Goal: Task Accomplishment & Management: Complete application form

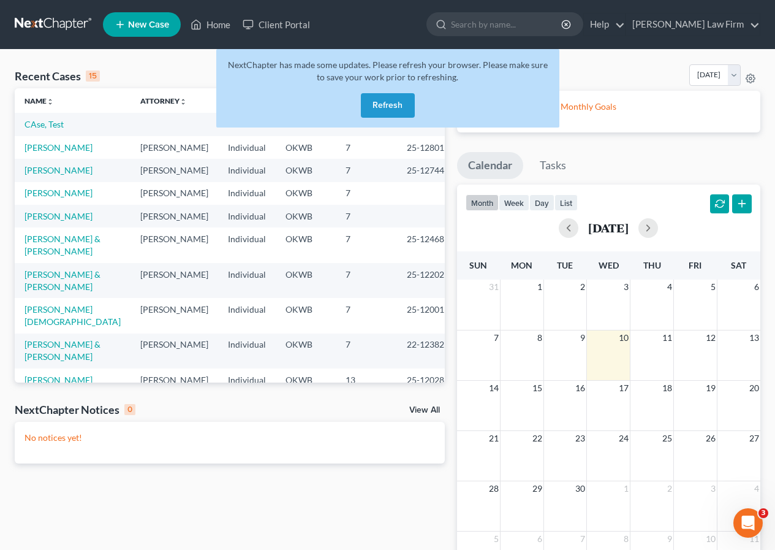
click at [390, 102] on button "Refresh" at bounding box center [388, 105] width 54 height 25
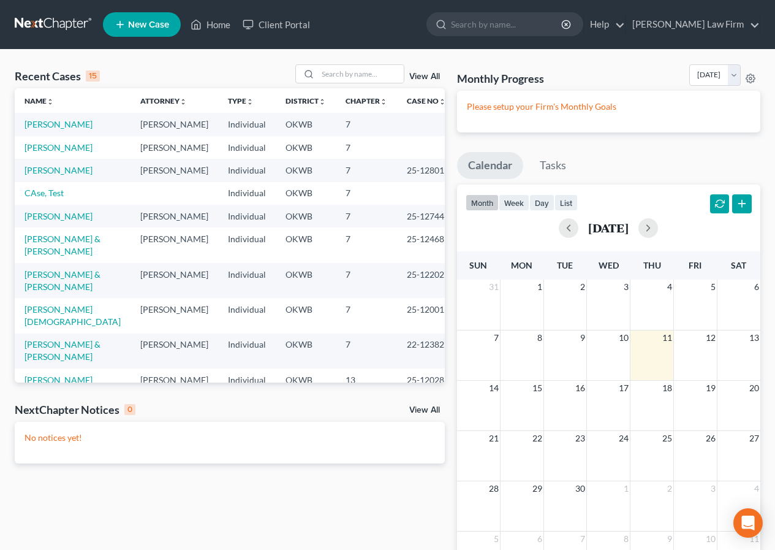
click at [163, 21] on span "New Case" at bounding box center [148, 24] width 41 height 9
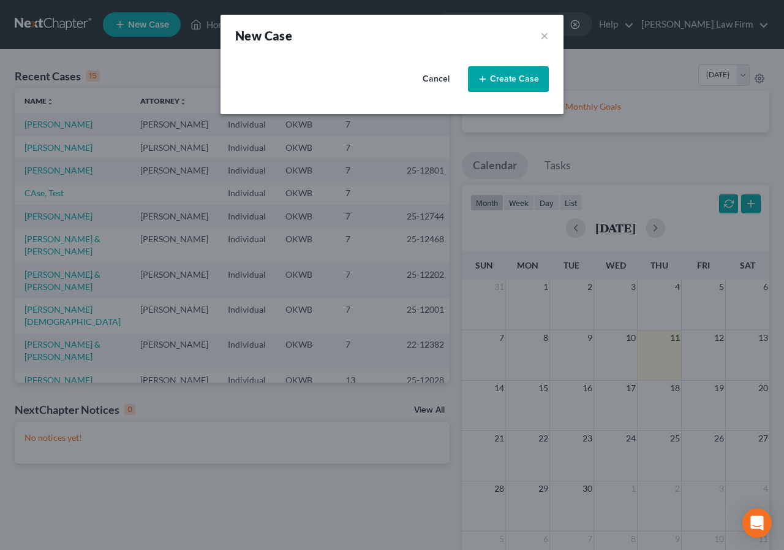
select select "65"
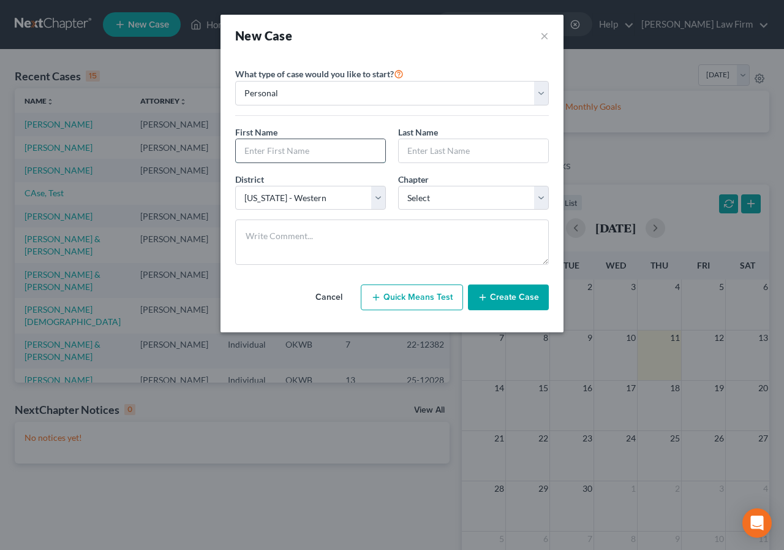
click at [246, 149] on input "text" at bounding box center [310, 150] width 149 height 23
type input "[PERSON_NAME]"
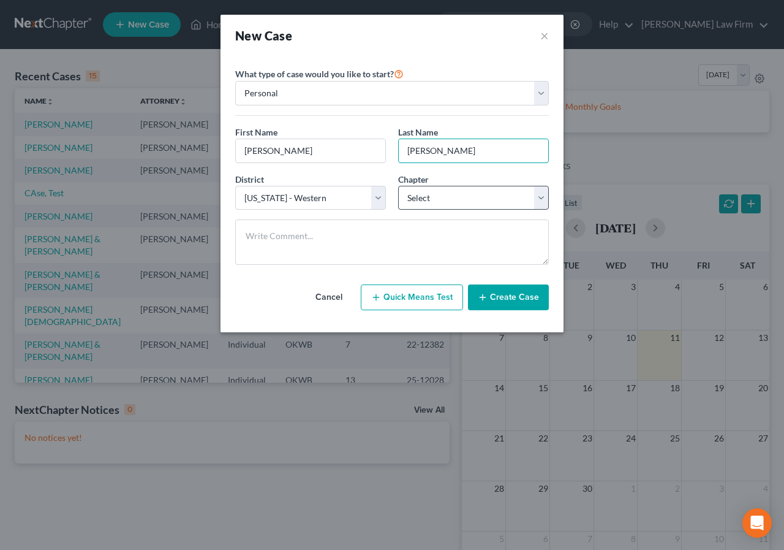
type input "[PERSON_NAME]"
click at [540, 194] on select "Select 7 11 12 13" at bounding box center [473, 198] width 151 height 25
select select "0"
click at [398, 186] on select "Select 7 11 12 13" at bounding box center [473, 198] width 151 height 25
click at [513, 297] on button "Create Case" at bounding box center [508, 297] width 81 height 26
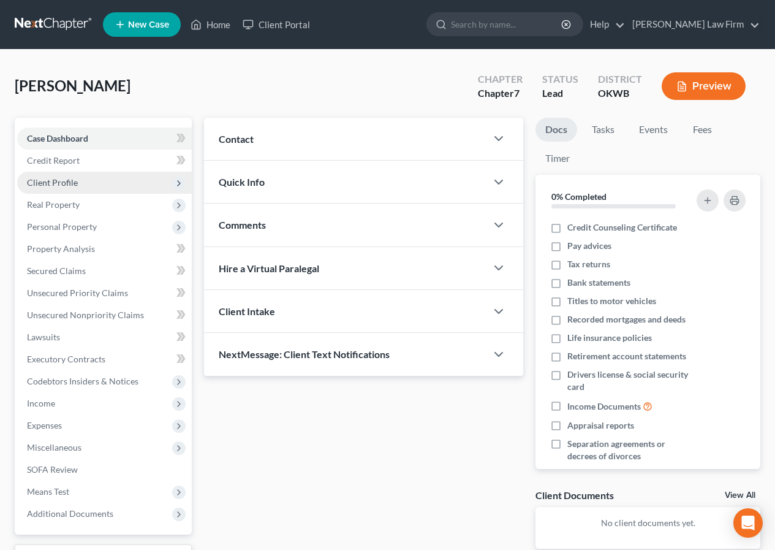
click at [45, 181] on span "Client Profile" at bounding box center [52, 182] width 51 height 10
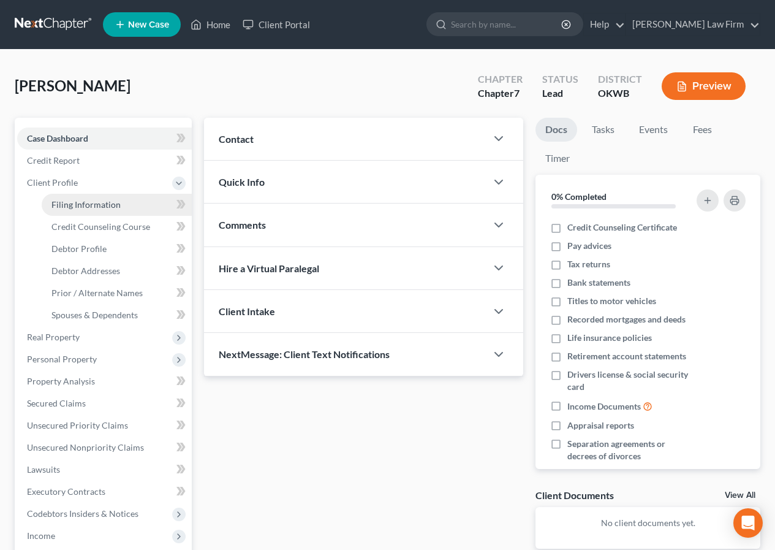
click at [54, 208] on span "Filing Information" at bounding box center [85, 204] width 69 height 10
select select "1"
select select "0"
select select "65"
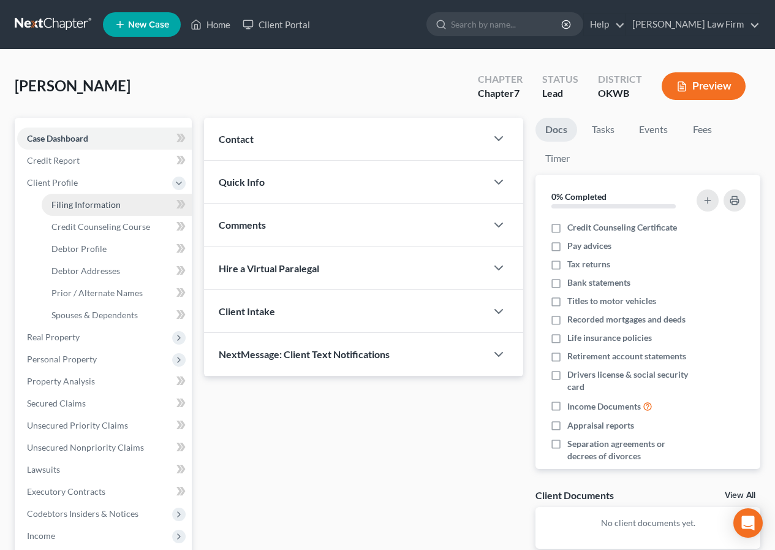
select select "37"
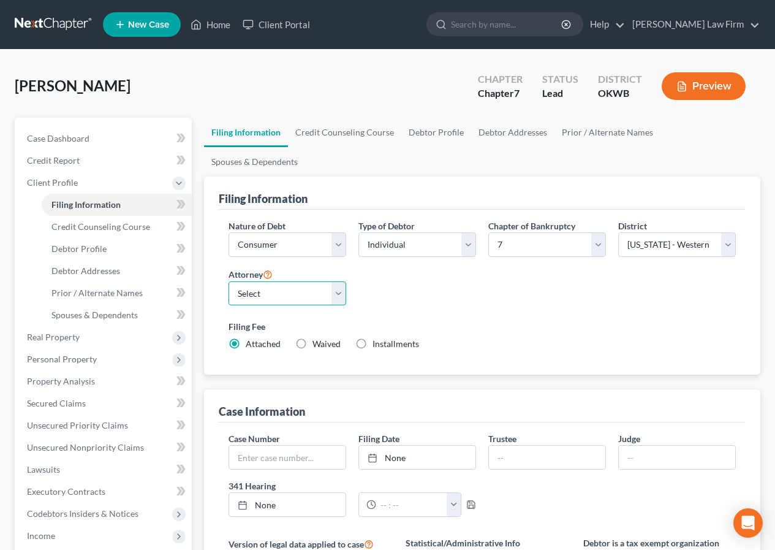
click at [338, 281] on select "Select [PERSON_NAME] - OKWB" at bounding box center [288, 293] width 118 height 25
select select "0"
click at [229, 281] on select "Select [PERSON_NAME] - OKWB" at bounding box center [288, 293] width 118 height 25
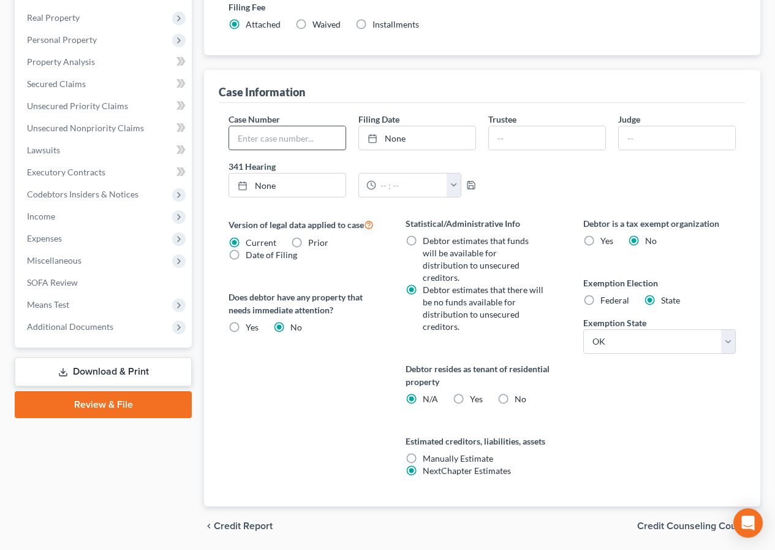
scroll to position [320, 0]
click at [470, 392] on label "Yes Yes" at bounding box center [476, 398] width 13 height 12
click at [475, 392] on input "Yes Yes" at bounding box center [479, 396] width 8 height 8
radio input "true"
radio input "false"
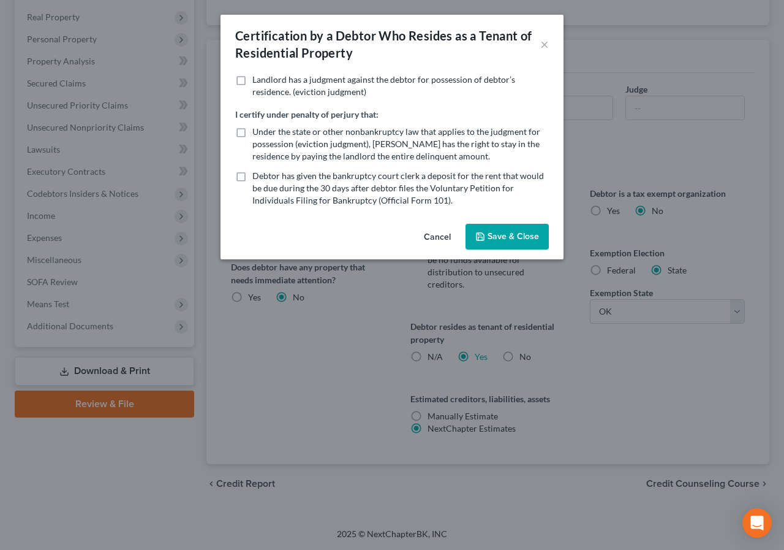
click at [498, 235] on button "Save & Close" at bounding box center [507, 237] width 83 height 26
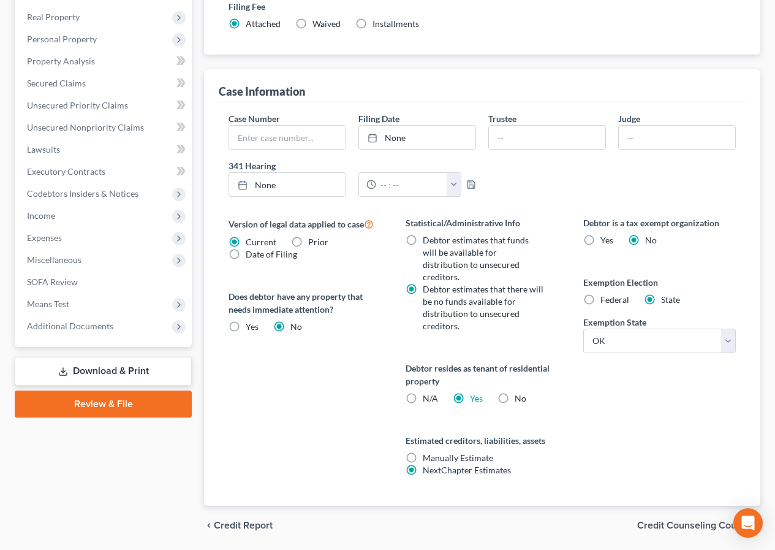
click at [679, 520] on span "Credit Counseling Course" at bounding box center [693, 525] width 113 height 10
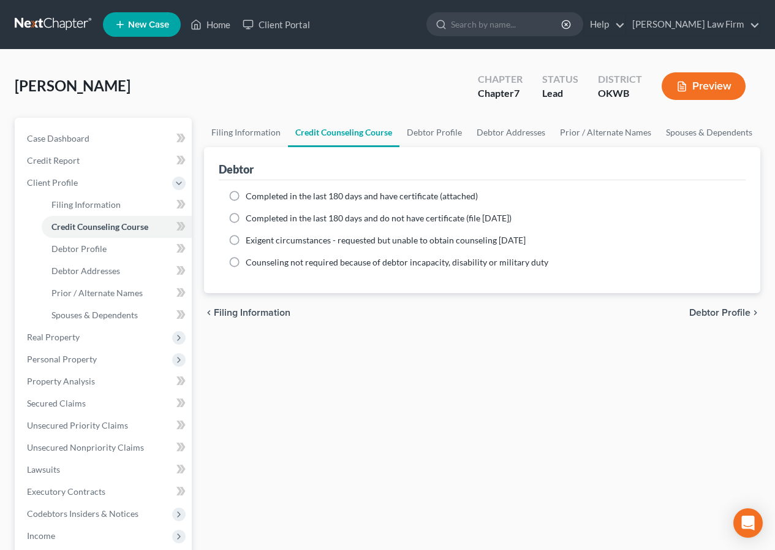
click at [246, 197] on label "Completed in the last 180 days and have certificate (attached)" at bounding box center [362, 196] width 232 height 12
click at [251, 197] on input "Completed in the last 180 days and have certificate (attached)" at bounding box center [255, 194] width 8 height 8
radio input "true"
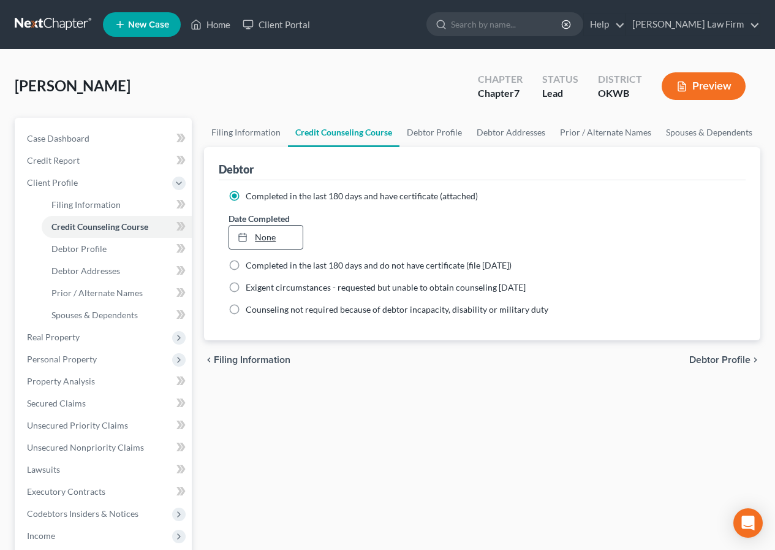
type input "[DATE]"
click at [281, 236] on link "None" at bounding box center [265, 236] width 73 height 23
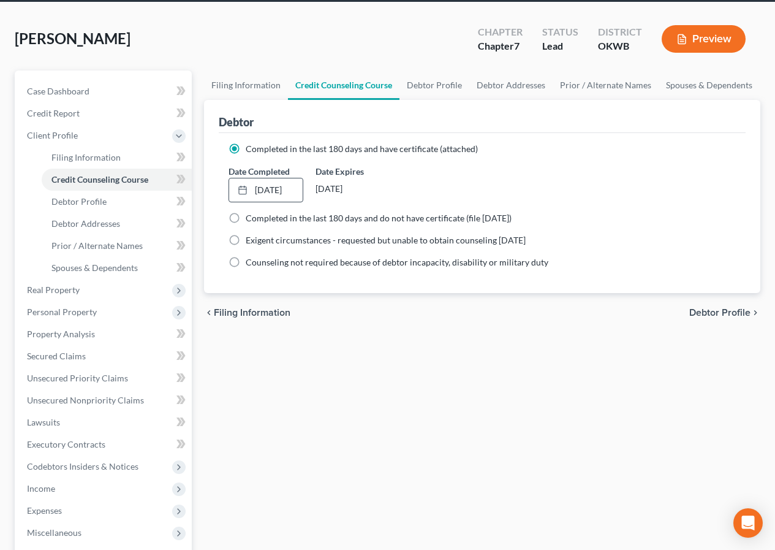
scroll to position [61, 0]
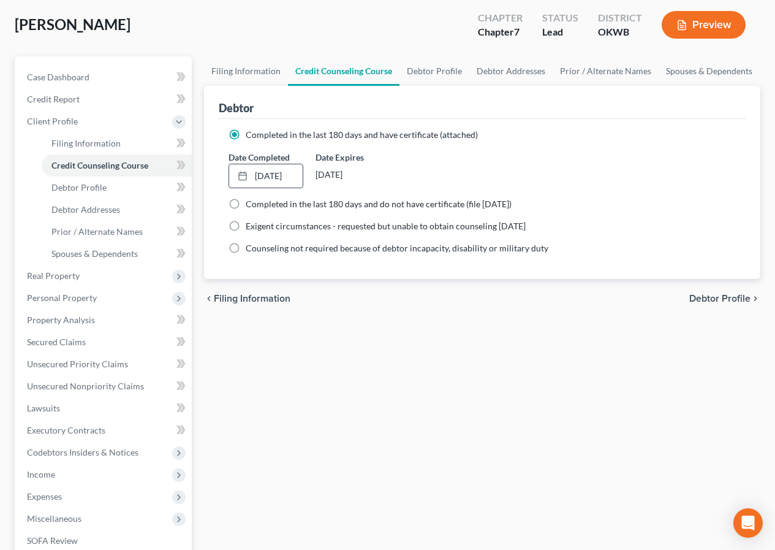
click at [727, 297] on span "Debtor Profile" at bounding box center [719, 298] width 61 height 10
select select "0"
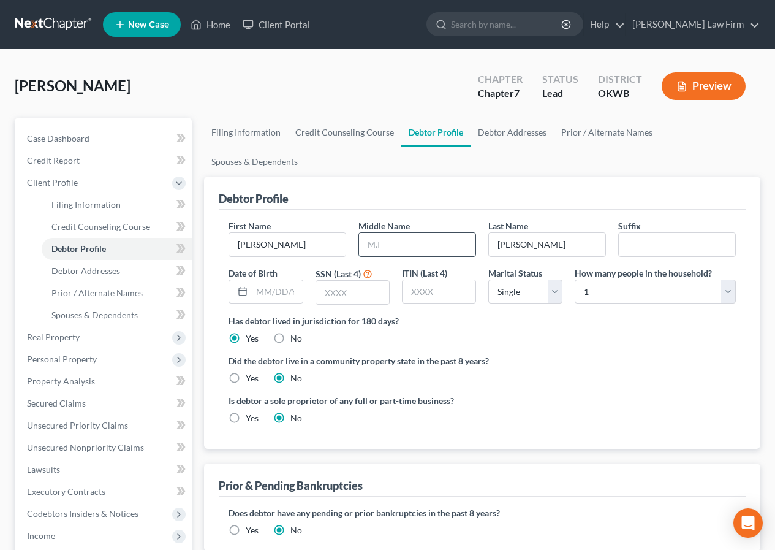
click at [366, 233] on input "text" at bounding box center [417, 244] width 116 height 23
type input "[PERSON_NAME]"
type input "[DATE]"
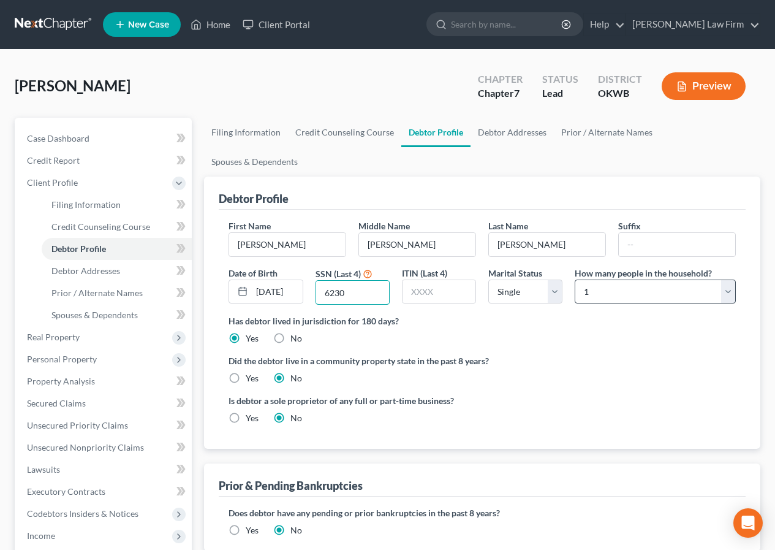
type input "6230"
click at [595, 279] on select "Select 1 2 3 4 5 6 7 8 9 10 11 12 13 14 15 16 17 18 19 20" at bounding box center [655, 291] width 161 height 25
select select "2"
click at [575, 279] on select "Select 1 2 3 4 5 6 7 8 9 10 11 12 13 14 15 16 17 18 19 20" at bounding box center [655, 291] width 161 height 25
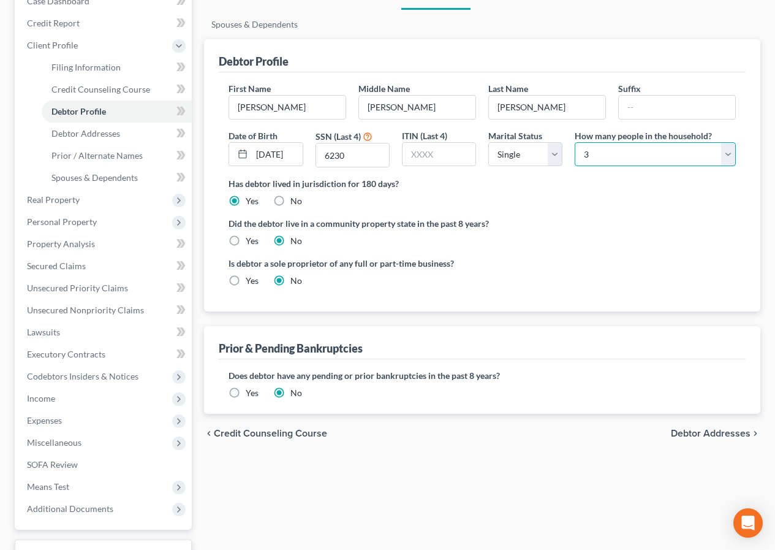
scroll to position [184, 0]
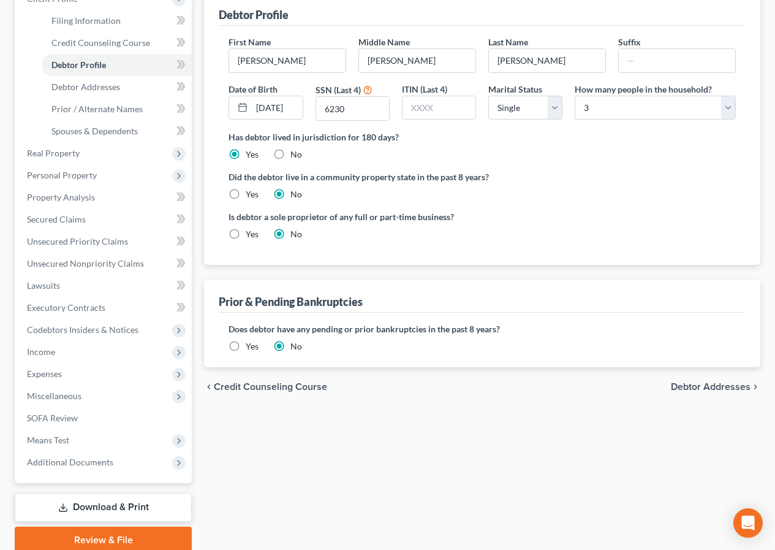
click at [679, 382] on span "Debtor Addresses" at bounding box center [711, 387] width 80 height 10
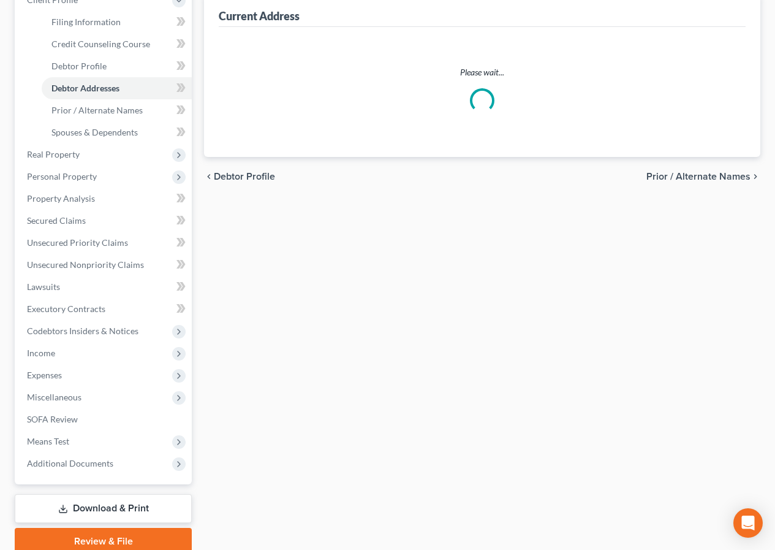
scroll to position [12, 0]
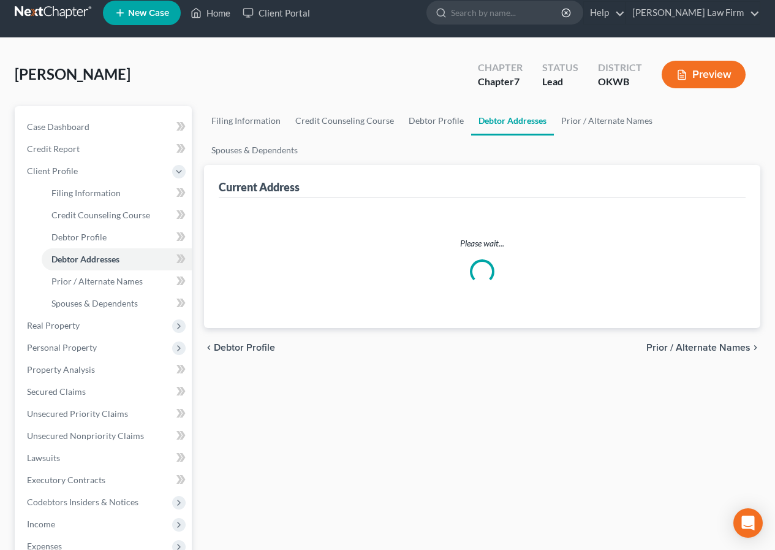
select select "0"
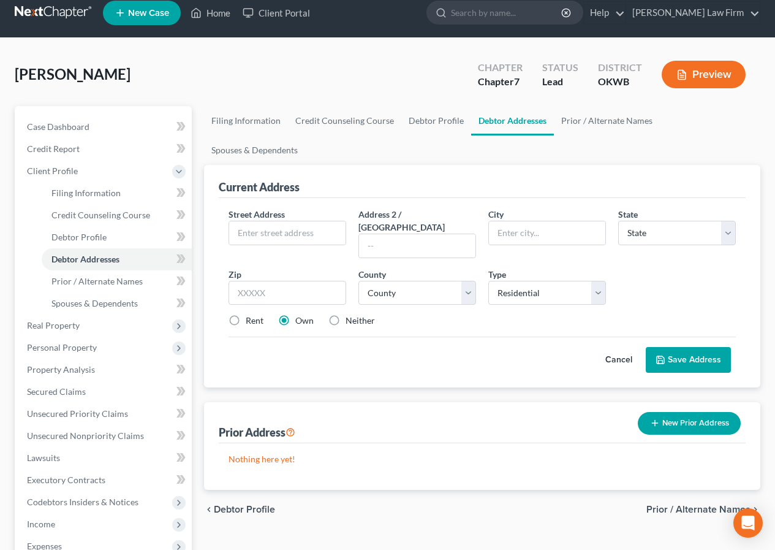
scroll to position [0, 0]
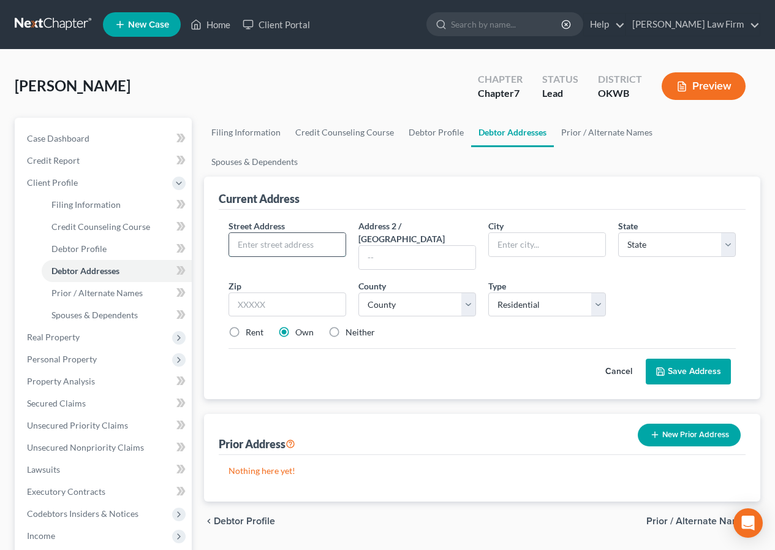
click at [238, 233] on input "text" at bounding box center [287, 244] width 116 height 23
type input "[STREET_ADDRESS]"
type input "[PERSON_NAME]"
select select "37"
click at [238, 292] on input "text" at bounding box center [288, 304] width 118 height 25
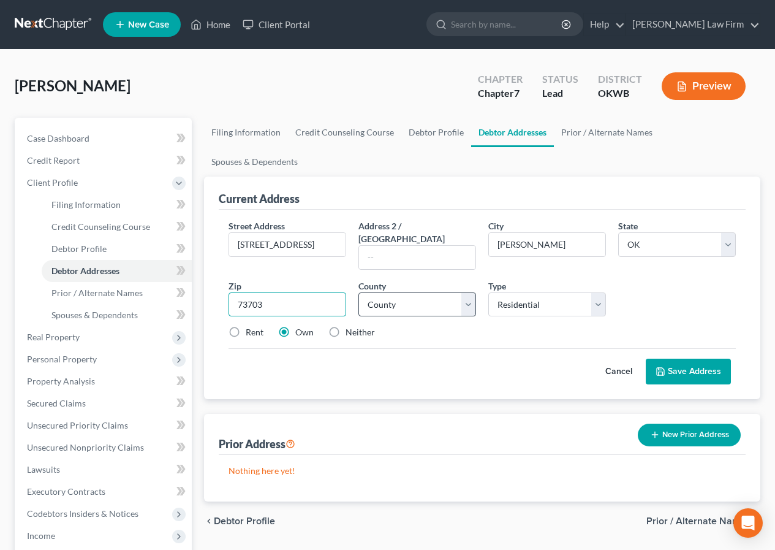
type input "73703"
click at [469, 292] on select "County [GEOGRAPHIC_DATA] [GEOGRAPHIC_DATA] [GEOGRAPHIC_DATA] [GEOGRAPHIC_DATA] …" at bounding box center [417, 304] width 118 height 25
select select "23"
click at [358, 292] on select "County [GEOGRAPHIC_DATA] [GEOGRAPHIC_DATA] [GEOGRAPHIC_DATA] [GEOGRAPHIC_DATA] …" at bounding box center [417, 304] width 118 height 25
click at [706, 358] on button "Save Address" at bounding box center [688, 371] width 85 height 26
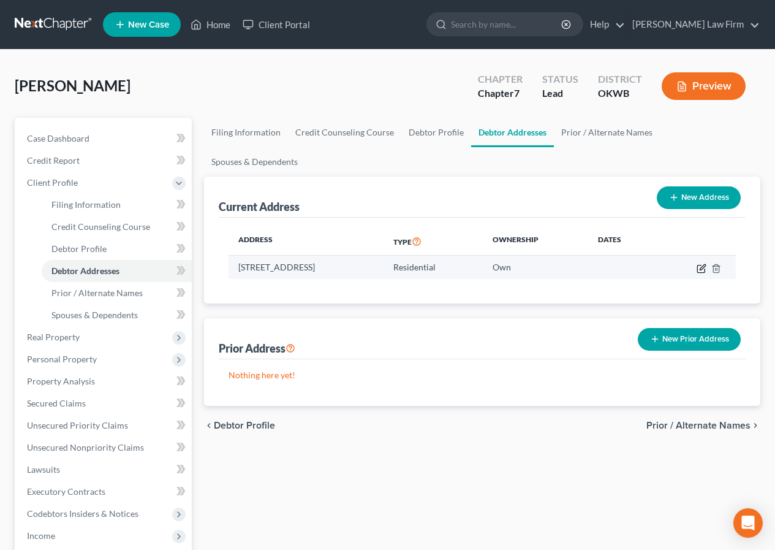
click at [699, 263] on icon "button" at bounding box center [702, 268] width 10 height 10
select select "37"
select select "23"
select select "0"
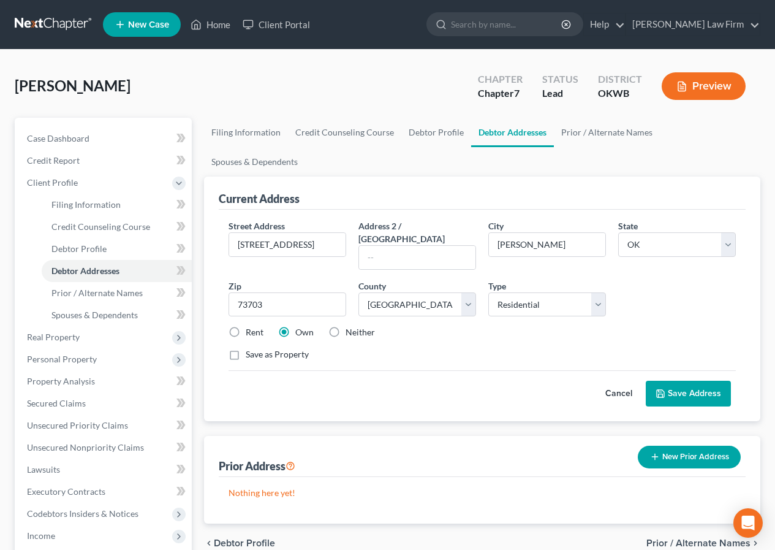
click at [246, 326] on label "Rent" at bounding box center [255, 332] width 18 height 12
click at [251, 326] on input "Rent" at bounding box center [255, 330] width 8 height 8
radio input "true"
click at [692, 380] on button "Save Address" at bounding box center [688, 393] width 85 height 26
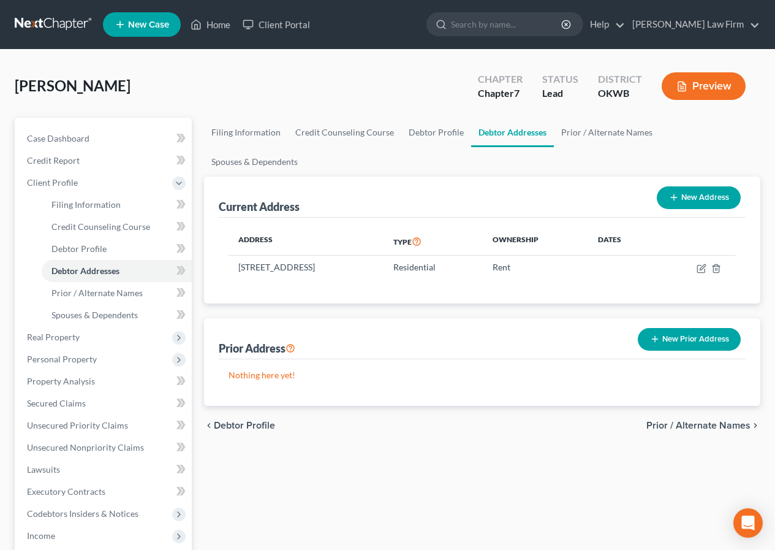
click at [673, 420] on span "Prior / Alternate Names" at bounding box center [698, 425] width 104 height 10
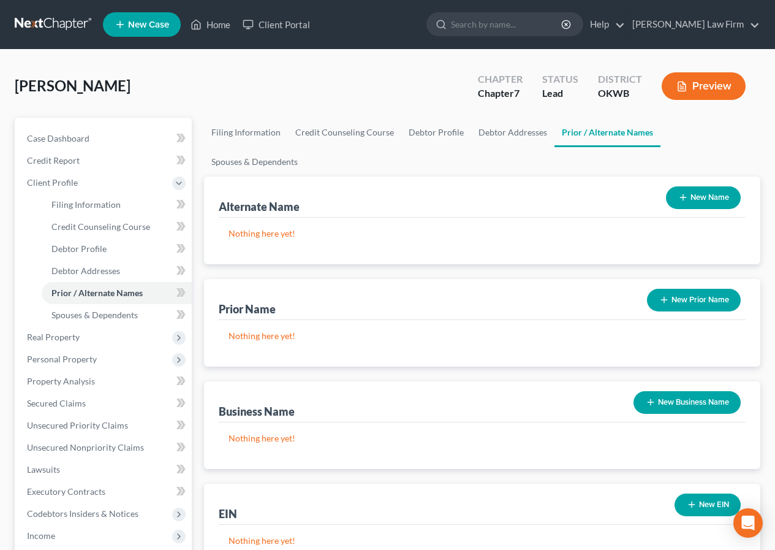
click at [703, 289] on button "New Prior Name" at bounding box center [694, 300] width 94 height 23
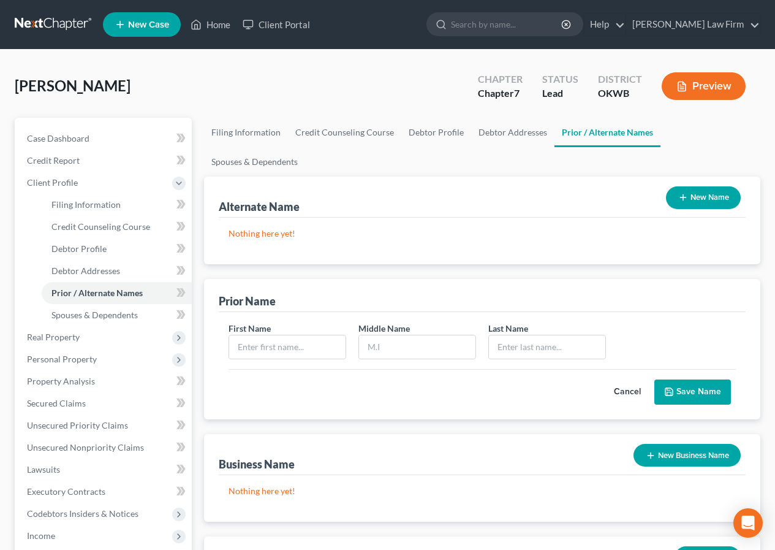
drag, startPoint x: 625, startPoint y: 357, endPoint x: 648, endPoint y: 325, distance: 38.7
click at [625, 380] on button "Cancel" at bounding box center [627, 392] width 54 height 25
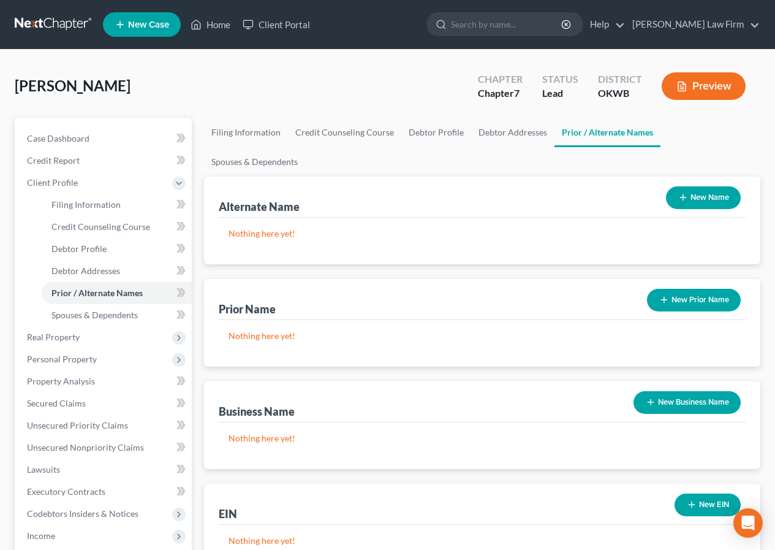
click at [708, 186] on button "New Name" at bounding box center [703, 197] width 75 height 23
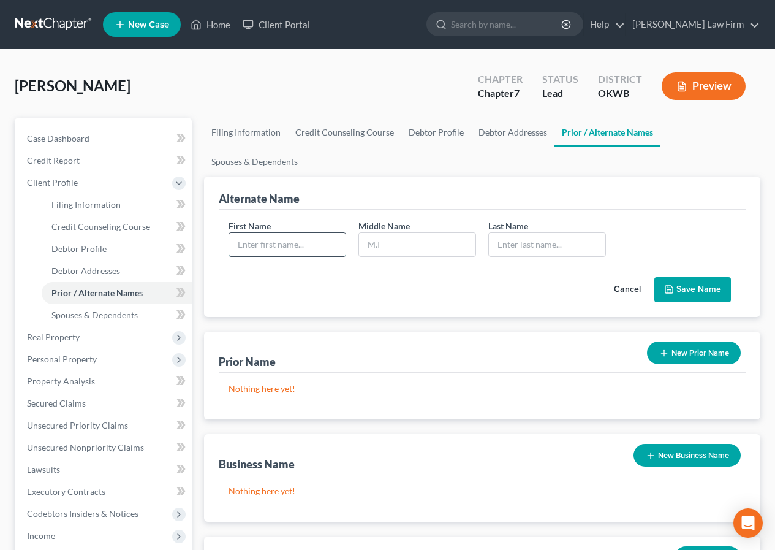
click at [237, 233] on input "text" at bounding box center [287, 244] width 116 height 23
type input "[PERSON_NAME]"
type input "N."
type input "[PERSON_NAME]"
click at [700, 277] on button "Save Name" at bounding box center [692, 290] width 77 height 26
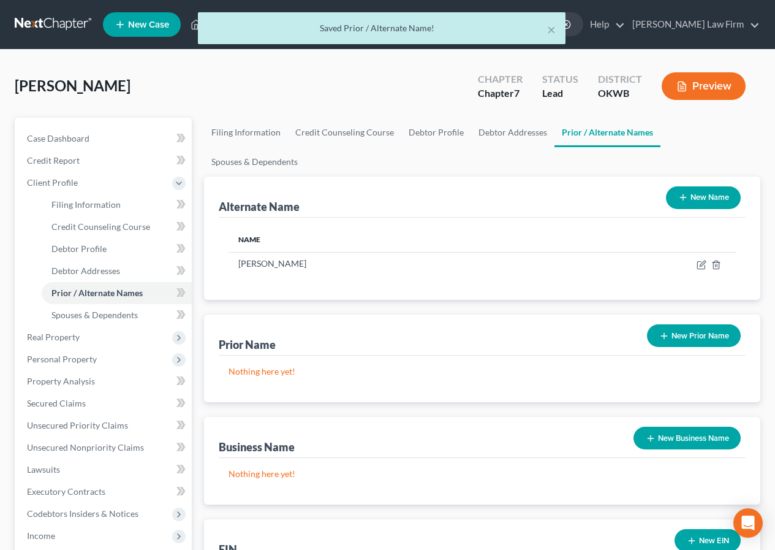
click at [706, 186] on button "New Name" at bounding box center [703, 197] width 75 height 23
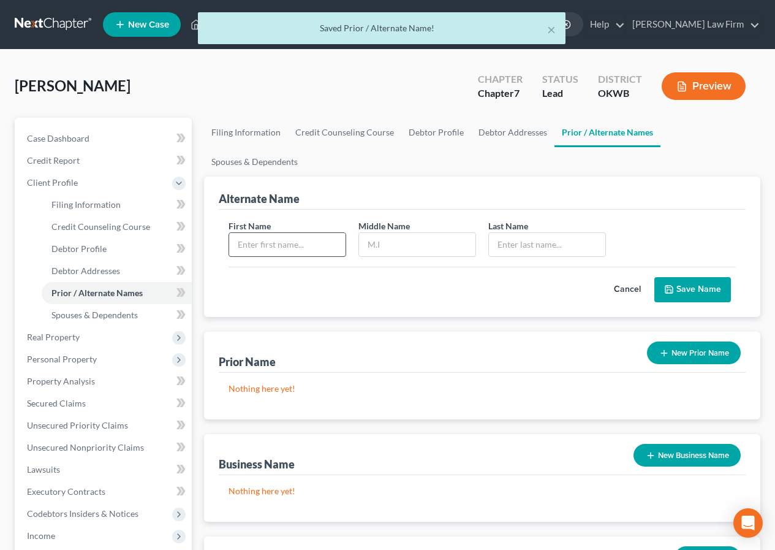
click at [241, 233] on input "text" at bounding box center [287, 244] width 116 height 23
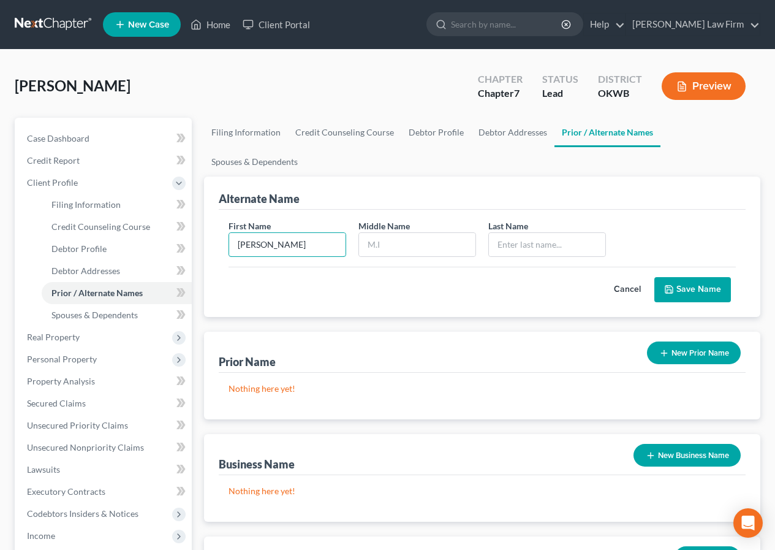
type input "[PERSON_NAME]"
click at [696, 277] on button "Save Name" at bounding box center [692, 290] width 77 height 26
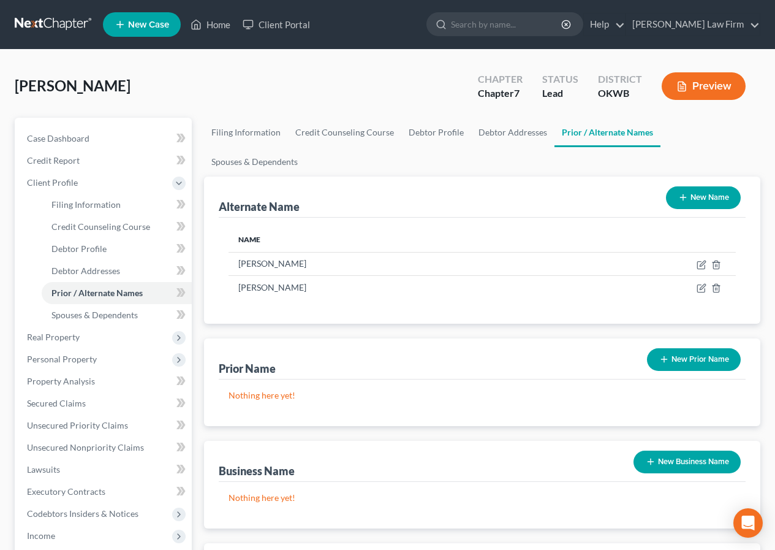
click at [687, 348] on button "New Prior Name" at bounding box center [694, 359] width 94 height 23
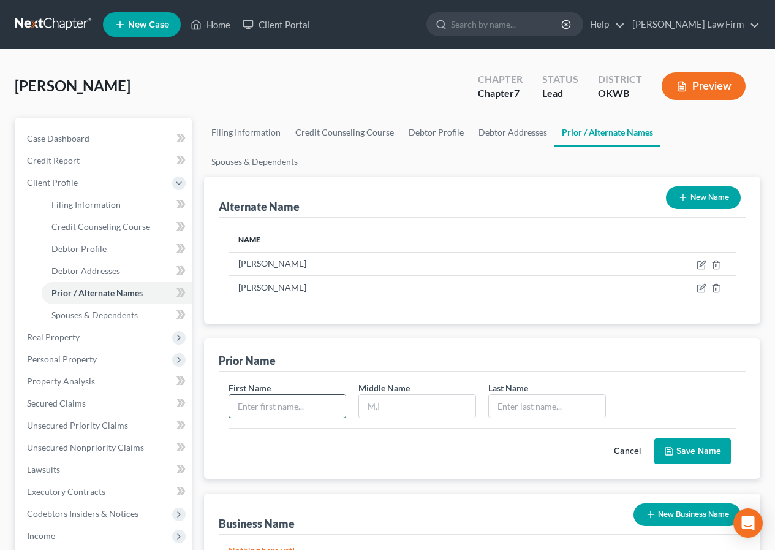
click at [240, 395] on input "text" at bounding box center [287, 406] width 116 height 23
type input "[PERSON_NAME]"
click at [695, 438] on button "Save Name" at bounding box center [692, 451] width 77 height 26
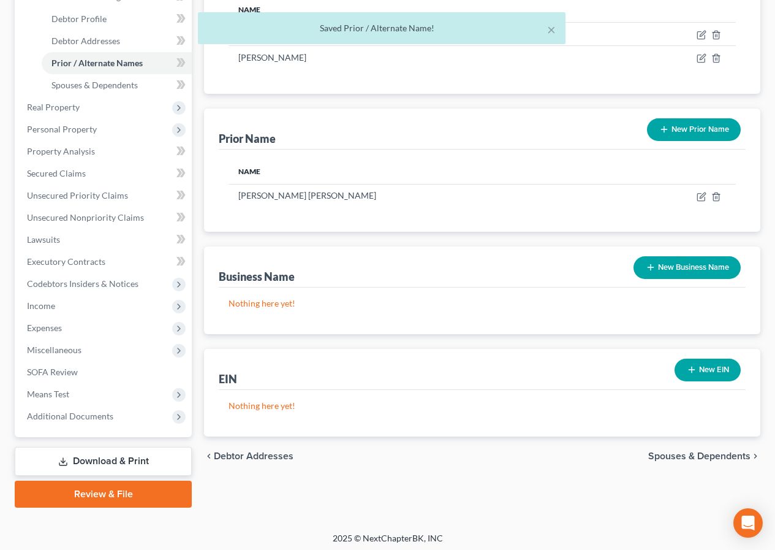
scroll to position [234, 0]
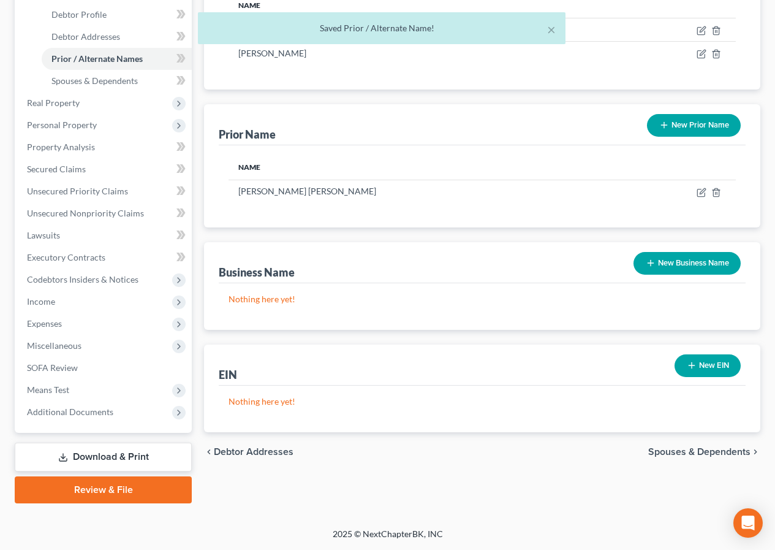
click at [666, 447] on span "Spouses & Dependents" at bounding box center [699, 452] width 102 height 10
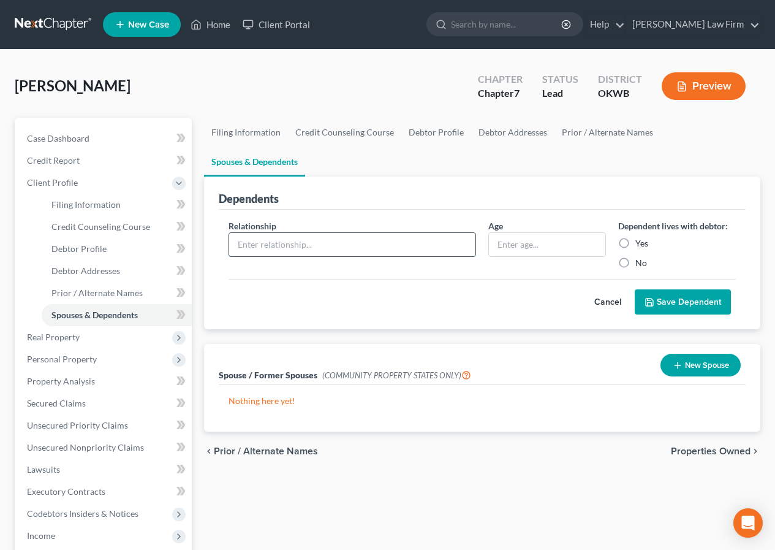
click at [233, 233] on input "text" at bounding box center [352, 244] width 246 height 23
type input "Son"
type input "17"
click at [635, 237] on label "Yes" at bounding box center [641, 243] width 13 height 12
click at [640, 237] on input "Yes" at bounding box center [644, 241] width 8 height 8
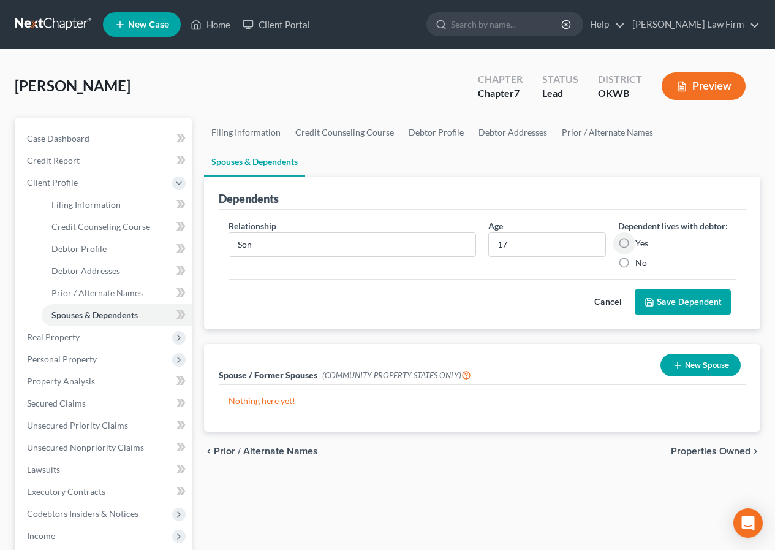
radio input "true"
click at [670, 289] on button "Save Dependent" at bounding box center [683, 302] width 96 height 26
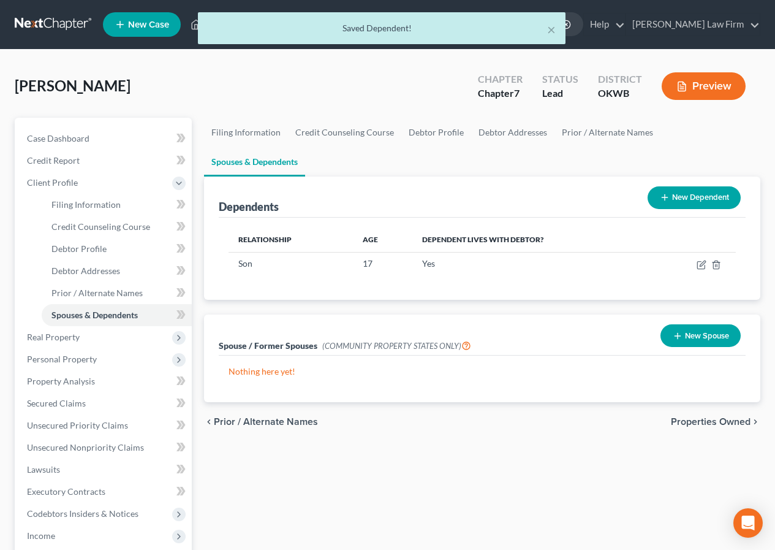
click at [695, 186] on button "New Dependent" at bounding box center [694, 197] width 93 height 23
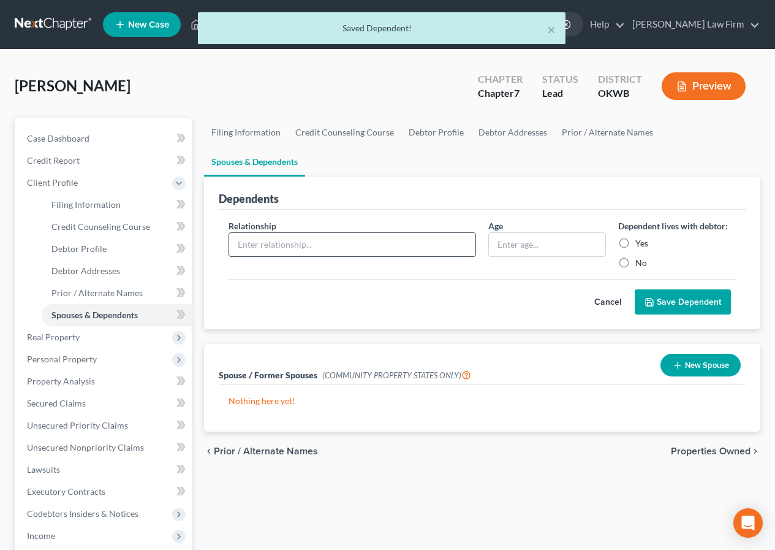
click at [236, 233] on input "text" at bounding box center [352, 244] width 246 height 23
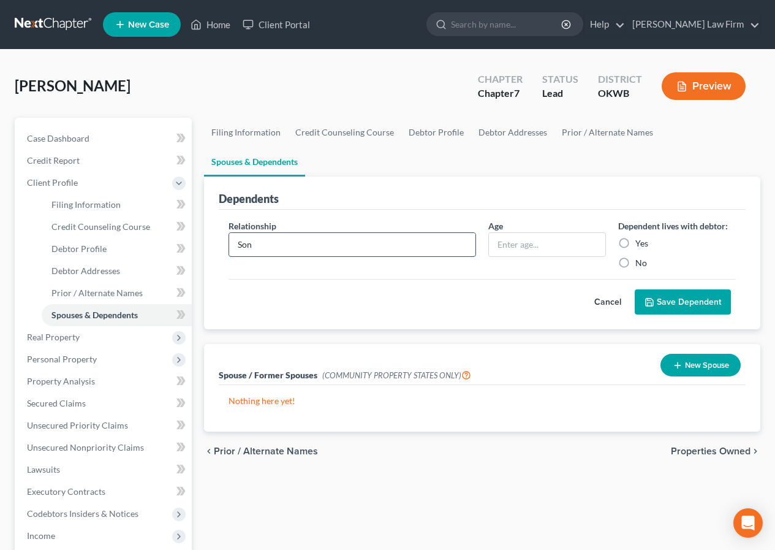
type input "Son"
type input "10"
click at [635, 237] on label "Yes" at bounding box center [641, 243] width 13 height 12
click at [640, 237] on input "Yes" at bounding box center [644, 241] width 8 height 8
radio input "true"
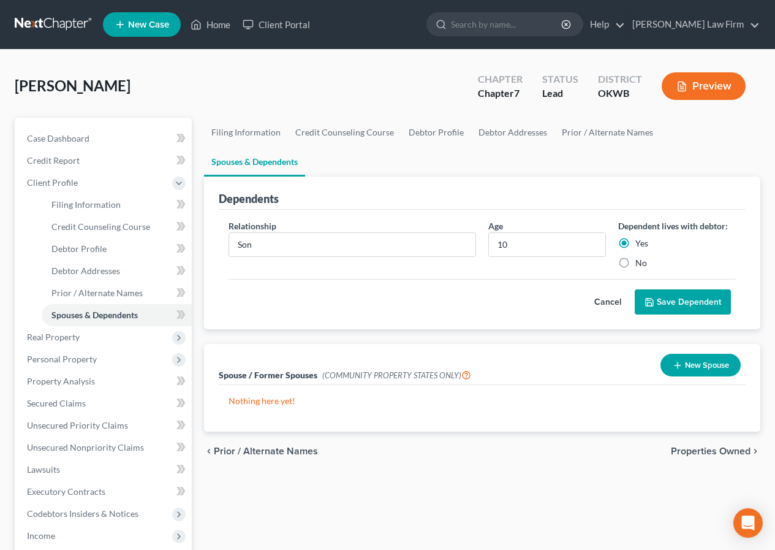
click at [691, 289] on button "Save Dependent" at bounding box center [683, 302] width 96 height 26
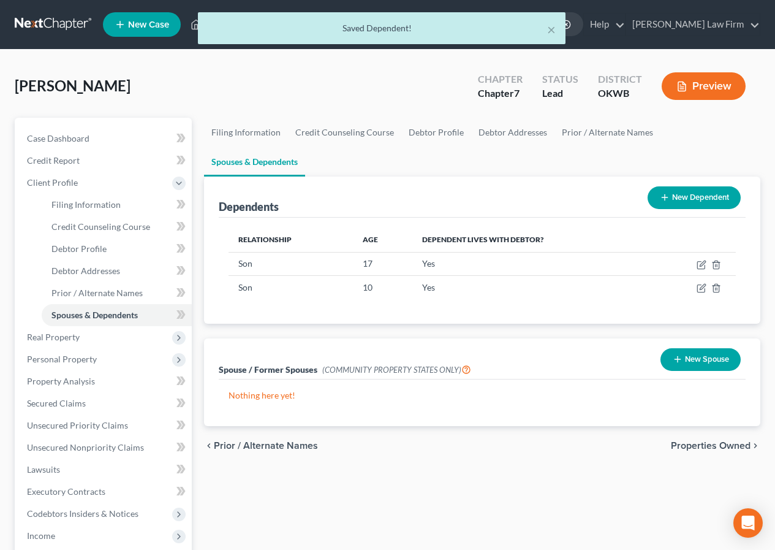
scroll to position [61, 0]
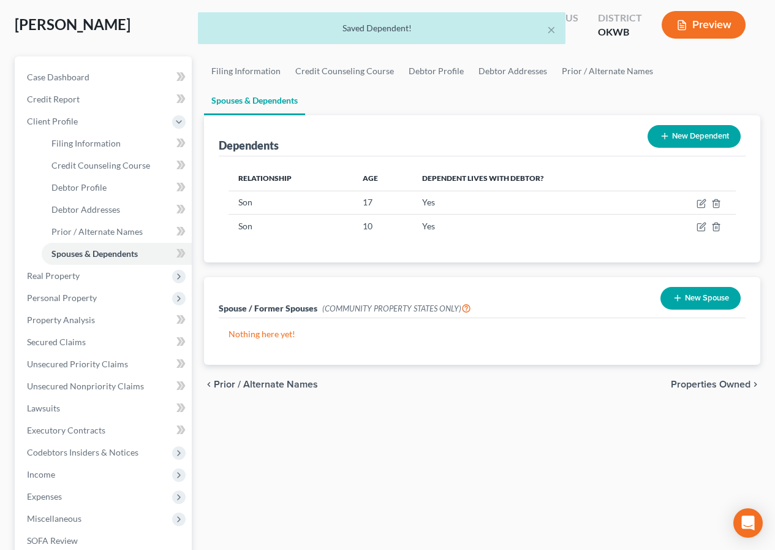
click at [696, 379] on span "Properties Owned" at bounding box center [711, 384] width 80 height 10
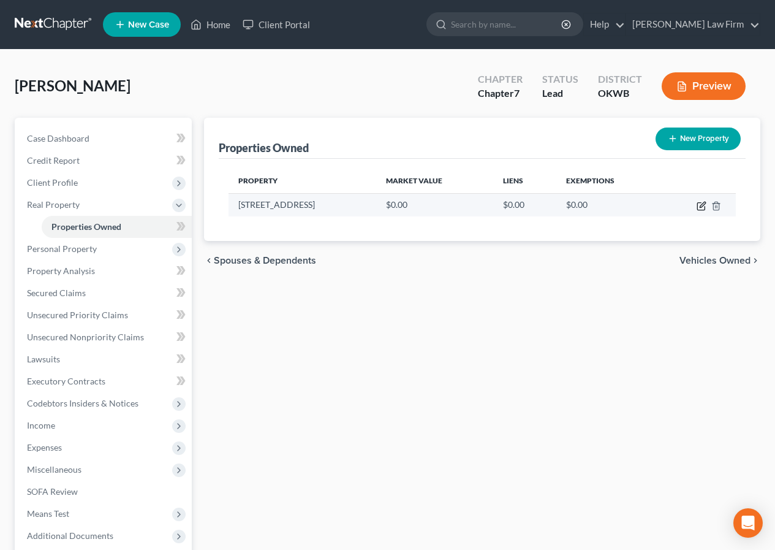
click at [699, 205] on icon "button" at bounding box center [702, 206] width 10 height 10
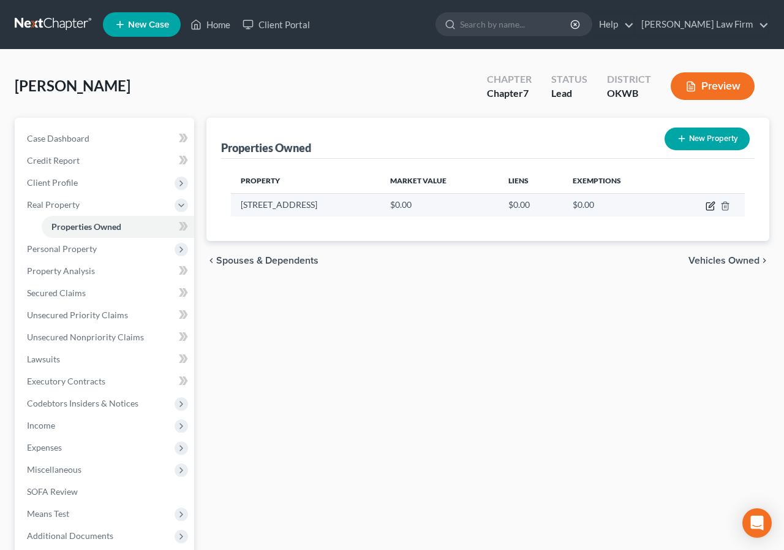
select select "37"
select select "23"
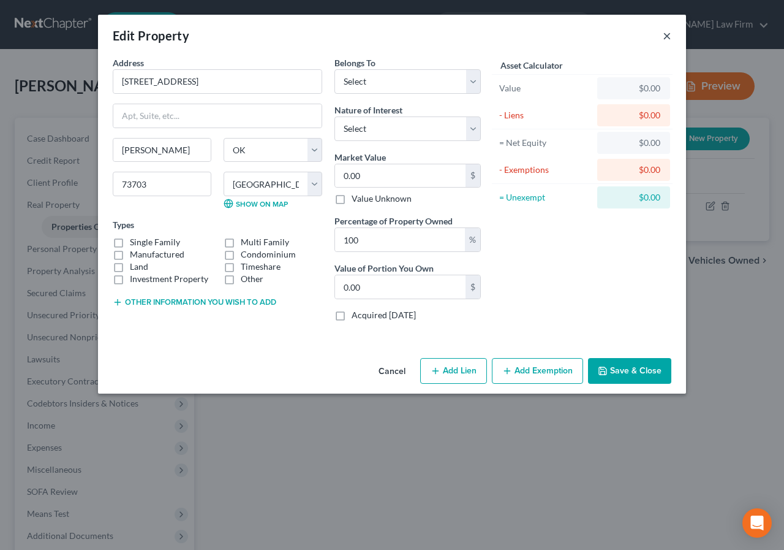
click at [666, 35] on button "×" at bounding box center [667, 35] width 9 height 15
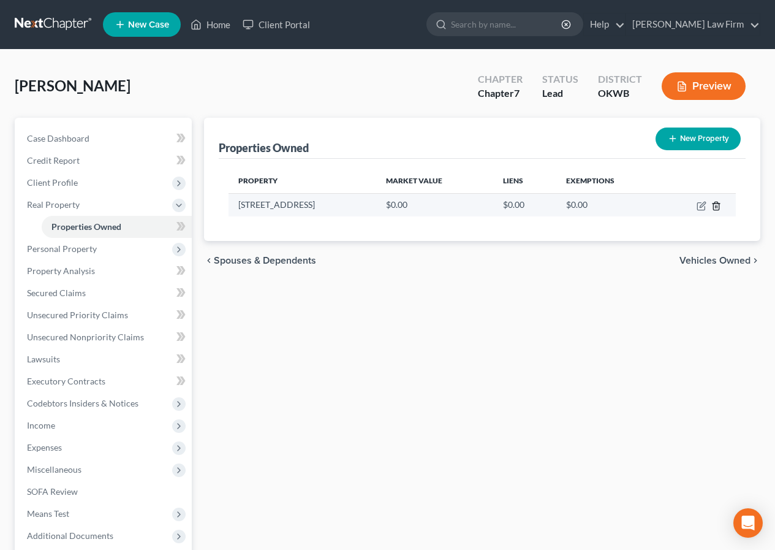
click at [714, 206] on icon "button" at bounding box center [716, 206] width 10 height 10
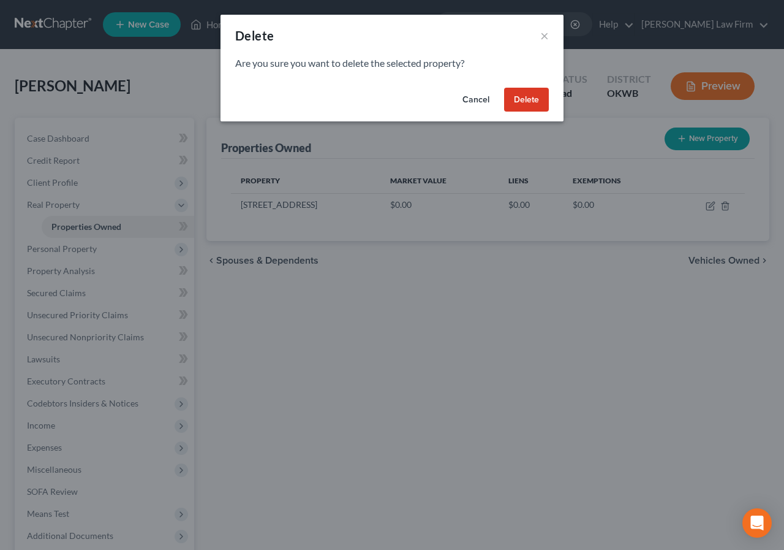
click at [512, 91] on button "Delete" at bounding box center [526, 100] width 45 height 25
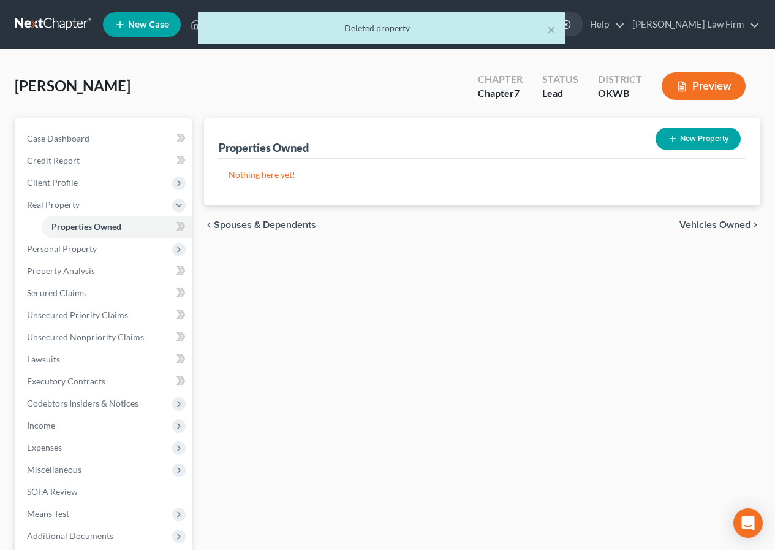
click at [704, 222] on span "Vehicles Owned" at bounding box center [714, 225] width 71 height 10
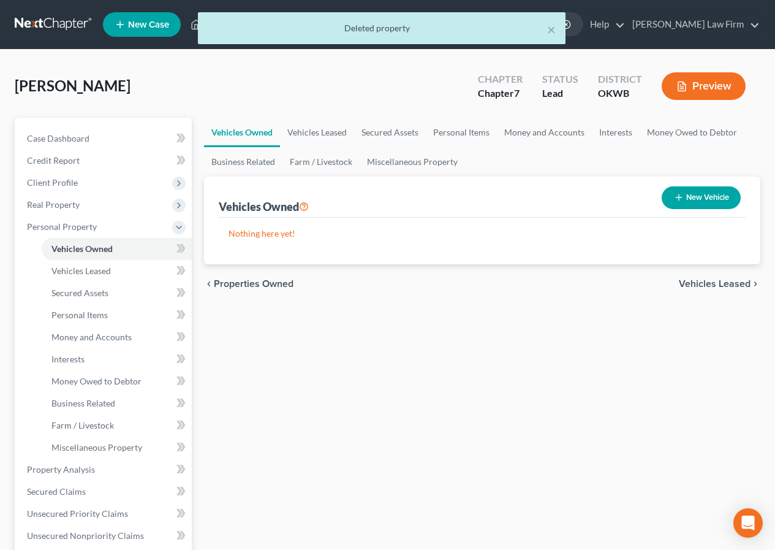
click at [696, 198] on button "New Vehicle" at bounding box center [701, 197] width 79 height 23
select select "0"
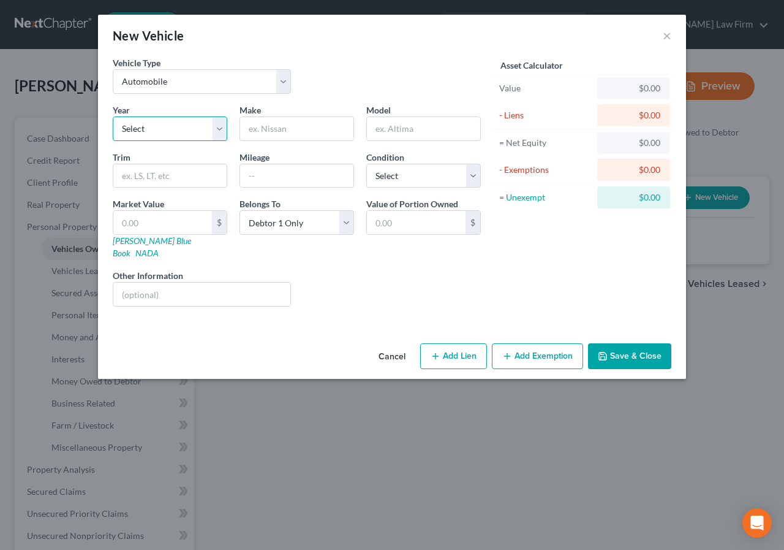
click at [141, 124] on select "Select 2026 2025 2024 2023 2022 2021 2020 2019 2018 2017 2016 2015 2014 2013 20…" at bounding box center [170, 128] width 115 height 25
select select "12"
click at [113, 116] on select "Select 2026 2025 2024 2023 2022 2021 2020 2019 2018 2017 2016 2015 2014 2013 20…" at bounding box center [170, 128] width 115 height 25
click at [250, 129] on input "text" at bounding box center [296, 128] width 113 height 23
type input "Chrysler"
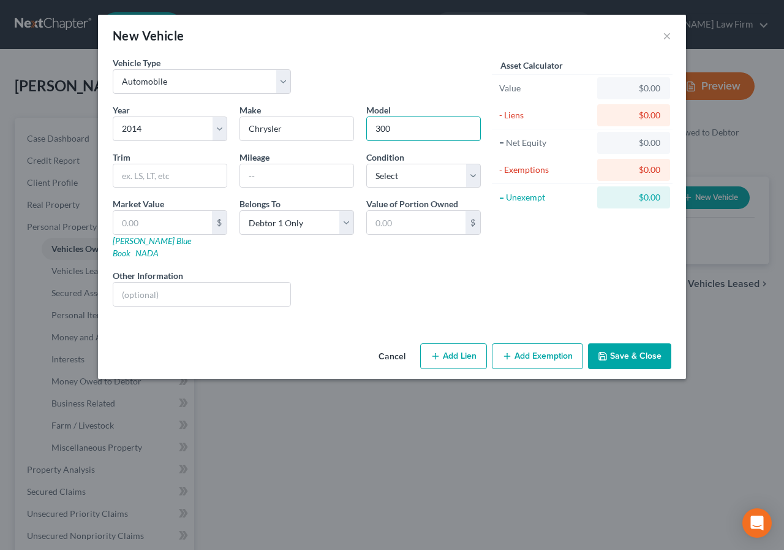
type input "300"
click at [630, 343] on button "Save & Close" at bounding box center [629, 356] width 83 height 26
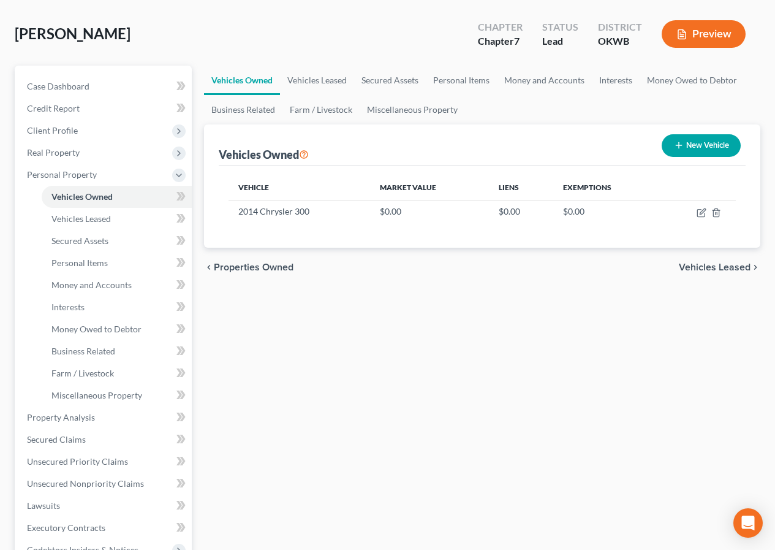
scroll to position [61, 0]
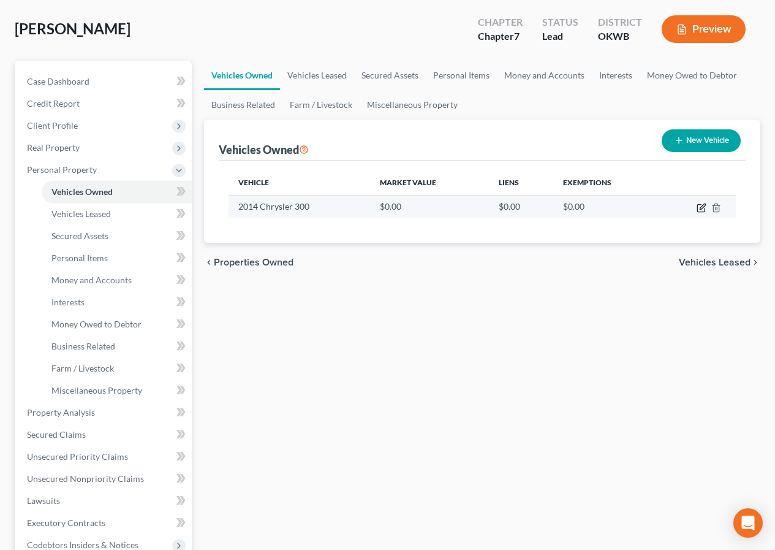
click at [699, 205] on icon "button" at bounding box center [702, 208] width 10 height 10
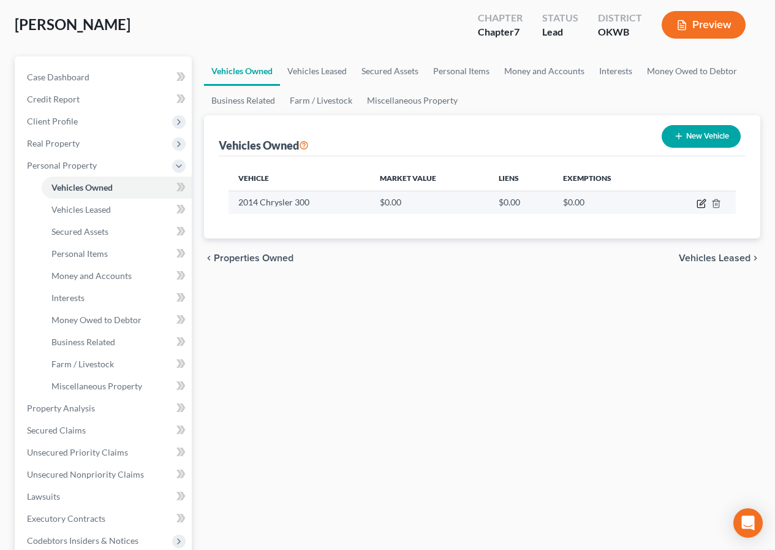
select select "0"
select select "12"
select select "0"
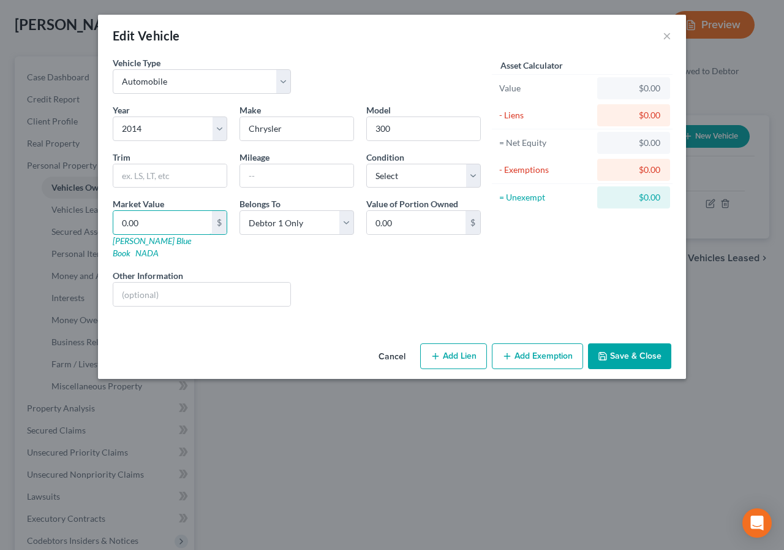
type input "9"
type input "9.00"
type input "97"
type input "97.00"
type input "971"
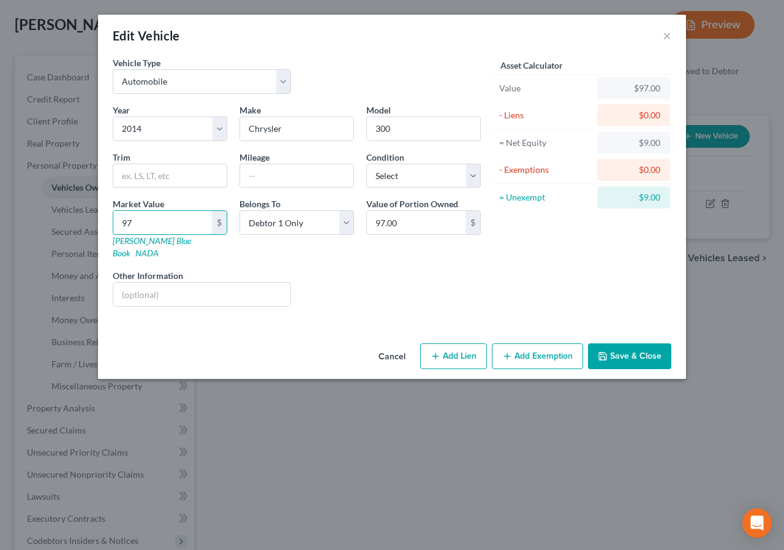
type input "971.00"
type input "9712"
type input "9,712.00"
type input "9,712.8"
type input "9,712.80"
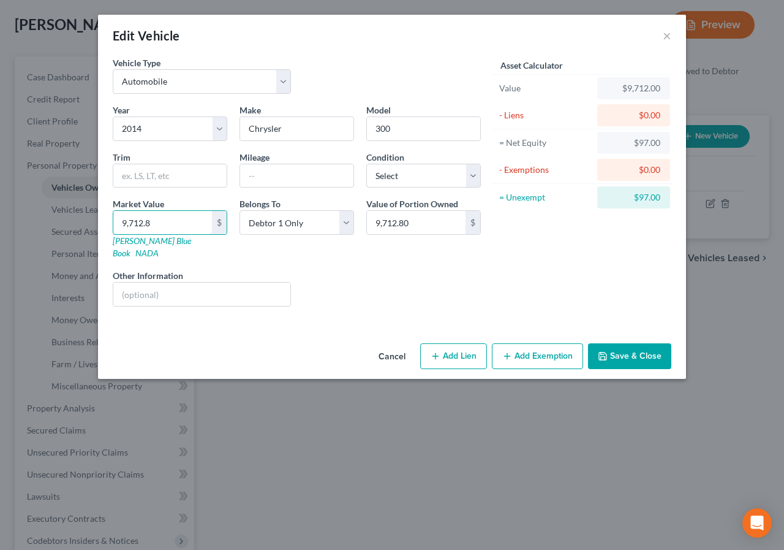
type input "9,712.87"
click at [473, 178] on select "Select Excellent Very Good Good Fair Poor" at bounding box center [423, 176] width 115 height 25
select select "3"
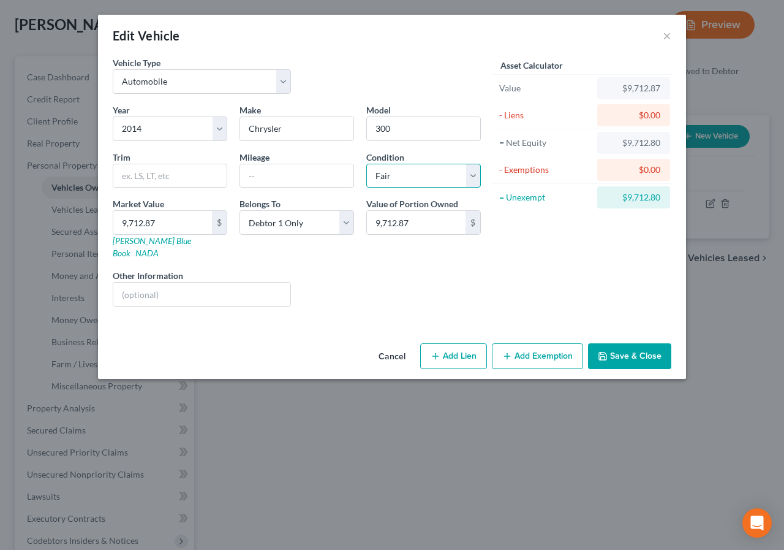
click at [366, 164] on select "Select Excellent Very Good Good Fair Poor" at bounding box center [423, 176] width 115 height 25
click at [240, 176] on div at bounding box center [297, 176] width 115 height 25
click at [246, 173] on input "text" at bounding box center [296, 175] width 113 height 23
type input "127500"
click at [633, 343] on button "Save & Close" at bounding box center [629, 356] width 83 height 26
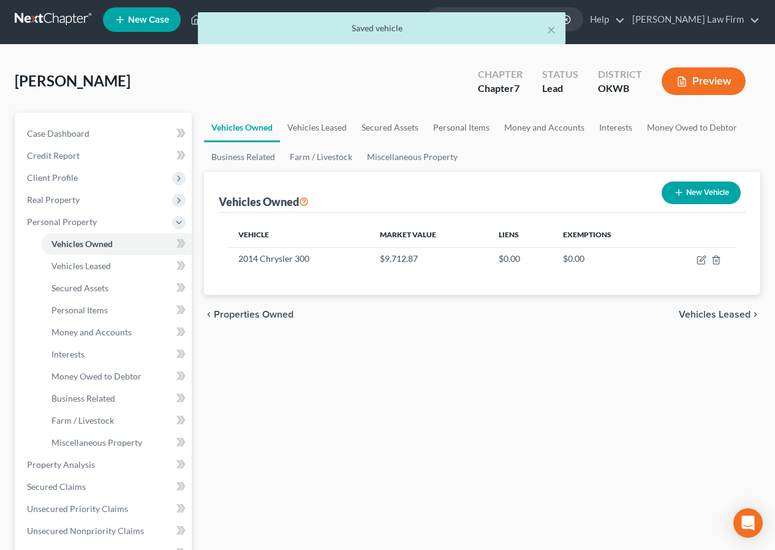
scroll to position [0, 0]
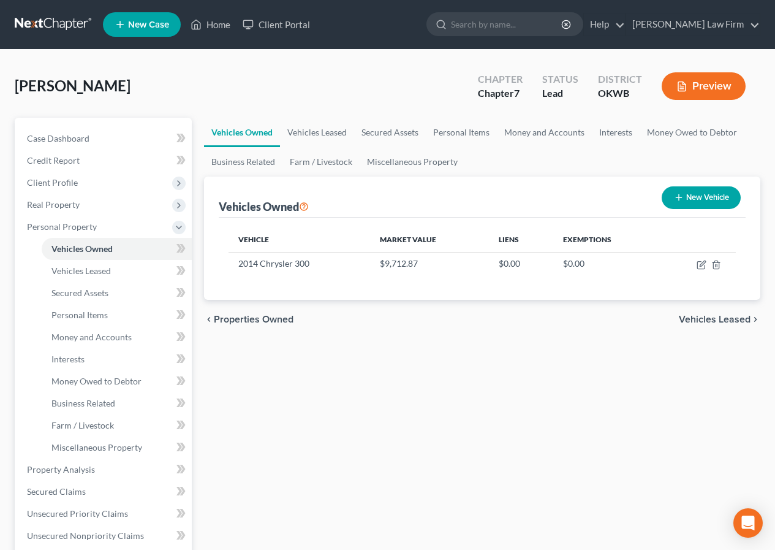
click at [692, 319] on span "Vehicles Leased" at bounding box center [715, 319] width 72 height 10
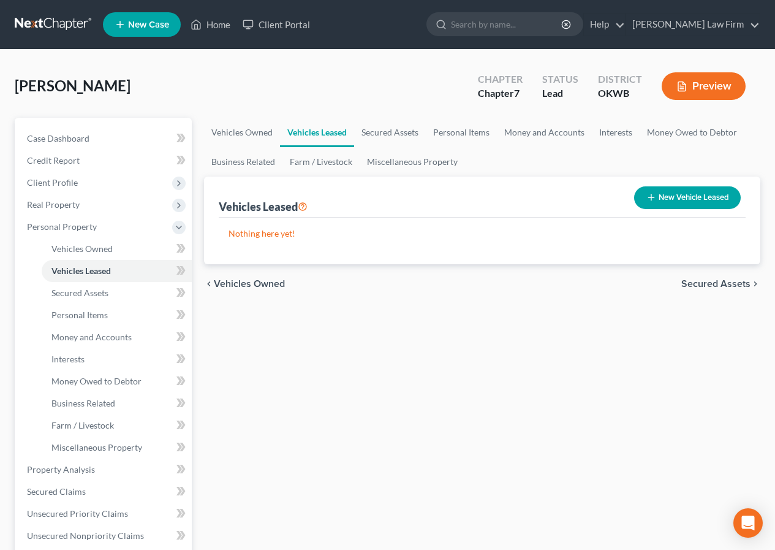
click at [714, 280] on span "Secured Assets" at bounding box center [715, 284] width 69 height 10
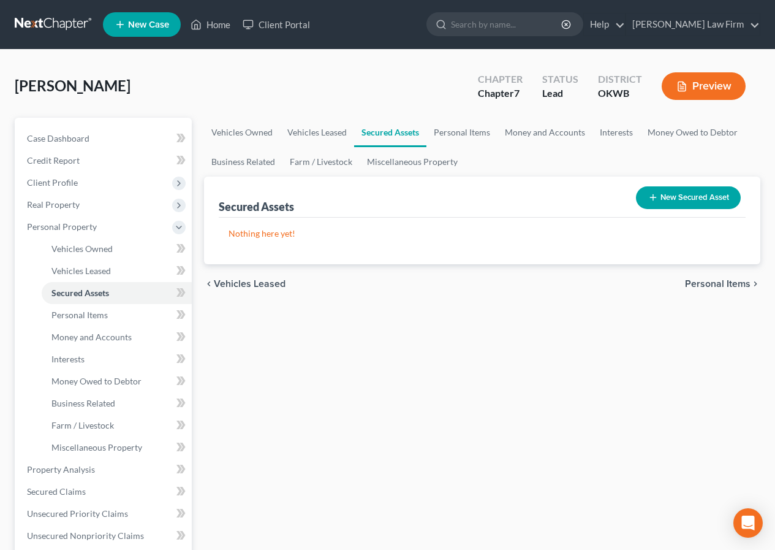
click at [687, 283] on span "Personal Items" at bounding box center [718, 284] width 66 height 10
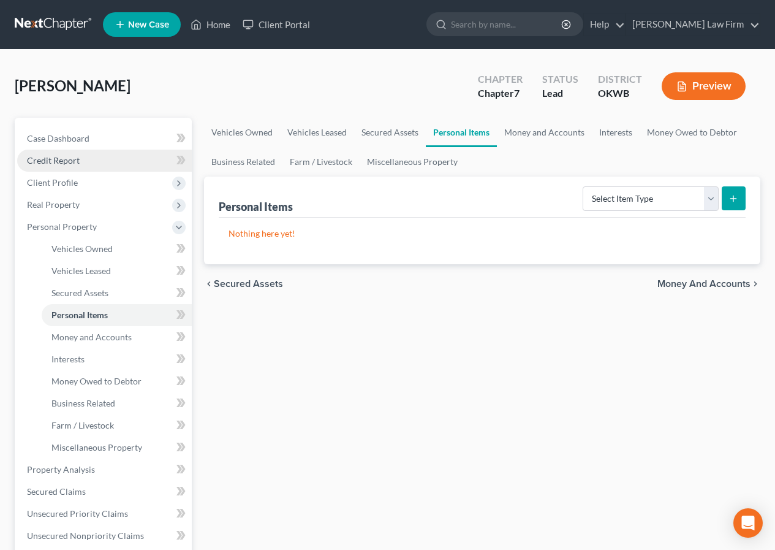
click at [67, 162] on span "Credit Report" at bounding box center [53, 160] width 53 height 10
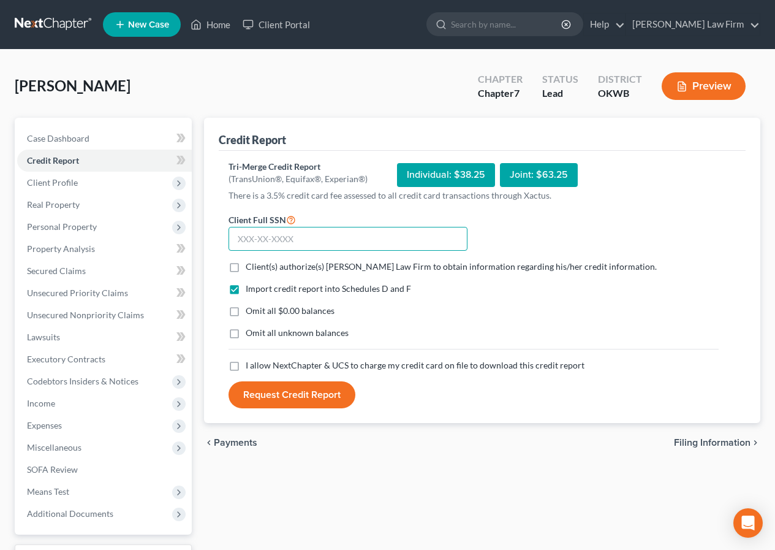
click at [240, 239] on input "text" at bounding box center [348, 239] width 239 height 25
click at [246, 266] on label "Client(s) authorize(s) [PERSON_NAME] Law Firm to obtain information regarding h…" at bounding box center [451, 266] width 411 height 12
click at [251, 266] on input "Client(s) authorize(s) [PERSON_NAME] Law Firm to obtain information regarding h…" at bounding box center [255, 264] width 8 height 8
checkbox input "true"
click at [246, 313] on label "Omit all $0.00 balances" at bounding box center [290, 310] width 89 height 12
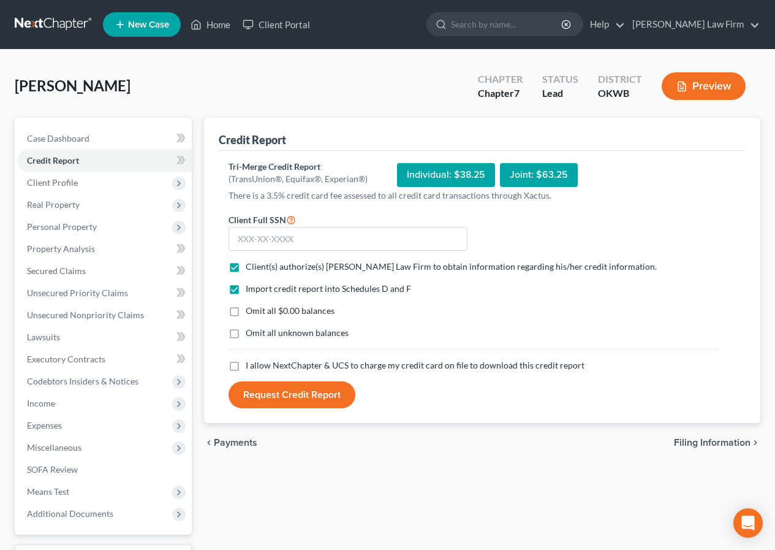
click at [251, 312] on input "Omit all $0.00 balances" at bounding box center [255, 308] width 8 height 8
checkbox input "true"
click at [246, 330] on label "Omit all unknown balances" at bounding box center [297, 333] width 103 height 12
click at [251, 330] on input "Omit all unknown balances" at bounding box center [255, 331] width 8 height 8
checkbox input "true"
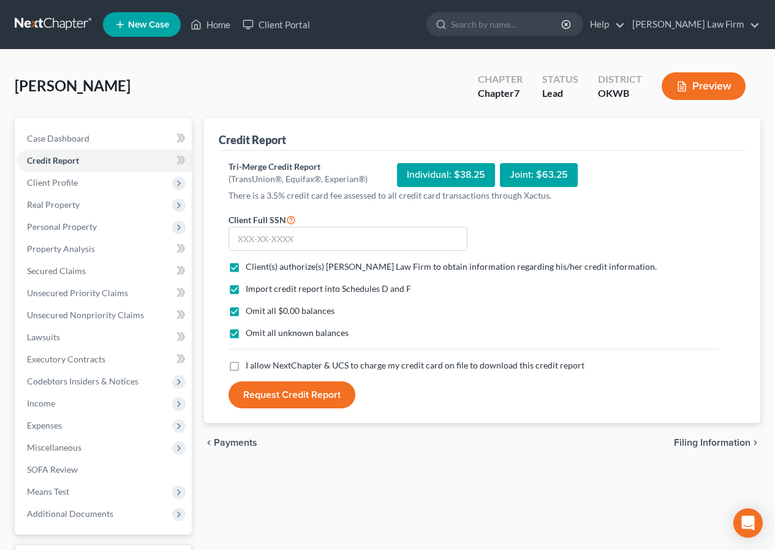
click at [246, 364] on label "I allow NextChapter & UCS to charge my credit card on file to download this cre…" at bounding box center [415, 365] width 339 height 12
click at [251, 364] on input "I allow NextChapter & UCS to charge my credit card on file to download this cre…" at bounding box center [255, 363] width 8 height 8
checkbox input "true"
click at [237, 235] on input "text" at bounding box center [348, 239] width 239 height 25
type input "445-84-6230"
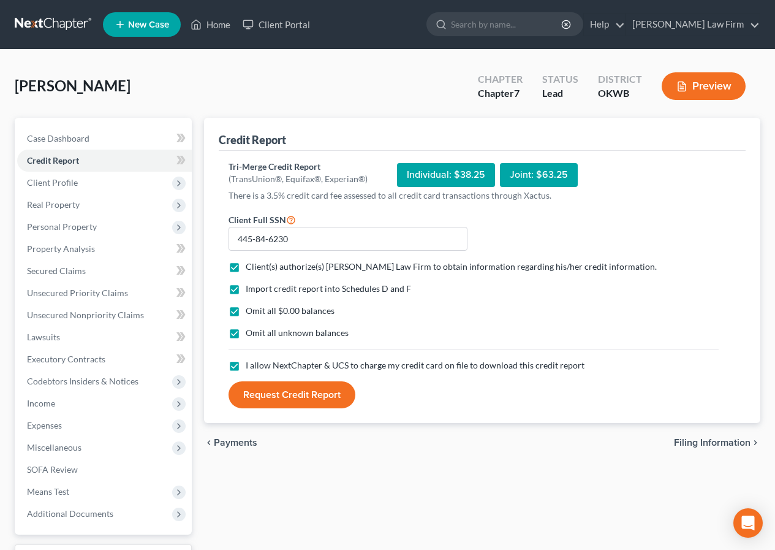
click at [280, 395] on button "Request Credit Report" at bounding box center [292, 394] width 127 height 27
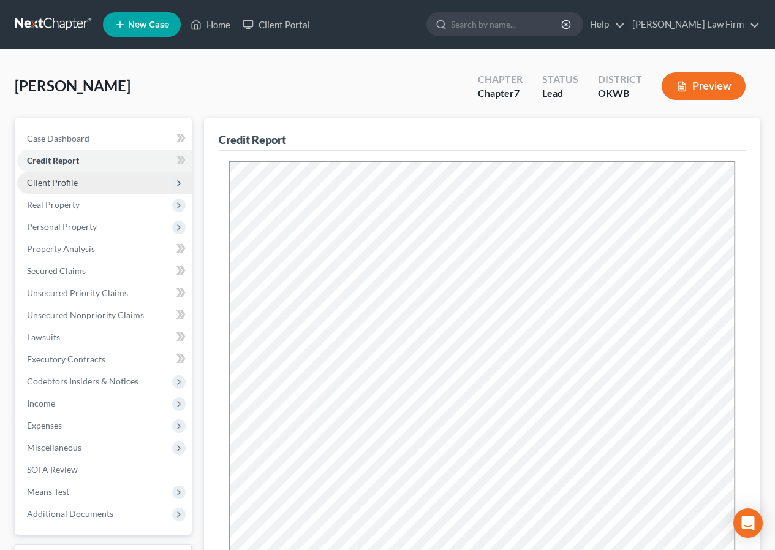
click at [74, 187] on span "Client Profile" at bounding box center [52, 182] width 51 height 10
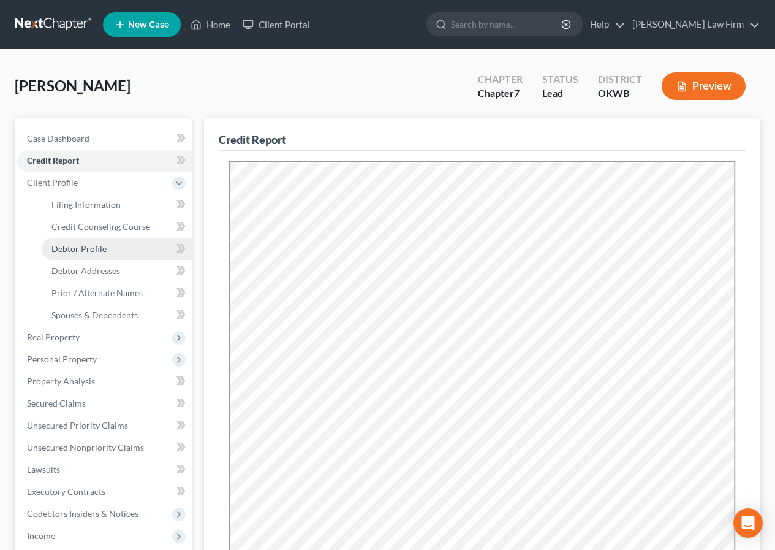
click at [75, 243] on span "Debtor Profile" at bounding box center [78, 248] width 55 height 10
select select "0"
select select "2"
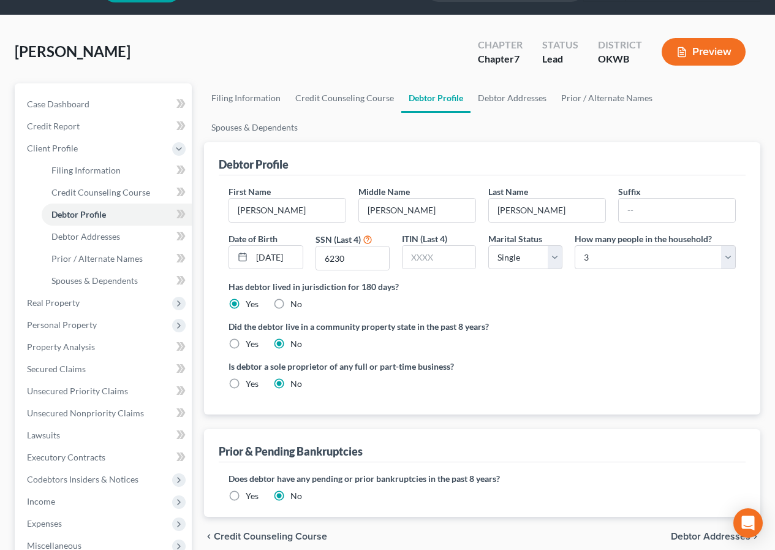
scroll to position [184, 0]
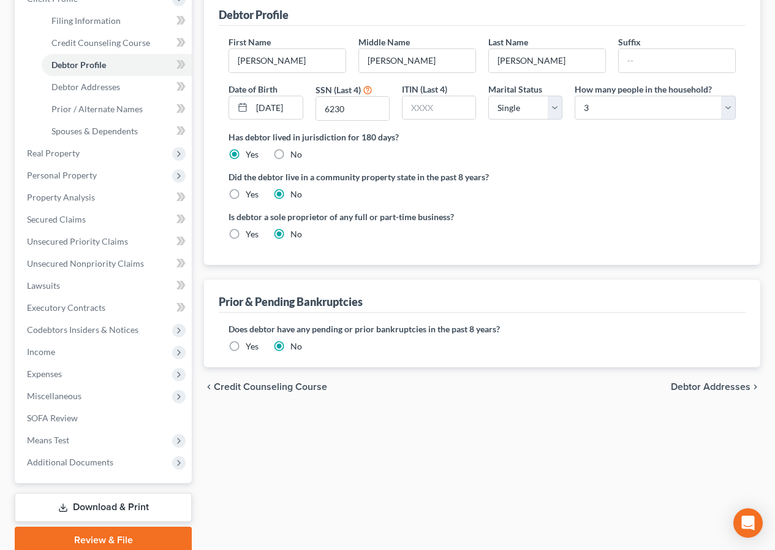
click at [690, 382] on span "Debtor Addresses" at bounding box center [711, 387] width 80 height 10
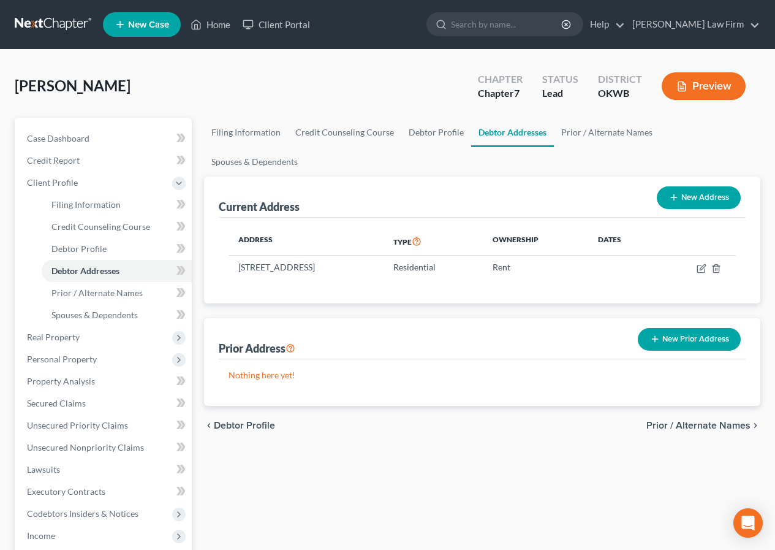
click at [701, 420] on span "Prior / Alternate Names" at bounding box center [698, 425] width 104 height 10
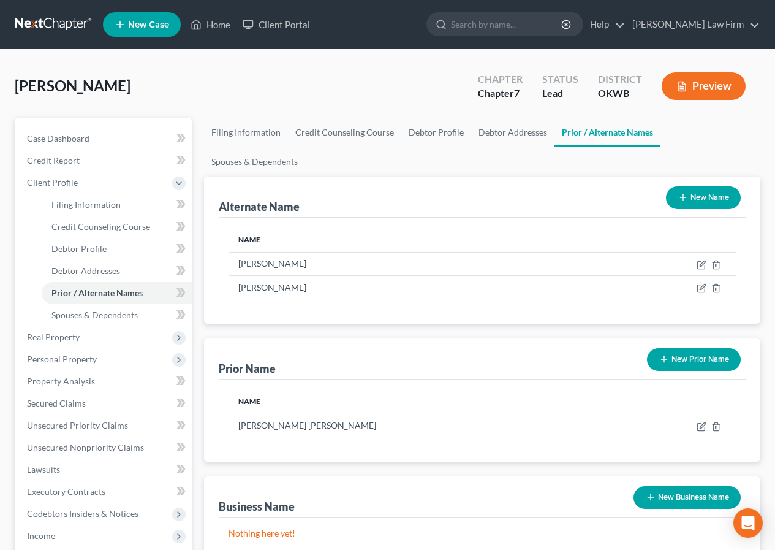
click at [706, 348] on button "New Prior Name" at bounding box center [694, 359] width 94 height 23
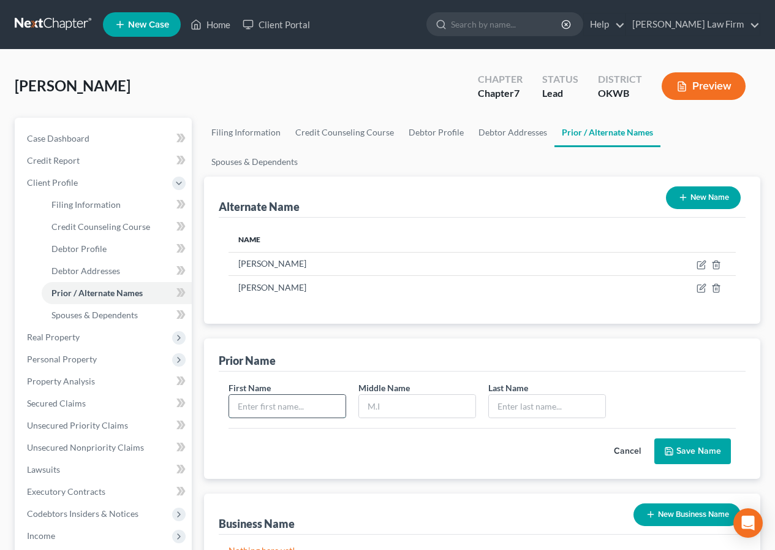
click at [236, 395] on input "text" at bounding box center [287, 406] width 116 height 23
type input "[PERSON_NAME]"
click at [701, 438] on button "Save Name" at bounding box center [692, 451] width 77 height 26
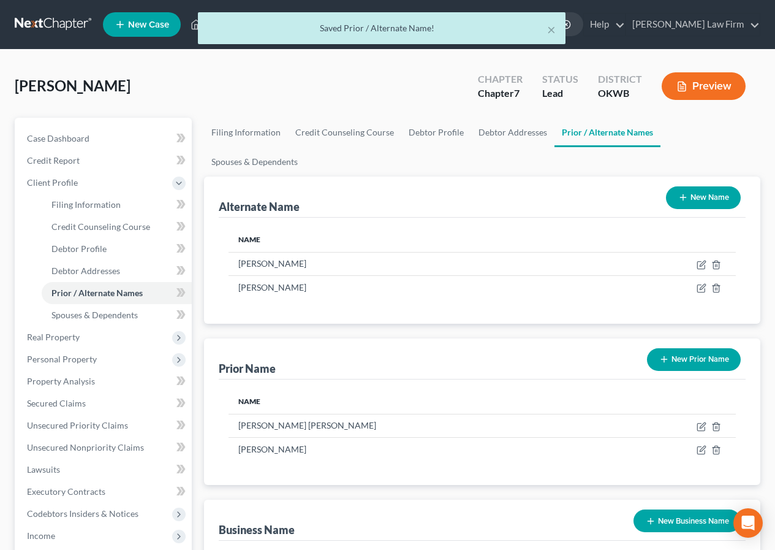
click at [703, 348] on button "New Prior Name" at bounding box center [694, 359] width 94 height 23
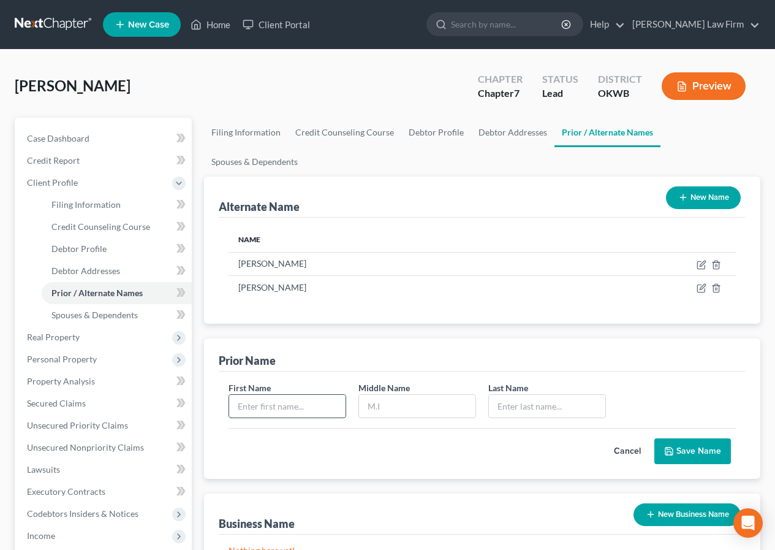
click at [238, 395] on input "text" at bounding box center [287, 406] width 116 height 23
type input "[PERSON_NAME]"
type input "N,"
type input "[PERSON_NAME]"
click at [714, 438] on button "Save Name" at bounding box center [692, 451] width 77 height 26
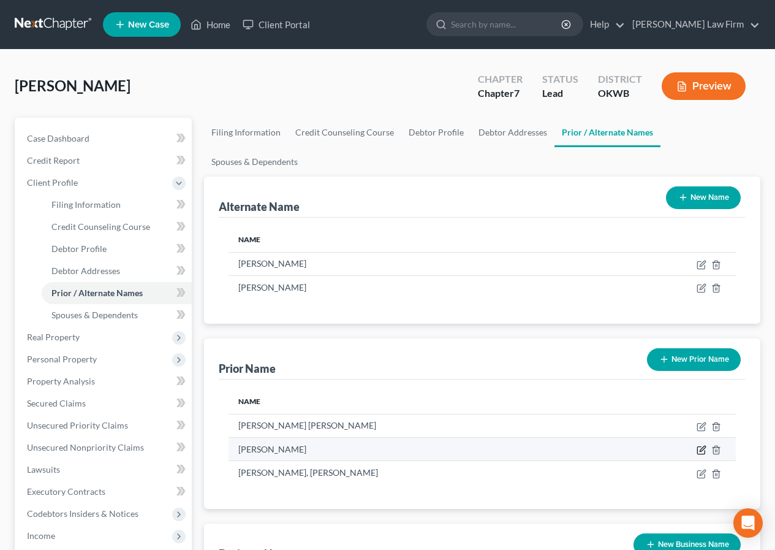
click at [697, 445] on icon "button" at bounding box center [702, 450] width 10 height 10
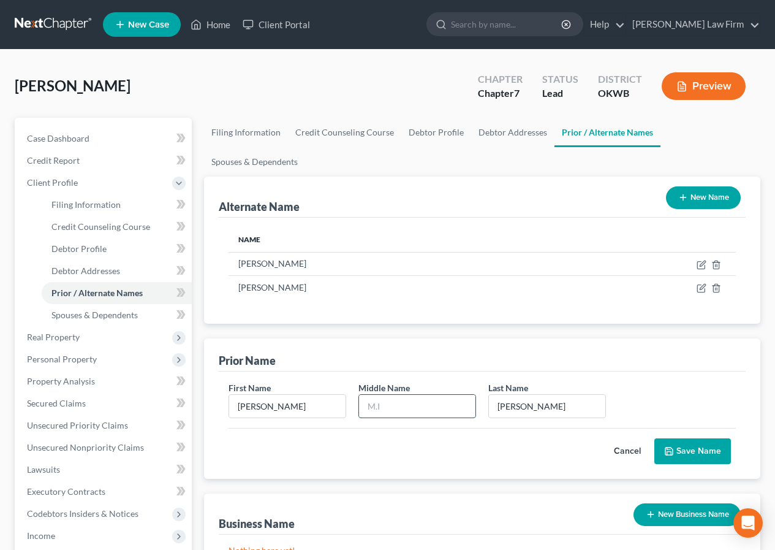
click at [371, 395] on input "text" at bounding box center [417, 406] width 116 height 23
type input "N."
click at [706, 438] on button "Save Name" at bounding box center [692, 451] width 77 height 26
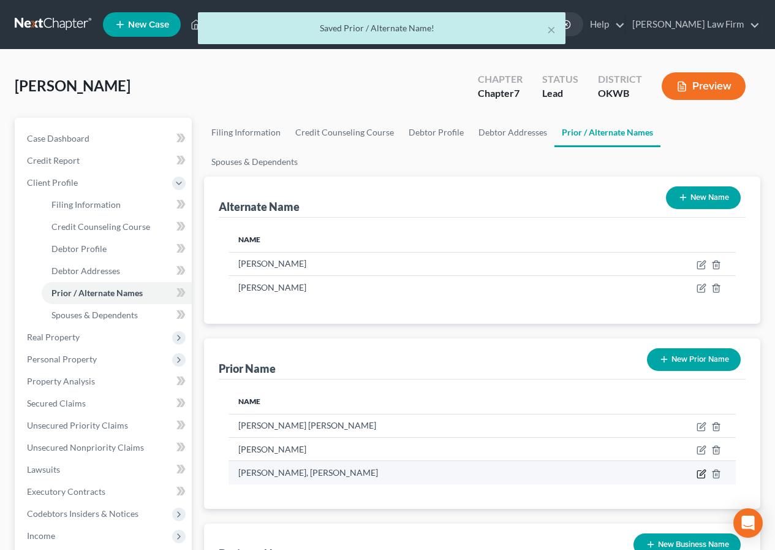
click at [698, 469] on icon "button" at bounding box center [702, 474] width 10 height 10
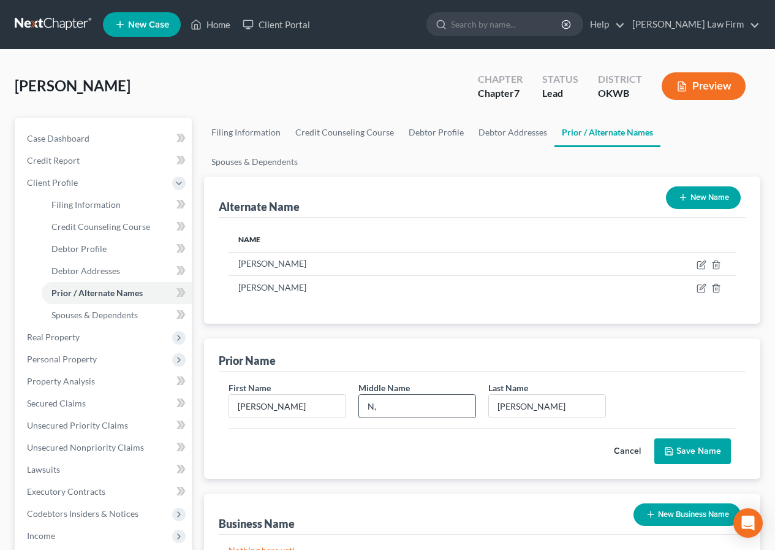
click at [374, 395] on input "N," at bounding box center [417, 406] width 116 height 23
type input "N."
click at [691, 438] on button "Save Name" at bounding box center [692, 451] width 77 height 26
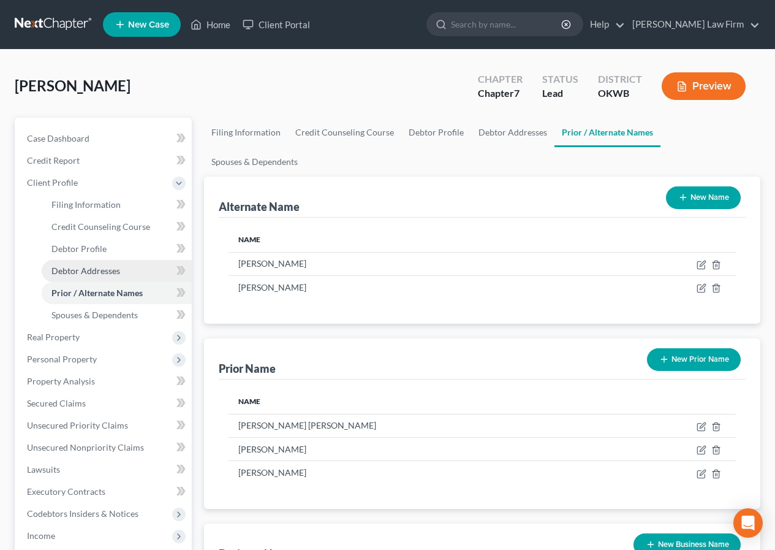
click at [104, 271] on span "Debtor Addresses" at bounding box center [85, 270] width 69 height 10
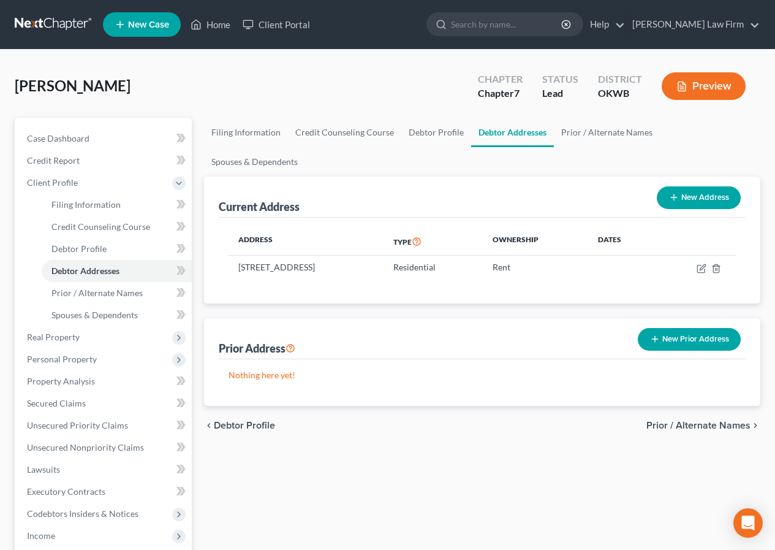
click at [700, 328] on button "New Prior Address" at bounding box center [689, 339] width 103 height 23
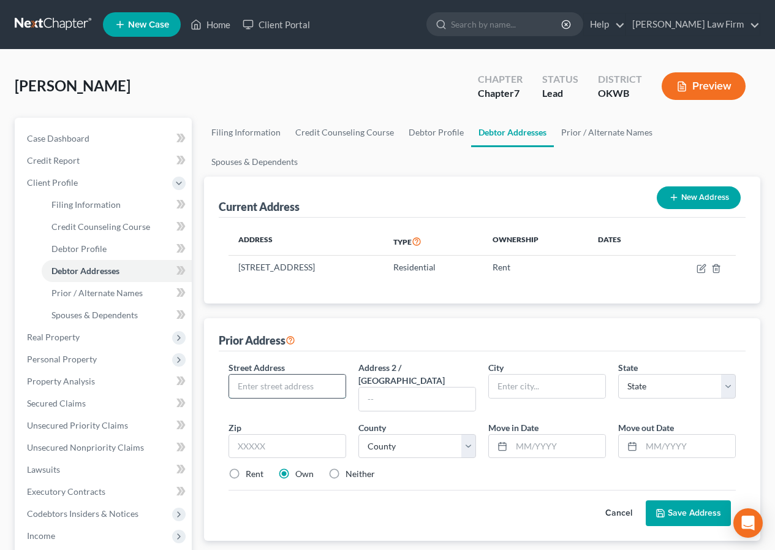
click at [240, 374] on input "text" at bounding box center [287, 385] width 116 height 23
type input "[STREET_ADDRESS]"
type input "[PERSON_NAME]"
select select "37"
click at [235, 434] on input "text" at bounding box center [288, 446] width 118 height 25
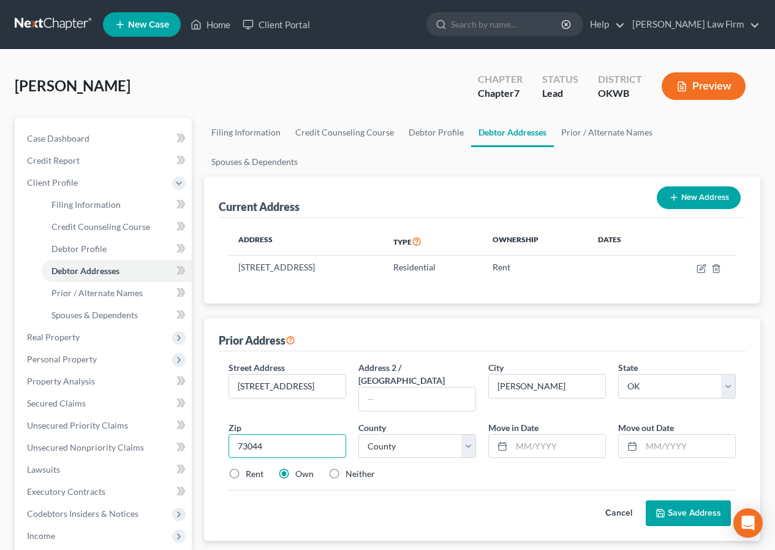
type input "73044"
select select "41"
type input "2022"
click at [667, 549] on span "Prior / Alternate Names" at bounding box center [698, 560] width 104 height 10
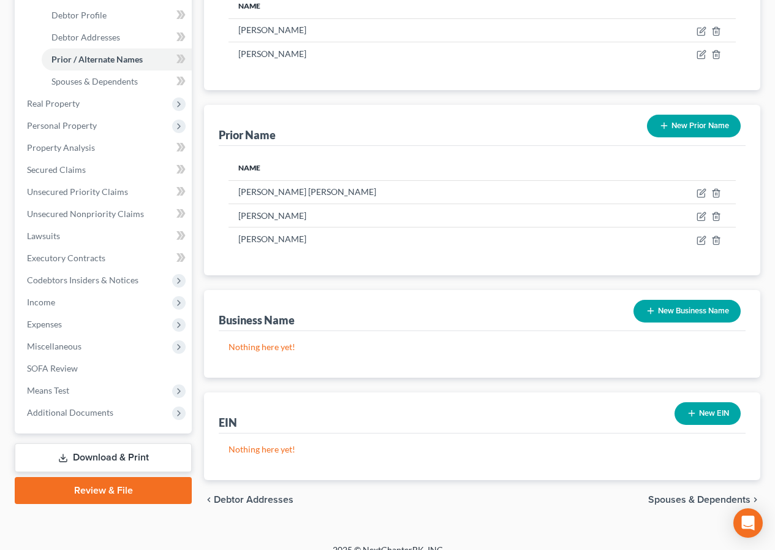
scroll to position [234, 0]
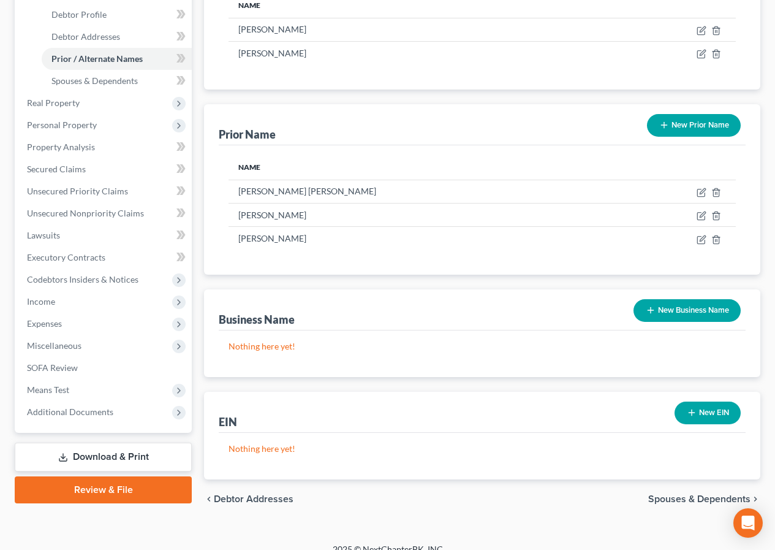
click at [667, 494] on span "Spouses & Dependents" at bounding box center [699, 499] width 102 height 10
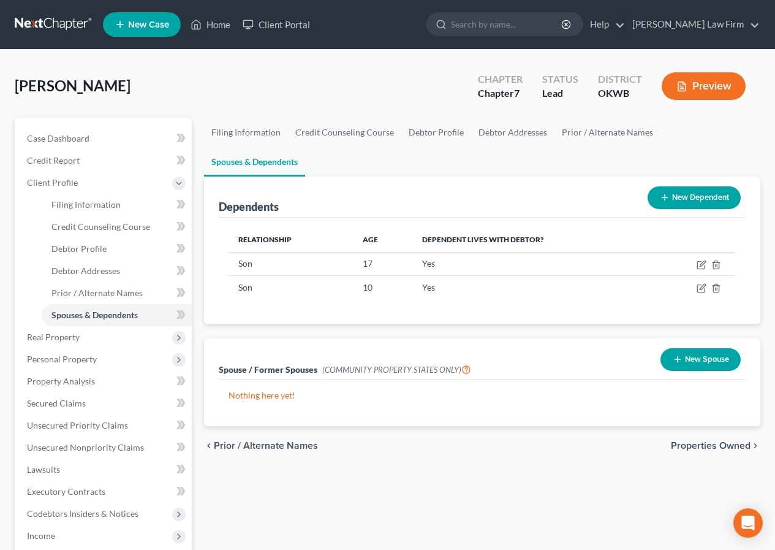
click at [712, 440] on span "Properties Owned" at bounding box center [711, 445] width 80 height 10
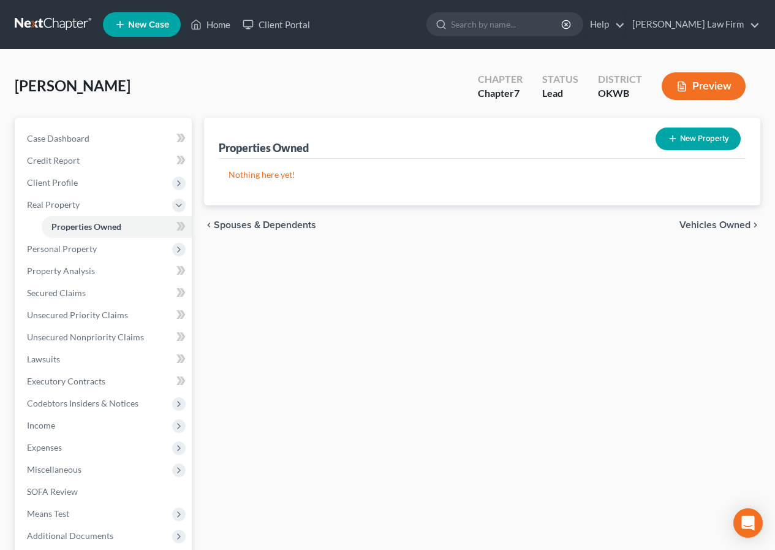
click at [703, 222] on span "Vehicles Owned" at bounding box center [714, 225] width 71 height 10
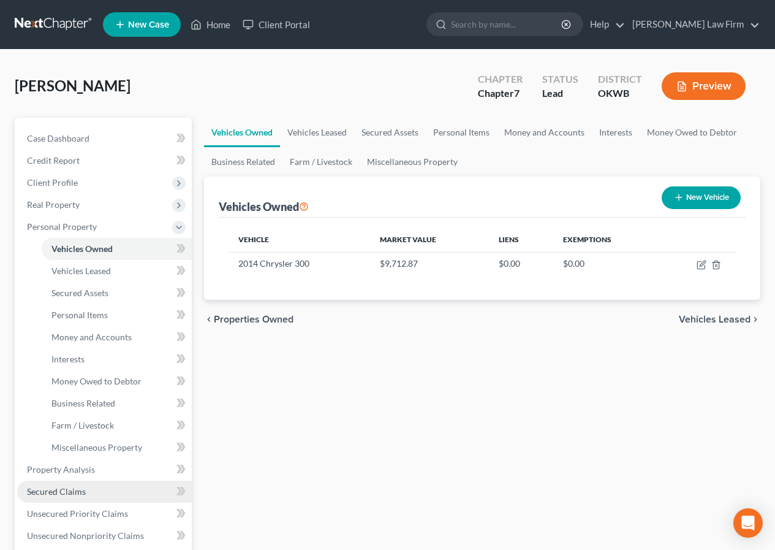
click at [53, 488] on span "Secured Claims" at bounding box center [56, 491] width 59 height 10
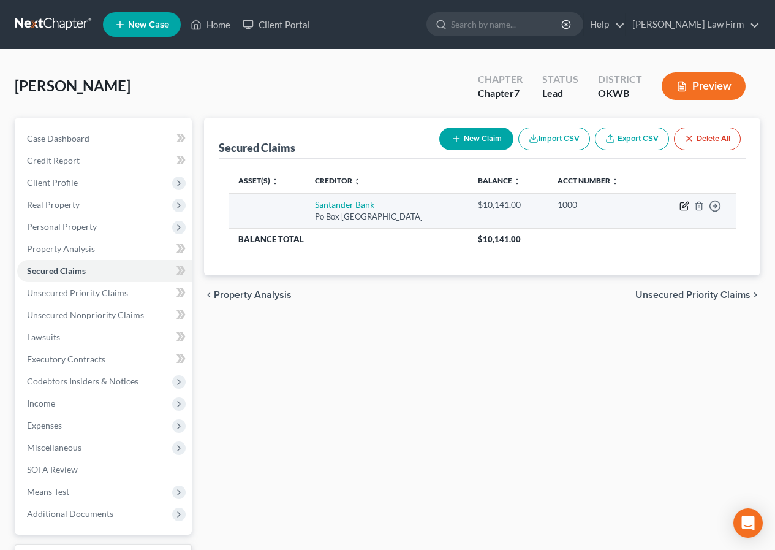
click at [681, 205] on icon "button" at bounding box center [684, 206] width 10 height 10
select select "45"
select select "0"
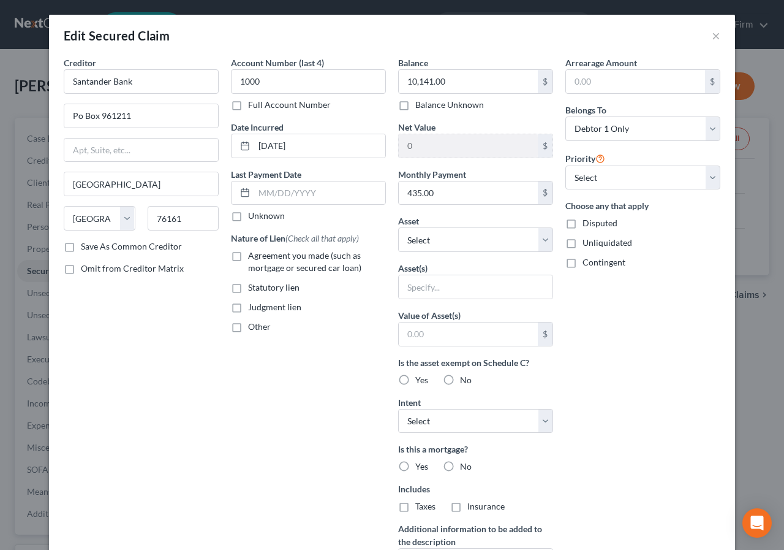
click at [81, 246] on label "Save As Common Creditor" at bounding box center [131, 246] width 101 height 12
click at [86, 246] on input "Save As Common Creditor" at bounding box center [90, 244] width 8 height 8
checkbox input "true"
click at [254, 195] on input "text" at bounding box center [319, 192] width 131 height 23
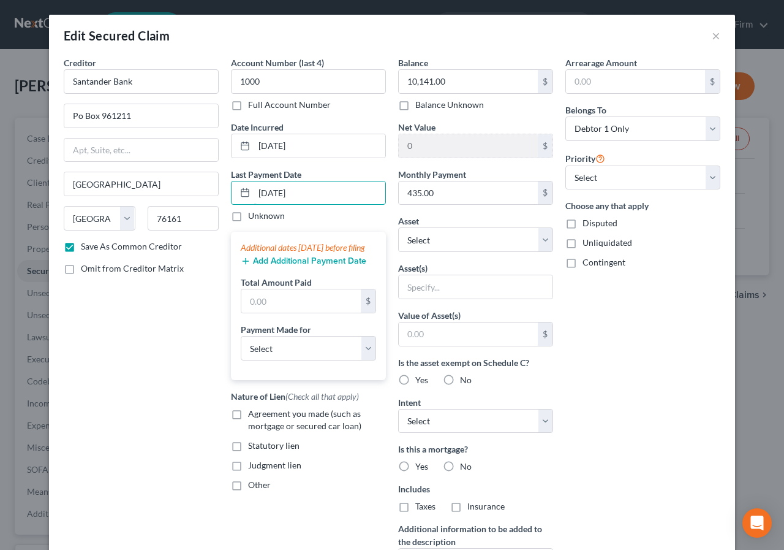
type input "[DATE]"
click at [281, 266] on button "Add Additional Payment Date" at bounding box center [304, 261] width 126 height 10
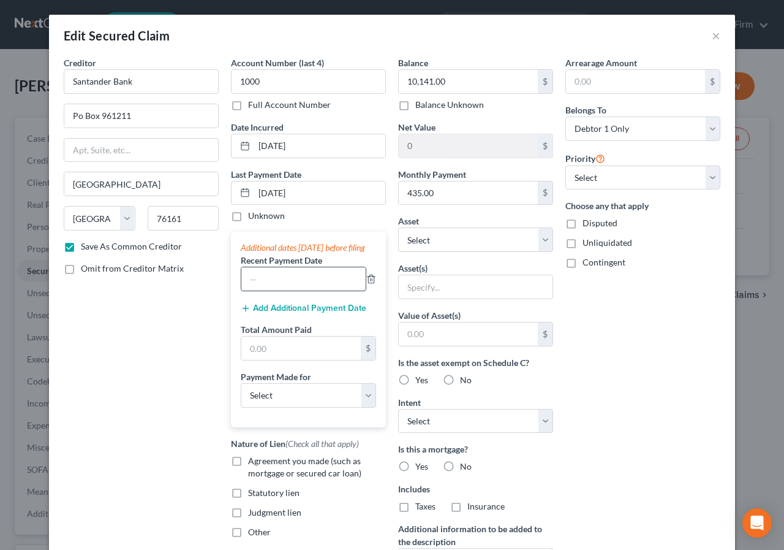
click at [245, 290] on input "text" at bounding box center [303, 278] width 124 height 23
type input "[DATE]"
click at [301, 313] on button "Add Additional Payment Date" at bounding box center [304, 308] width 126 height 10
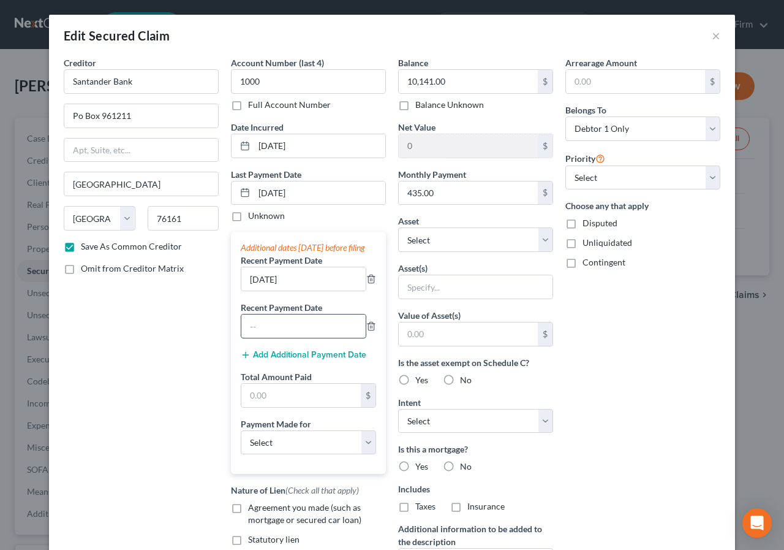
click at [248, 338] on input "text" at bounding box center [303, 325] width 124 height 23
type input "[DATE]"
click at [249, 407] on input "text" at bounding box center [300, 395] width 119 height 23
click at [248, 407] on input "text" at bounding box center [300, 395] width 119 height 23
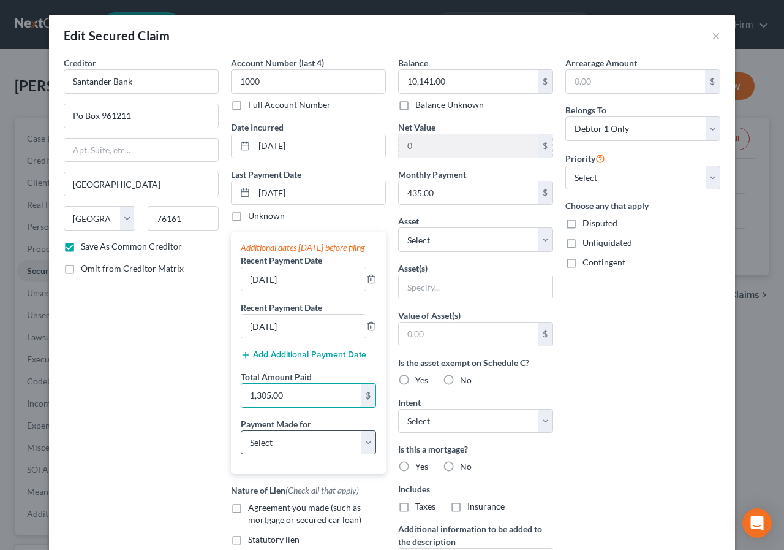
type input "1,305.00"
click at [362, 454] on select "Select Car Credit Card Loan Repayment Mortgage Other Suppliers Or Vendors" at bounding box center [308, 442] width 135 height 25
select select "0"
click at [241, 442] on select "Select Car Credit Card Loan Repayment Mortgage Other Suppliers Or Vendors" at bounding box center [308, 442] width 135 height 25
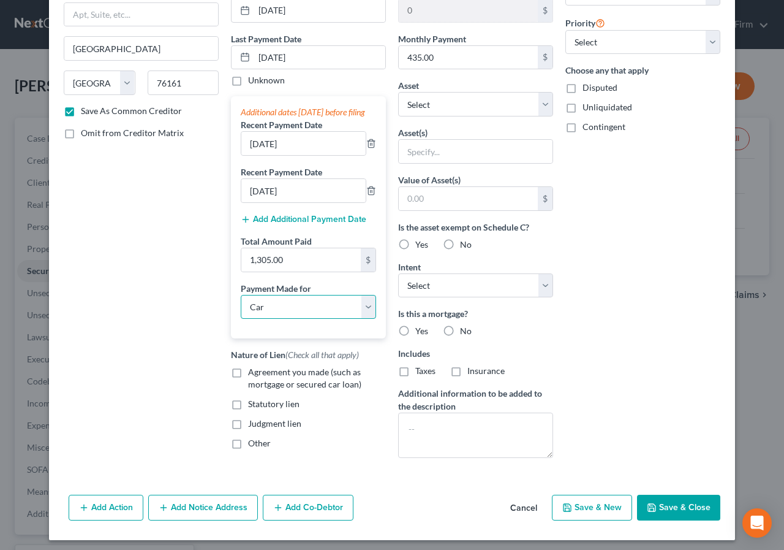
scroll to position [144, 0]
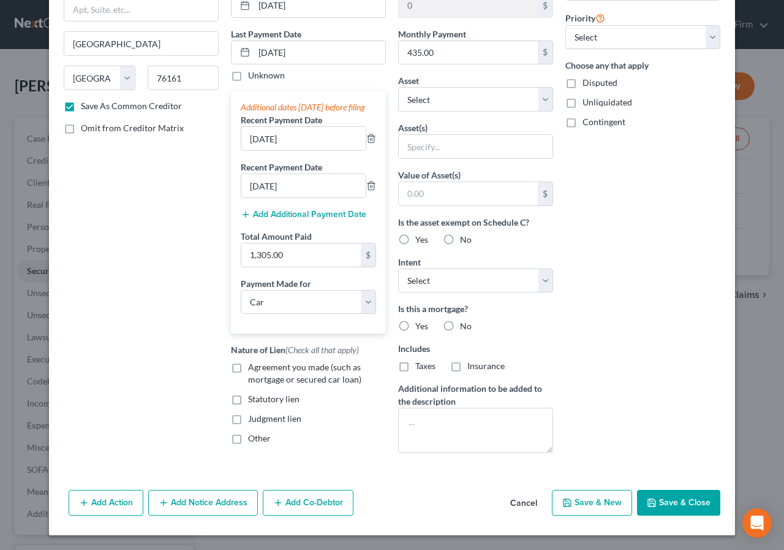
click at [248, 372] on label "Agreement you made (such as mortgage or secured car loan)" at bounding box center [317, 373] width 138 height 25
click at [253, 369] on input "Agreement you made (such as mortgage or secured car loan)" at bounding box center [257, 365] width 8 height 8
checkbox input "true"
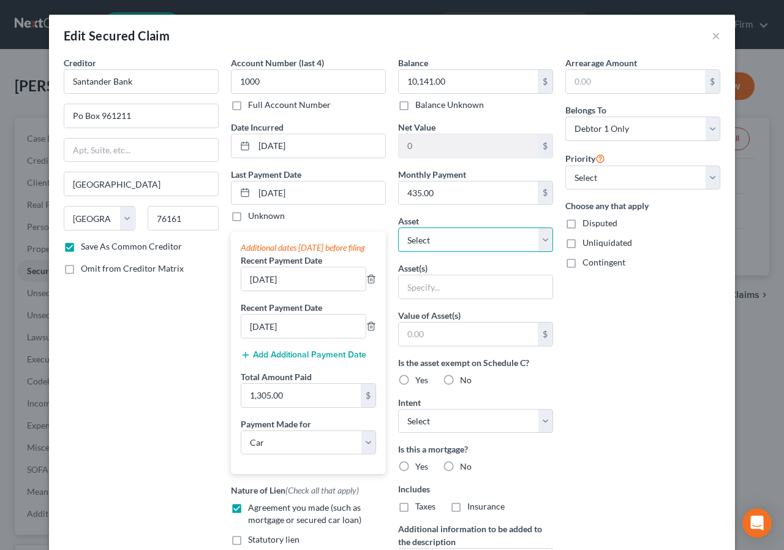
click at [539, 241] on select "Select Other Multiple Assets 2014 Chrysler 300 - $9712.87" at bounding box center [475, 239] width 155 height 25
select select "2"
click at [398, 227] on select "Select Other Multiple Assets 2014 Chrysler 300 - $9712.87" at bounding box center [475, 239] width 155 height 25
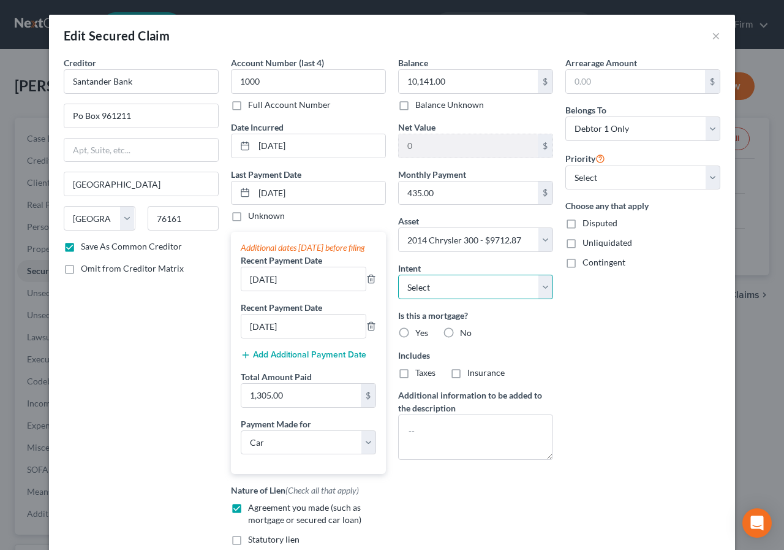
click at [543, 288] on select "Select Surrender Redeem Reaffirm Avoid Other" at bounding box center [475, 286] width 155 height 25
select select "4"
click at [398, 274] on select "Select Surrender Redeem Reaffirm Avoid Other" at bounding box center [475, 286] width 155 height 25
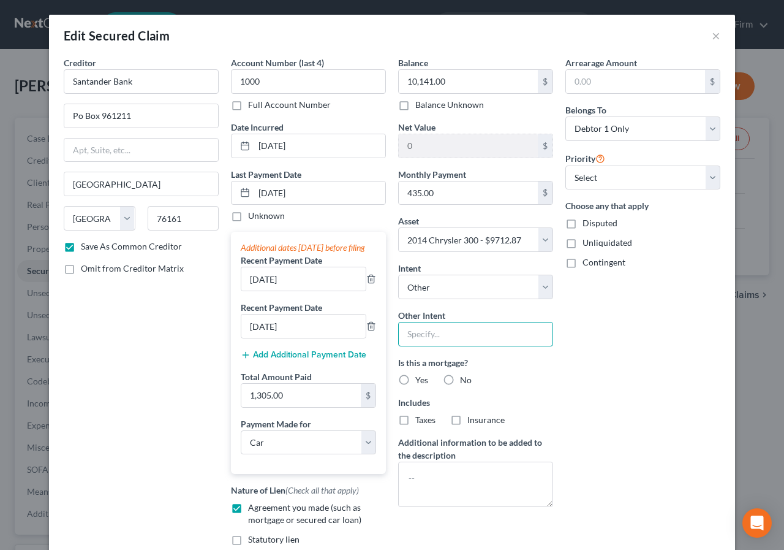
click at [402, 334] on input "text" at bounding box center [475, 334] width 155 height 25
type input "continue to make payments"
click at [460, 378] on label "No" at bounding box center [466, 380] width 12 height 12
click at [465, 378] on input "No" at bounding box center [469, 378] width 8 height 8
radio input "true"
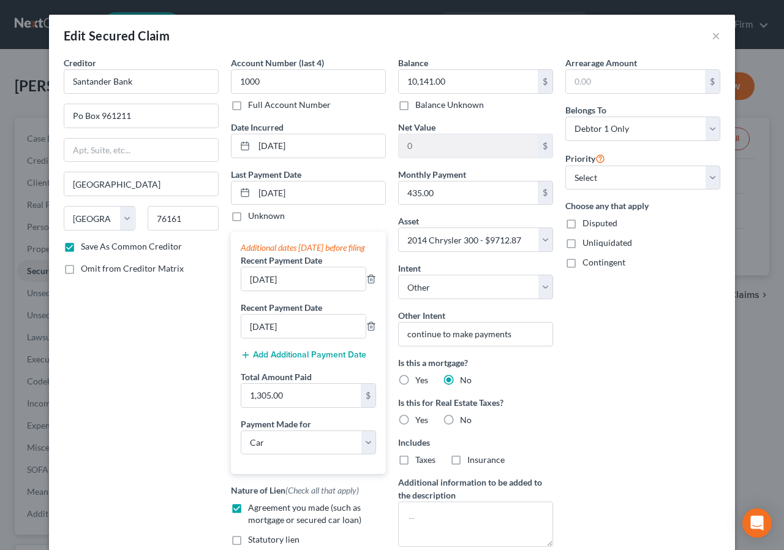
click at [460, 421] on label "No" at bounding box center [466, 420] width 12 height 12
click at [465, 421] on input "No" at bounding box center [469, 418] width 8 height 8
radio input "true"
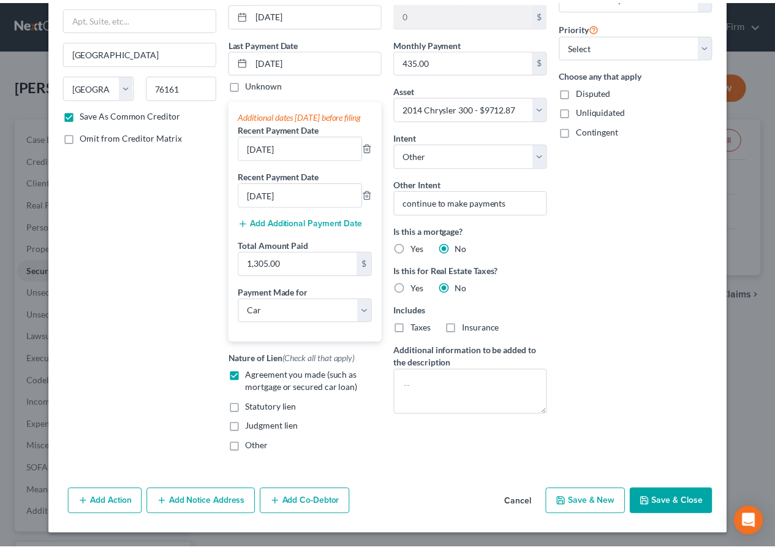
scroll to position [144, 0]
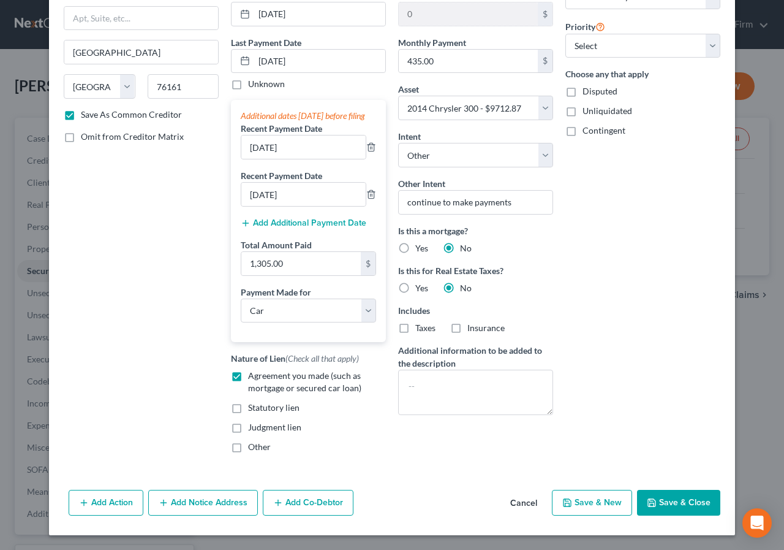
click at [681, 496] on button "Save & Close" at bounding box center [678, 502] width 83 height 26
checkbox input "false"
select select
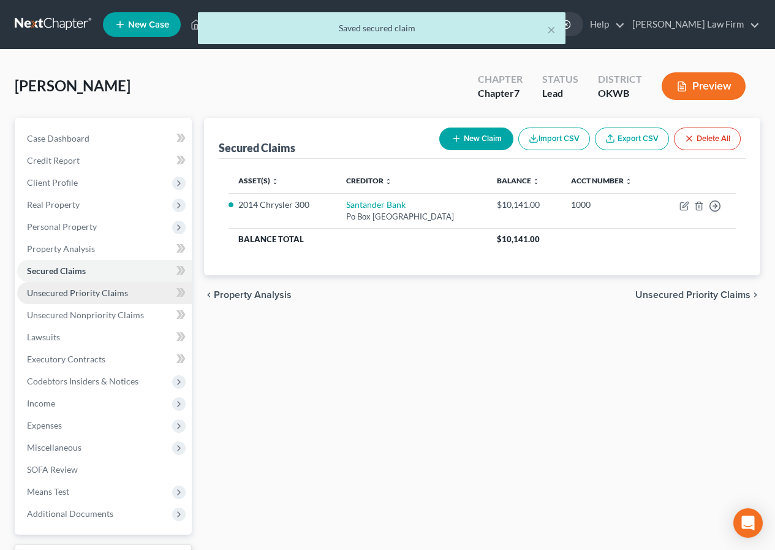
click at [69, 296] on span "Unsecured Priority Claims" at bounding box center [77, 292] width 101 height 10
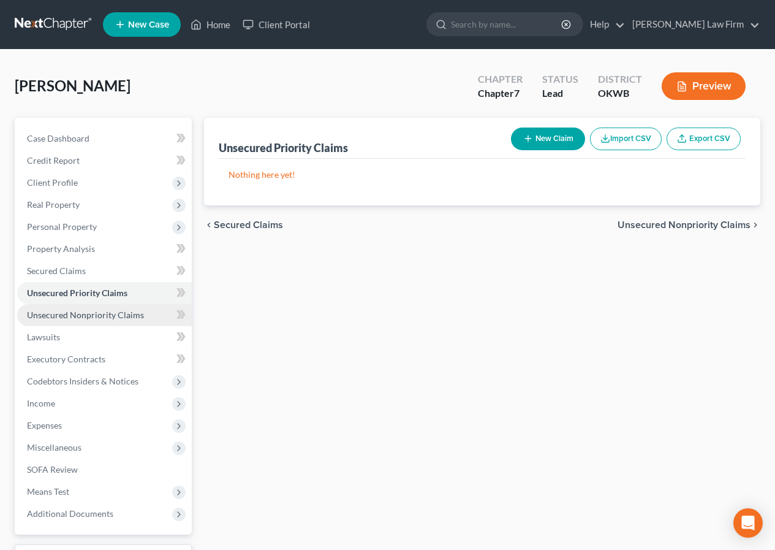
click at [75, 318] on span "Unsecured Nonpriority Claims" at bounding box center [85, 314] width 117 height 10
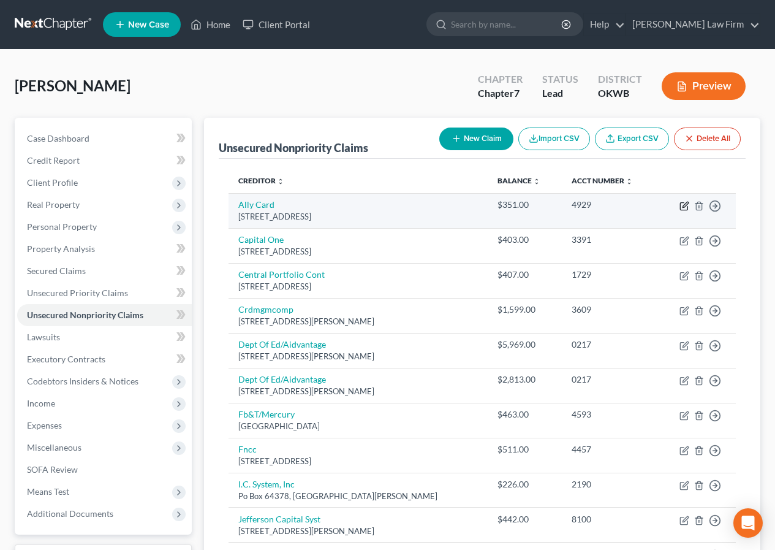
click at [684, 206] on icon "button" at bounding box center [684, 206] width 10 height 10
select select "35"
select select "2"
select select "0"
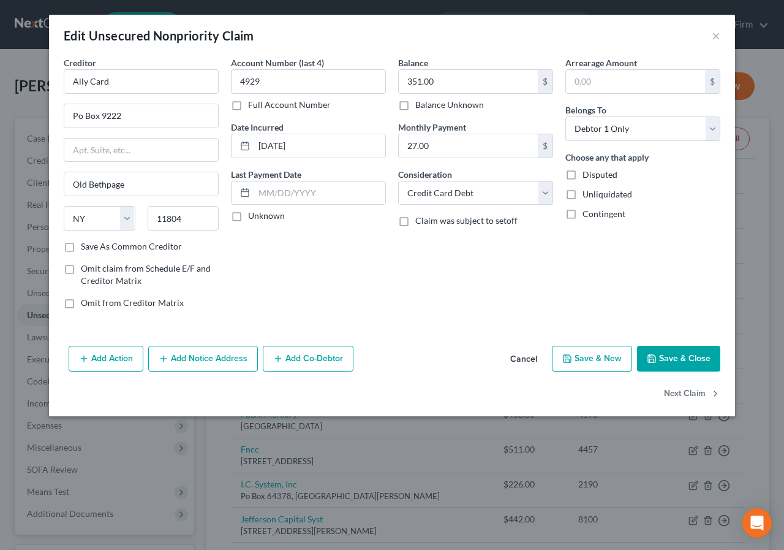
click at [81, 248] on label "Save As Common Creditor" at bounding box center [131, 246] width 101 height 12
click at [86, 248] on input "Save As Common Creditor" at bounding box center [90, 244] width 8 height 8
checkbox input "true"
click at [248, 219] on label "Unknown" at bounding box center [266, 216] width 37 height 12
click at [253, 217] on input "Unknown" at bounding box center [257, 214] width 8 height 8
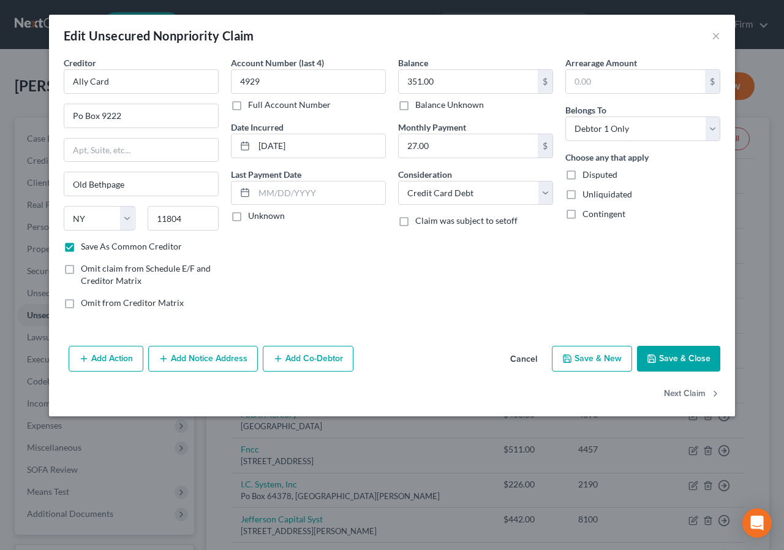
checkbox input "true"
click at [542, 192] on select "Select Cable / Satellite Services Collection Agency Credit Card Debt Debt Couns…" at bounding box center [475, 193] width 155 height 25
click at [681, 388] on button "Next Claim" at bounding box center [692, 394] width 56 height 26
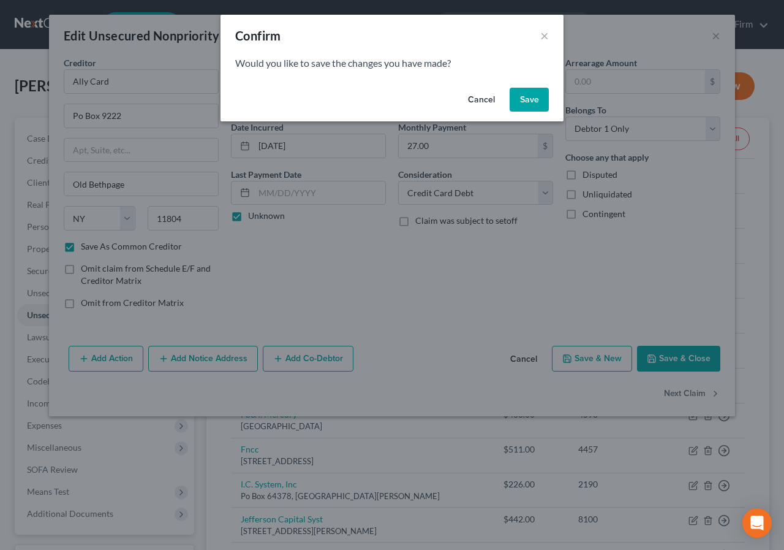
click at [537, 97] on button "Save" at bounding box center [529, 100] width 39 height 25
checkbox input "false"
select select "46"
select select "2"
select select "0"
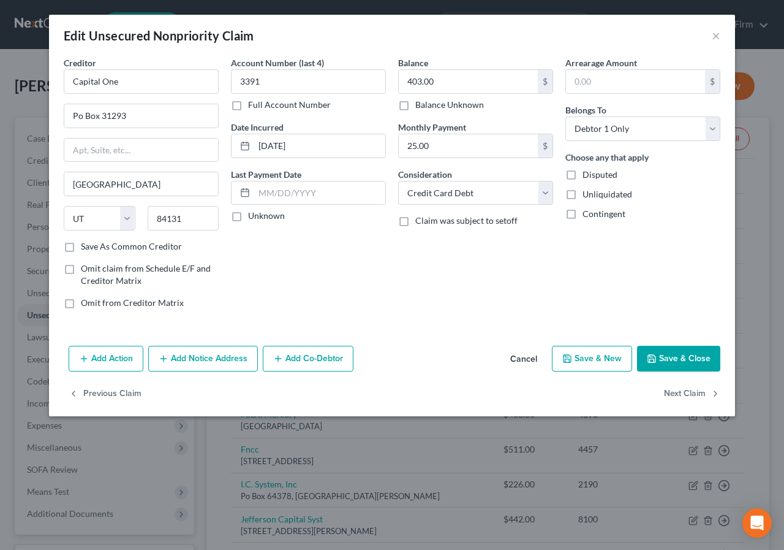
click at [248, 216] on label "Unknown" at bounding box center [266, 216] width 37 height 12
click at [253, 216] on input "Unknown" at bounding box center [257, 214] width 8 height 8
checkbox input "true"
click at [81, 248] on label "Save As Common Creditor" at bounding box center [131, 246] width 101 height 12
click at [86, 248] on input "Save As Common Creditor" at bounding box center [90, 244] width 8 height 8
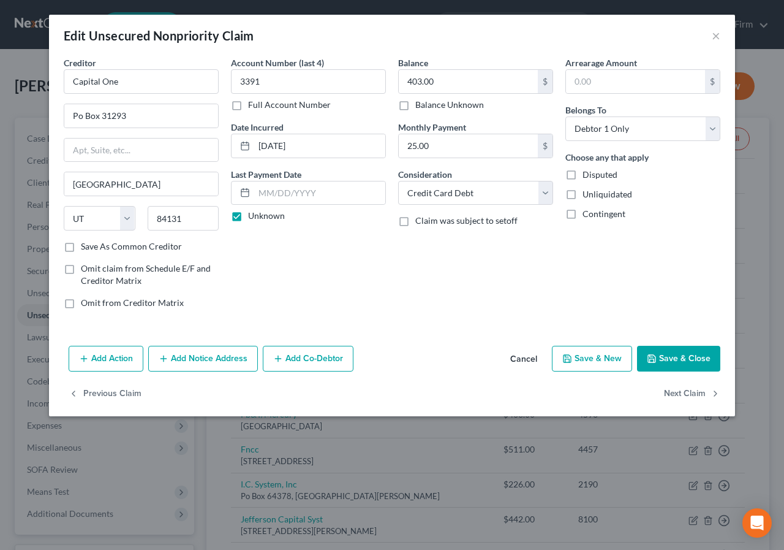
checkbox input "true"
click at [673, 391] on button "Next Claim" at bounding box center [692, 394] width 56 height 26
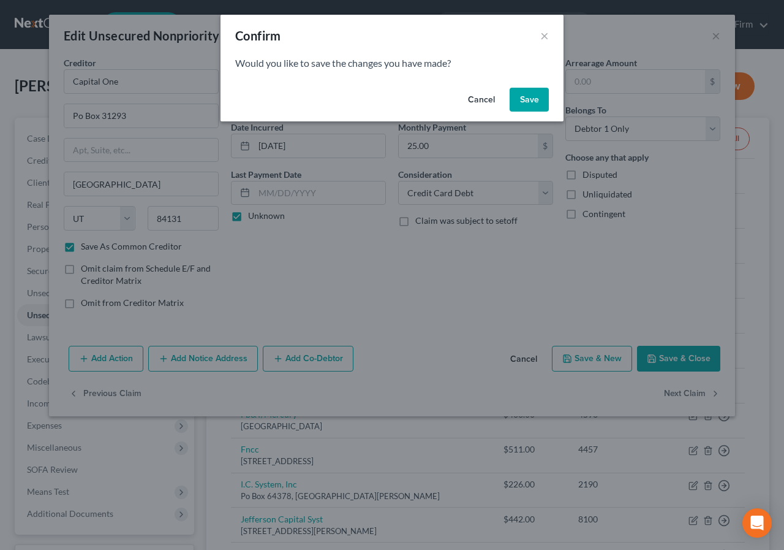
click at [525, 99] on button "Save" at bounding box center [529, 100] width 39 height 25
select select "24"
select select "1"
select select "0"
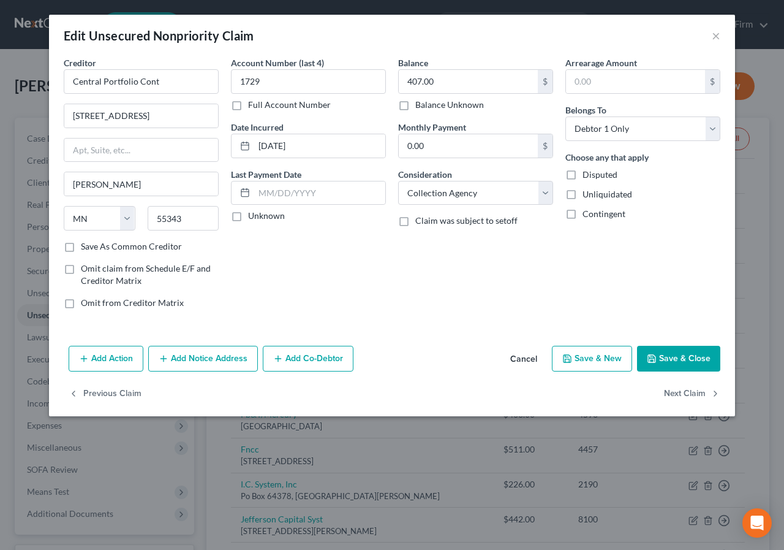
click at [81, 244] on label "Save As Common Creditor" at bounding box center [131, 246] width 101 height 12
click at [86, 244] on input "Save As Common Creditor" at bounding box center [90, 244] width 8 height 8
checkbox input "true"
click at [248, 216] on label "Unknown" at bounding box center [266, 216] width 37 height 12
click at [253, 216] on input "Unknown" at bounding box center [257, 214] width 8 height 8
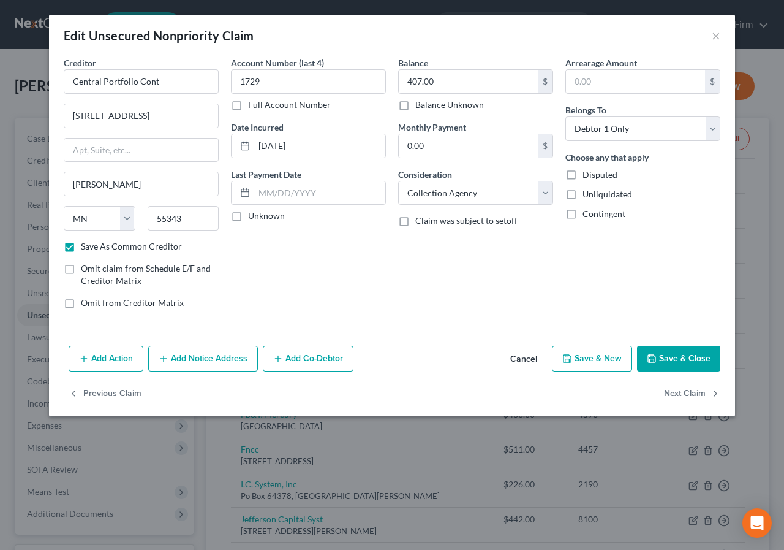
checkbox input "true"
click at [543, 193] on select "Select Cable / Satellite Services Collection Agency Credit Card Debt Debt Couns…" at bounding box center [475, 193] width 155 height 25
select select "14"
click at [398, 181] on select "Select Cable / Satellite Services Collection Agency Credit Card Debt Debt Couns…" at bounding box center [475, 193] width 155 height 25
click at [413, 240] on input "text" at bounding box center [476, 239] width 154 height 23
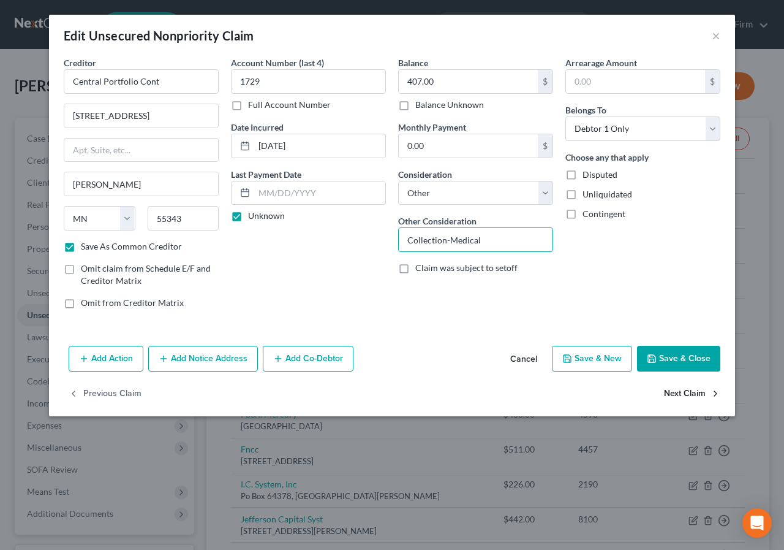
type input "Collection-Medical"
click at [689, 387] on button "Next Claim" at bounding box center [692, 394] width 56 height 26
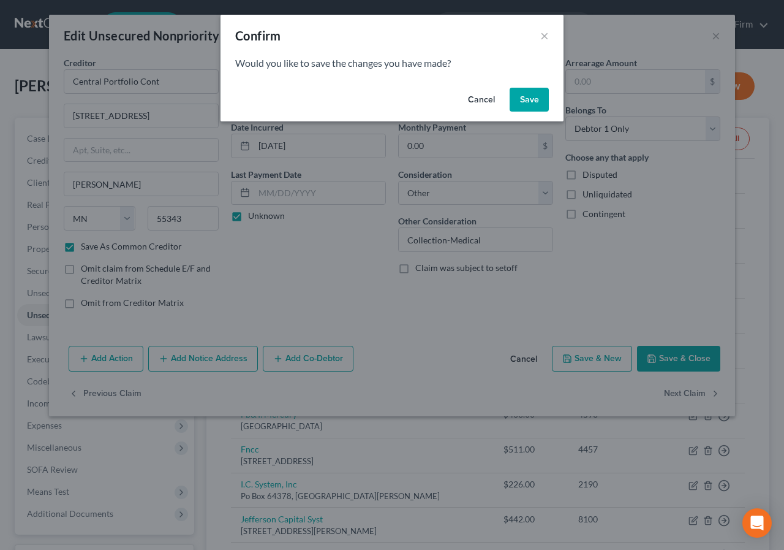
click at [529, 96] on button "Save" at bounding box center [529, 100] width 39 height 25
select select "39"
select select "0"
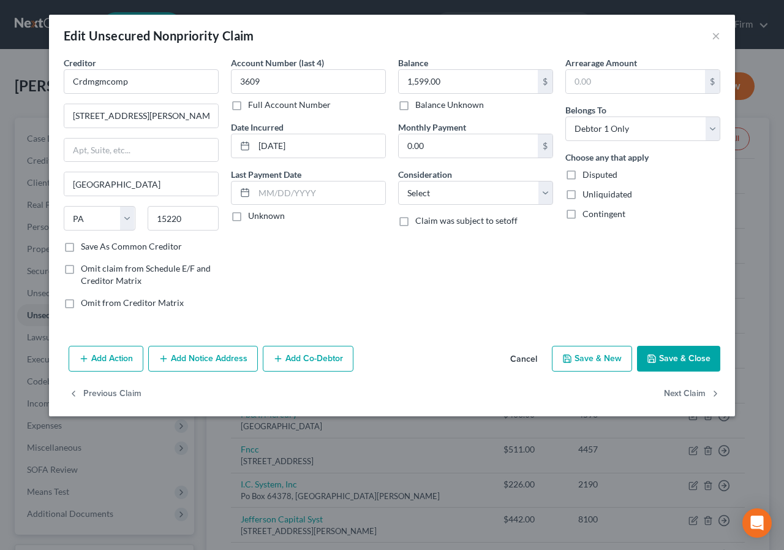
click at [81, 246] on label "Save As Common Creditor" at bounding box center [131, 246] width 101 height 12
click at [86, 246] on input "Save As Common Creditor" at bounding box center [90, 244] width 8 height 8
checkbox input "true"
click at [248, 214] on label "Unknown" at bounding box center [266, 216] width 37 height 12
click at [253, 214] on input "Unknown" at bounding box center [257, 214] width 8 height 8
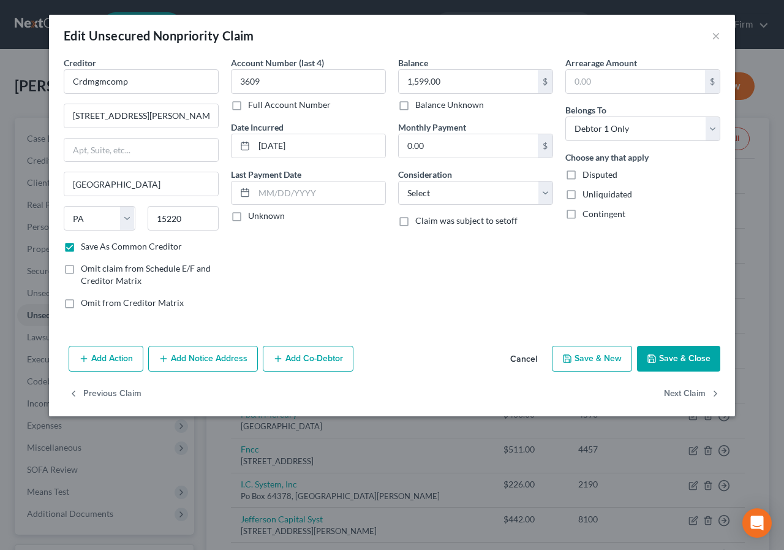
checkbox input "true"
click at [546, 192] on select "Select Cable / Satellite Services Collection Agency Credit Card Debt Debt Couns…" at bounding box center [475, 193] width 155 height 25
select select "14"
click at [398, 181] on select "Select Cable / Satellite Services Collection Agency Credit Card Debt Debt Couns…" at bounding box center [475, 193] width 155 height 25
click at [408, 236] on input "text" at bounding box center [476, 239] width 154 height 23
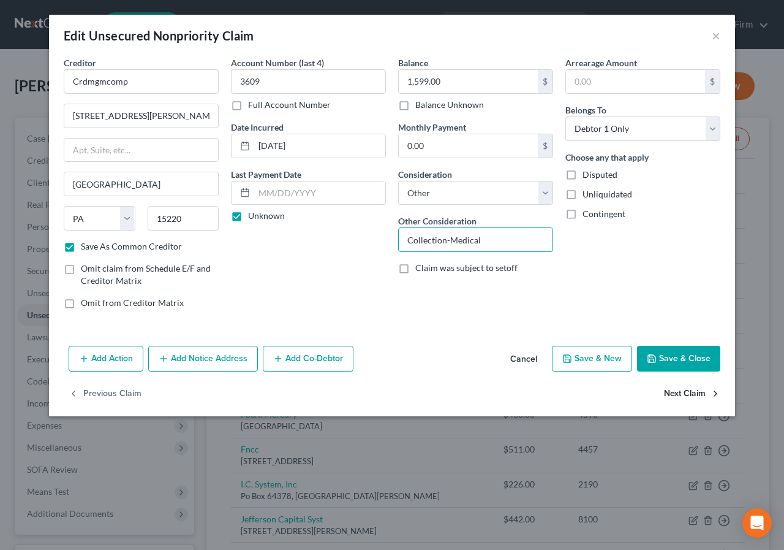
type input "Collection-Medical"
click at [680, 393] on button "Next Claim" at bounding box center [692, 394] width 56 height 26
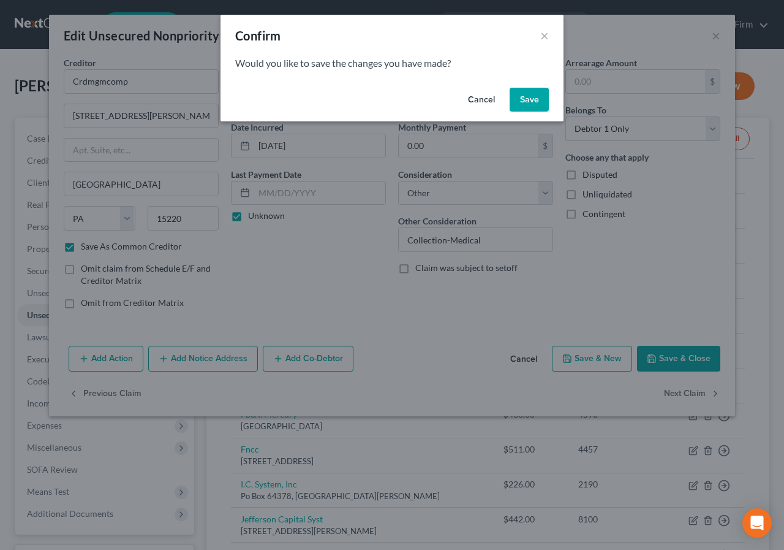
click at [526, 95] on button "Save" at bounding box center [529, 100] width 39 height 25
select select "48"
select select "17"
select select "0"
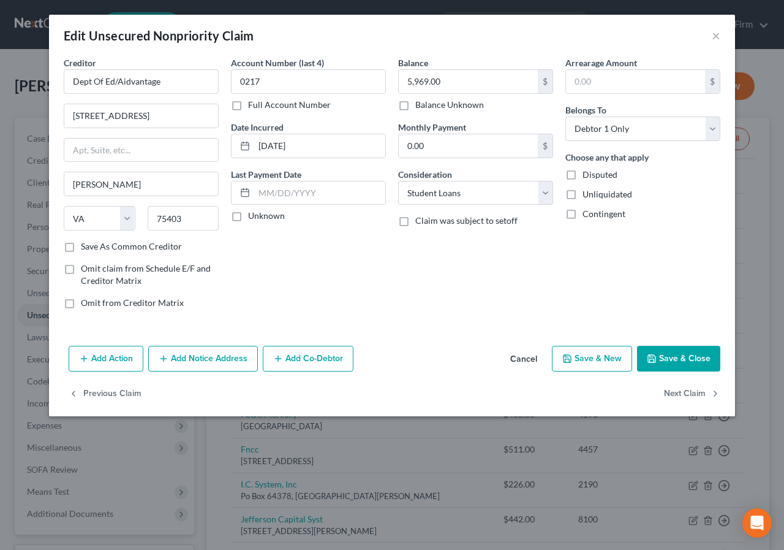
click at [81, 245] on label "Save As Common Creditor" at bounding box center [131, 246] width 101 height 12
click at [86, 245] on input "Save As Common Creditor" at bounding box center [90, 244] width 8 height 8
checkbox input "true"
click at [248, 216] on label "Unknown" at bounding box center [266, 216] width 37 height 12
click at [253, 216] on input "Unknown" at bounding box center [257, 214] width 8 height 8
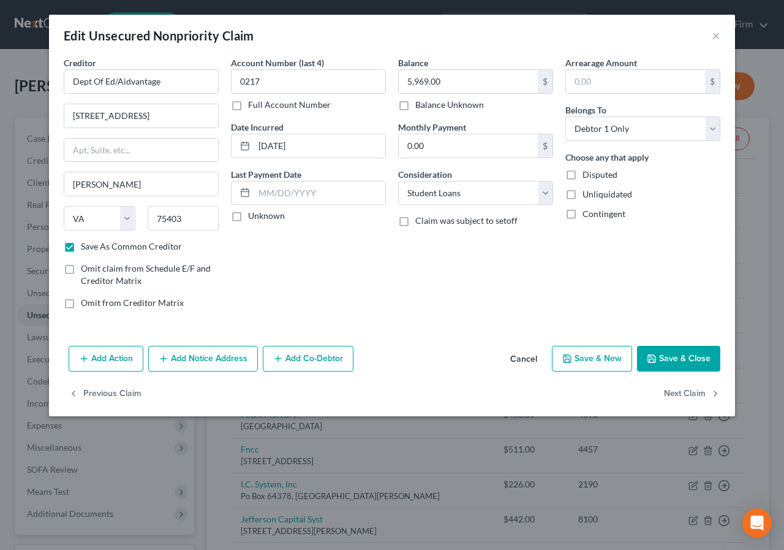
checkbox input "true"
click at [673, 392] on button "Next Claim" at bounding box center [692, 394] width 56 height 26
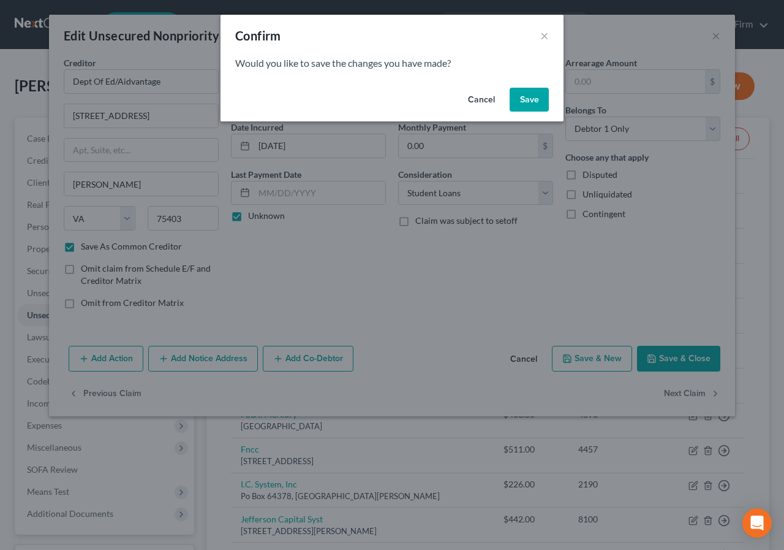
click at [527, 99] on button "Save" at bounding box center [529, 100] width 39 height 25
select select "48"
select select "17"
select select "0"
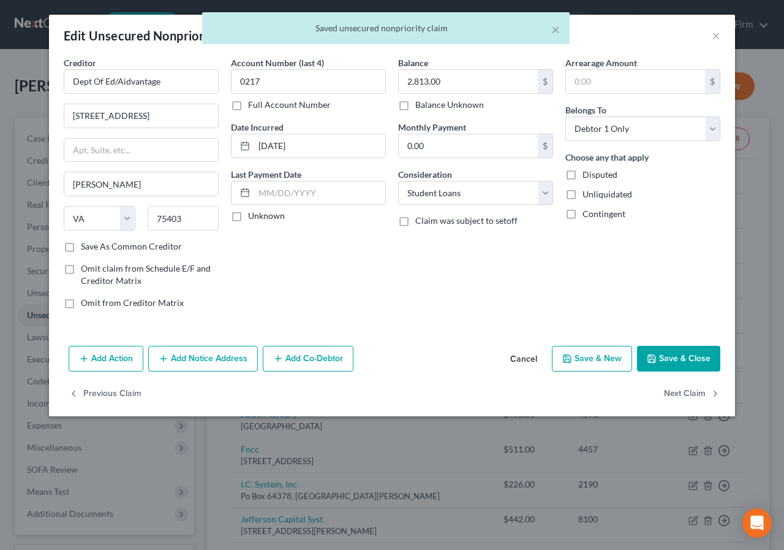
click at [81, 245] on label "Save As Common Creditor" at bounding box center [131, 246] width 101 height 12
click at [86, 245] on input "Save As Common Creditor" at bounding box center [90, 244] width 8 height 8
checkbox input "true"
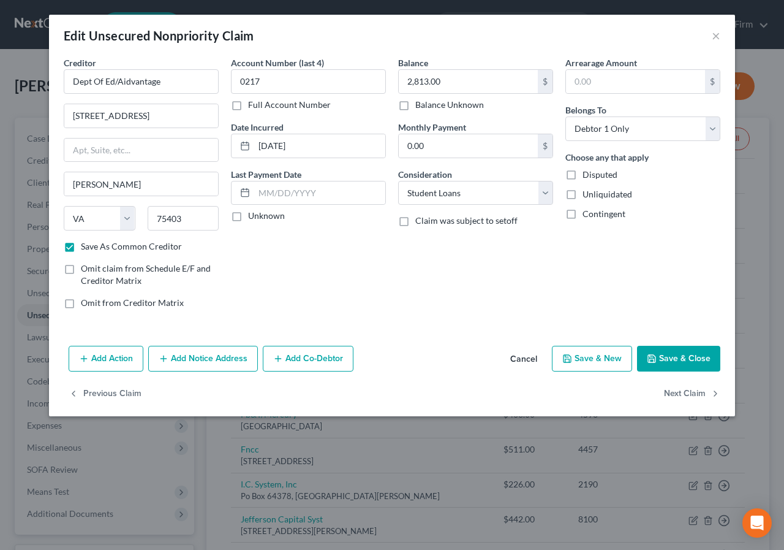
click at [248, 218] on label "Unknown" at bounding box center [266, 216] width 37 height 12
click at [253, 217] on input "Unknown" at bounding box center [257, 214] width 8 height 8
checkbox input "true"
click at [678, 391] on button "Next Claim" at bounding box center [692, 394] width 56 height 26
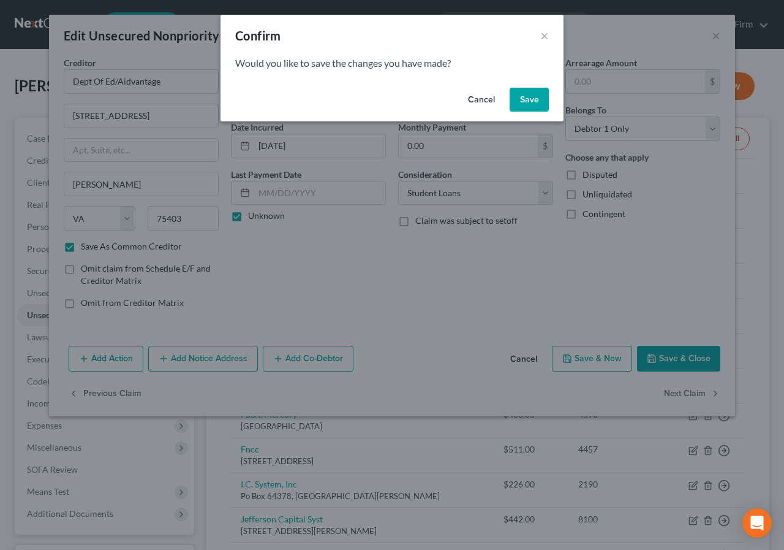
click at [531, 100] on button "Save" at bounding box center [529, 100] width 39 height 25
select select "10"
select select "0"
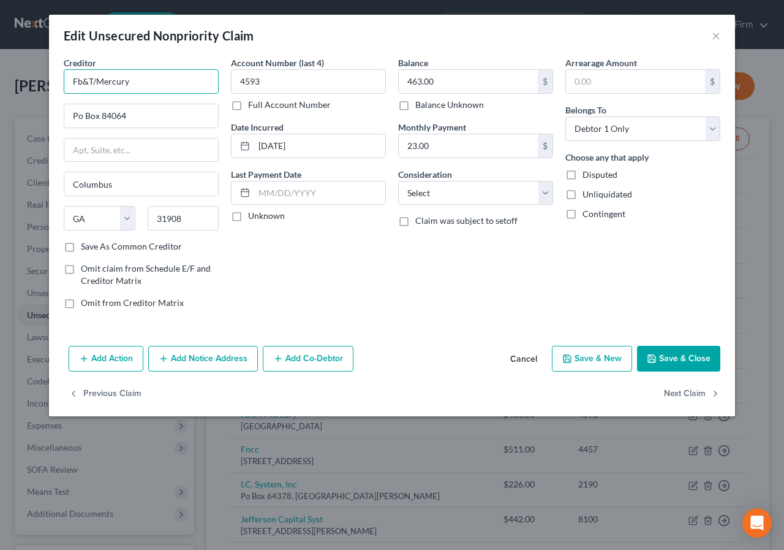
click at [78, 81] on input "Fb&T/Mercury" at bounding box center [141, 81] width 155 height 25
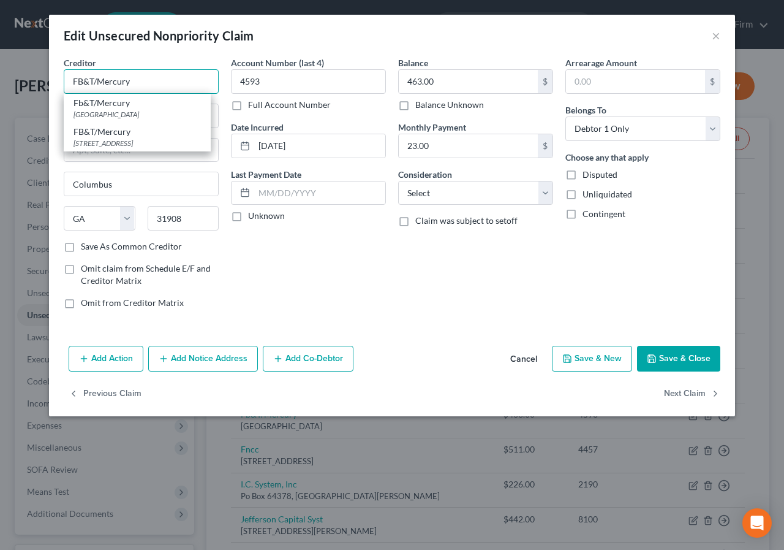
type input "FB&T/Mercury"
click at [336, 261] on div "Account Number (last 4) 4593 Full Account Number Date Incurred [DATE] Last Paym…" at bounding box center [308, 187] width 167 height 262
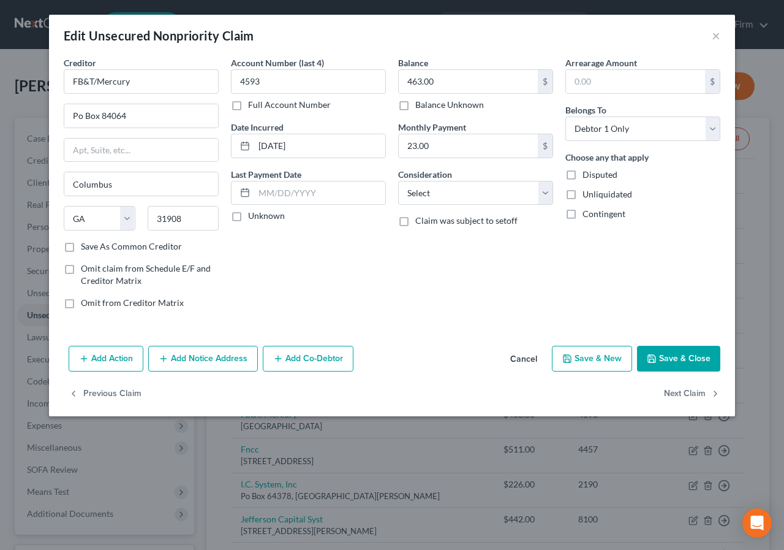
click at [81, 247] on label "Save As Common Creditor" at bounding box center [131, 246] width 101 height 12
click at [86, 247] on input "Save As Common Creditor" at bounding box center [90, 244] width 8 height 8
checkbox input "true"
click at [248, 216] on label "Unknown" at bounding box center [266, 216] width 37 height 12
click at [253, 216] on input "Unknown" at bounding box center [257, 214] width 8 height 8
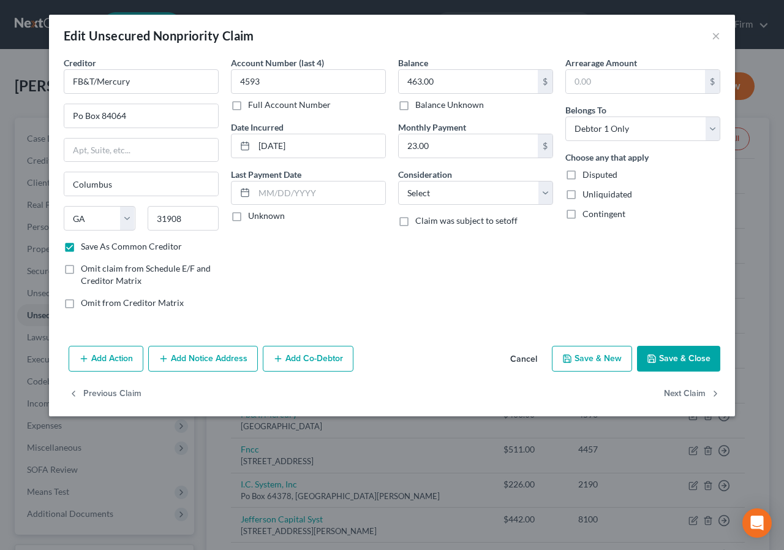
checkbox input "true"
click at [437, 189] on select "Select Cable / Satellite Services Collection Agency Credit Card Debt Debt Couns…" at bounding box center [475, 193] width 155 height 25
select select "14"
click at [398, 181] on select "Select Cable / Satellite Services Collection Agency Credit Card Debt Debt Couns…" at bounding box center [475, 193] width 155 height 25
click at [407, 238] on input "text" at bounding box center [476, 239] width 154 height 23
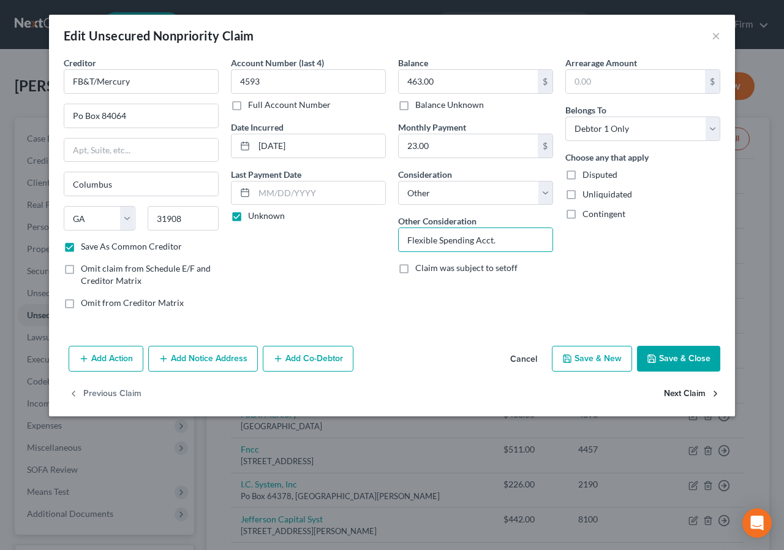
type input "Flexible Spending Acct."
click at [672, 392] on button "Next Claim" at bounding box center [692, 394] width 56 height 26
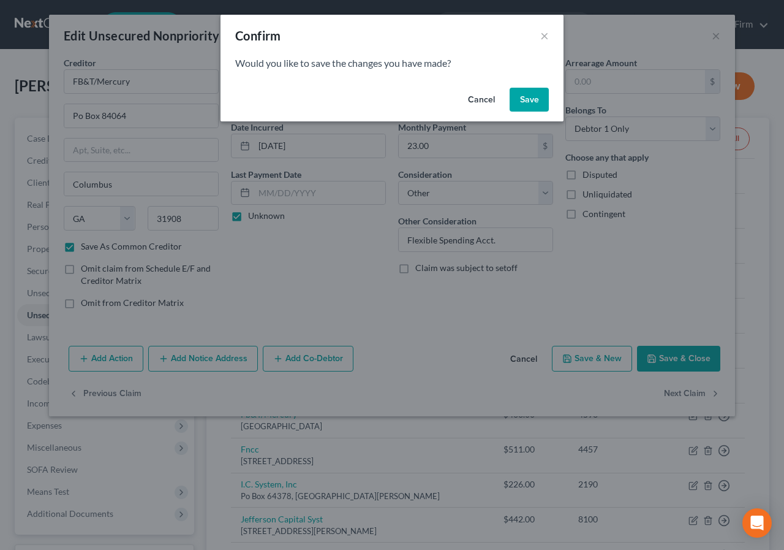
click at [528, 101] on button "Save" at bounding box center [529, 100] width 39 height 25
select select "43"
select select "2"
select select "0"
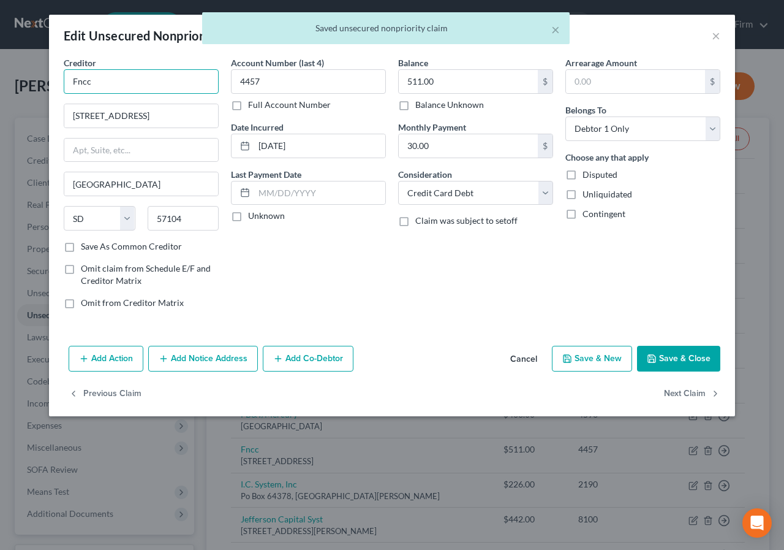
click at [77, 84] on input "Fncc" at bounding box center [141, 81] width 155 height 25
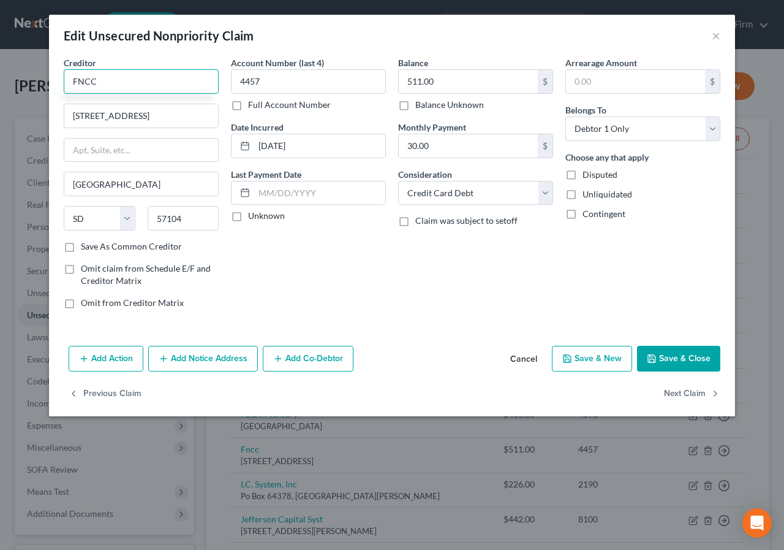
type input "FNCC"
click at [81, 243] on label "Save As Common Creditor" at bounding box center [131, 246] width 101 height 12
click at [86, 243] on input "Save As Common Creditor" at bounding box center [90, 244] width 8 height 8
checkbox input "true"
click at [248, 217] on label "Unknown" at bounding box center [266, 216] width 37 height 12
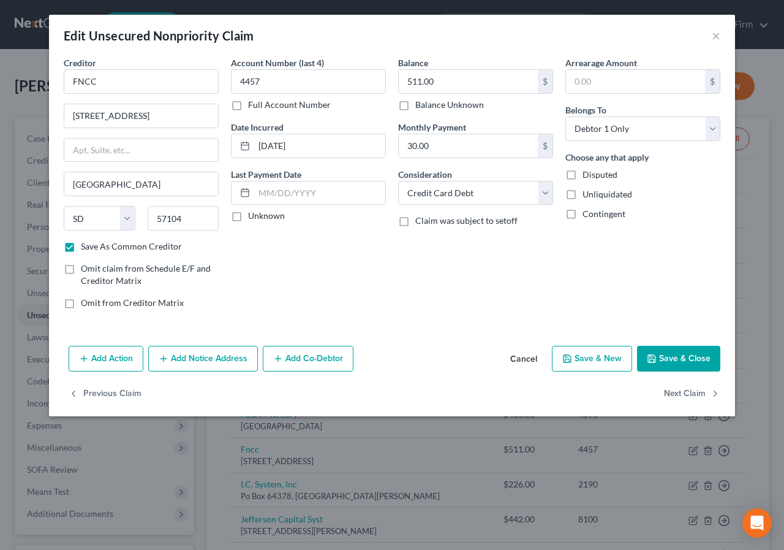
click at [253, 217] on input "Unknown" at bounding box center [257, 214] width 8 height 8
checkbox input "true"
click at [670, 387] on button "Next Claim" at bounding box center [692, 394] width 56 height 26
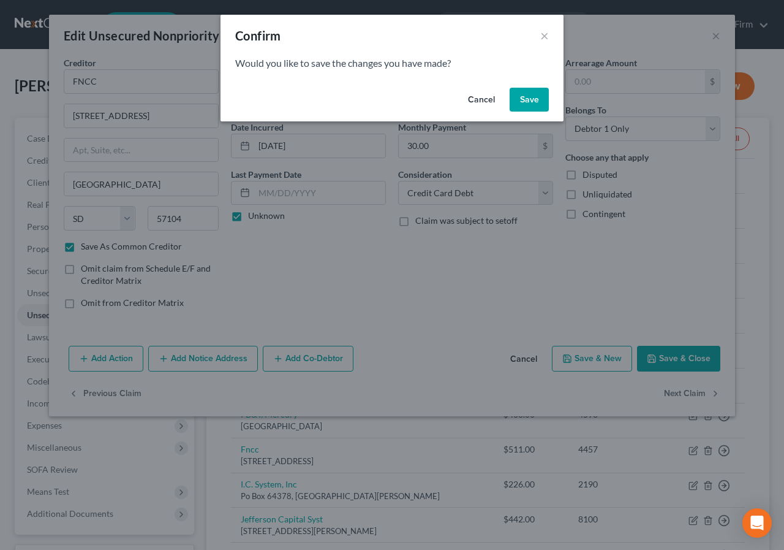
click at [531, 99] on button "Save" at bounding box center [529, 100] width 39 height 25
select select "24"
select select "1"
select select "0"
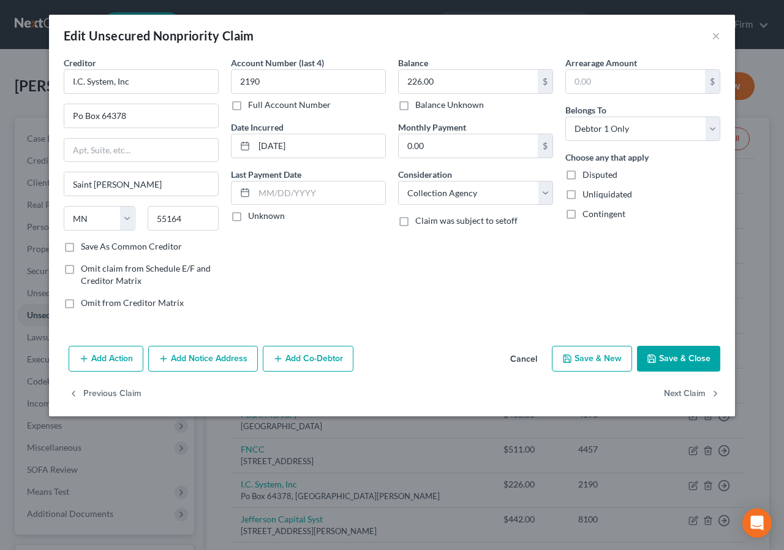
click at [81, 243] on label "Save As Common Creditor" at bounding box center [131, 246] width 101 height 12
click at [86, 243] on input "Save As Common Creditor" at bounding box center [90, 244] width 8 height 8
checkbox input "true"
click at [248, 211] on label "Unknown" at bounding box center [266, 216] width 37 height 12
click at [253, 211] on input "Unknown" at bounding box center [257, 214] width 8 height 8
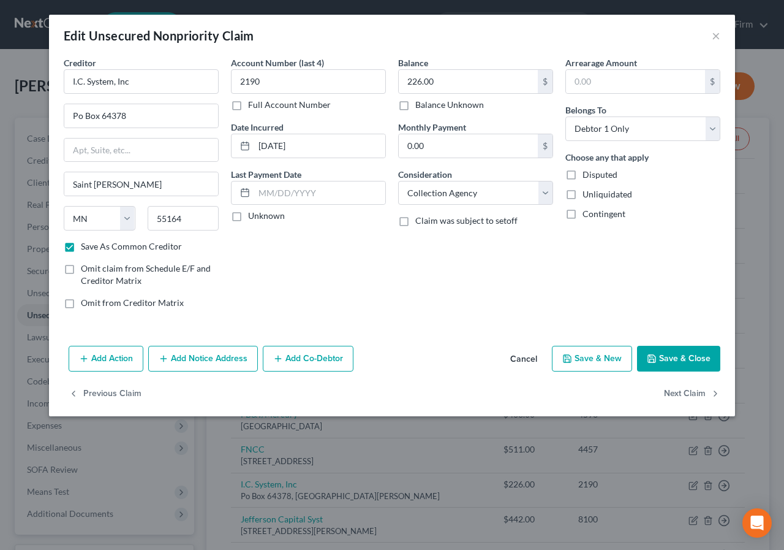
checkbox input "true"
click at [412, 196] on select "Select Cable / Satellite Services Collection Agency Credit Card Debt Debt Couns…" at bounding box center [475, 193] width 155 height 25
select select "14"
click at [398, 181] on select "Select Cable / Satellite Services Collection Agency Credit Card Debt Debt Couns…" at bounding box center [475, 193] width 155 height 25
click at [409, 249] on input "text" at bounding box center [476, 239] width 154 height 23
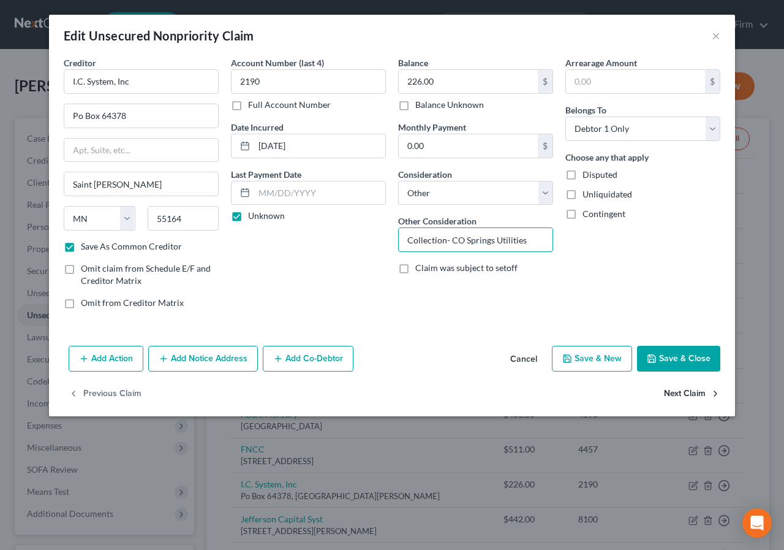
type input "Collection- CO Springs Utilities"
click at [693, 390] on button "Next Claim" at bounding box center [692, 394] width 56 height 26
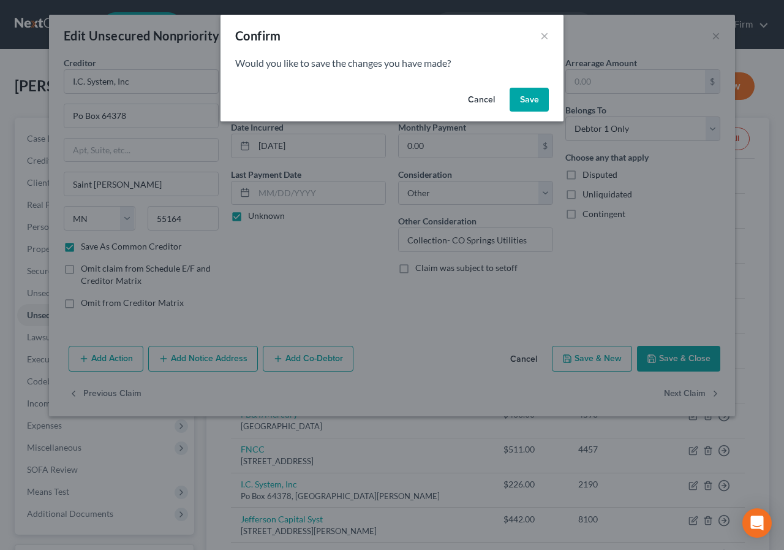
click at [531, 93] on button "Save" at bounding box center [529, 100] width 39 height 25
select select "24"
select select "0"
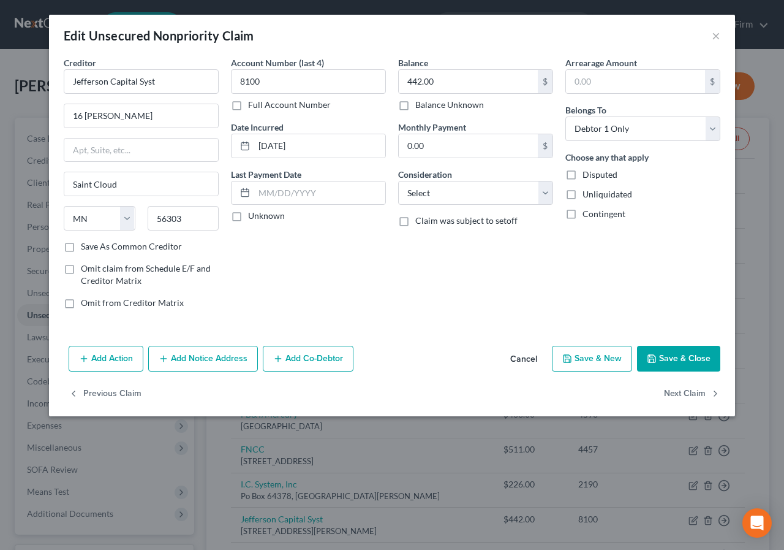
click at [81, 248] on label "Save As Common Creditor" at bounding box center [131, 246] width 101 height 12
click at [86, 248] on input "Save As Common Creditor" at bounding box center [90, 244] width 8 height 8
checkbox input "true"
click at [248, 217] on label "Unknown" at bounding box center [266, 216] width 37 height 12
click at [253, 217] on input "Unknown" at bounding box center [257, 214] width 8 height 8
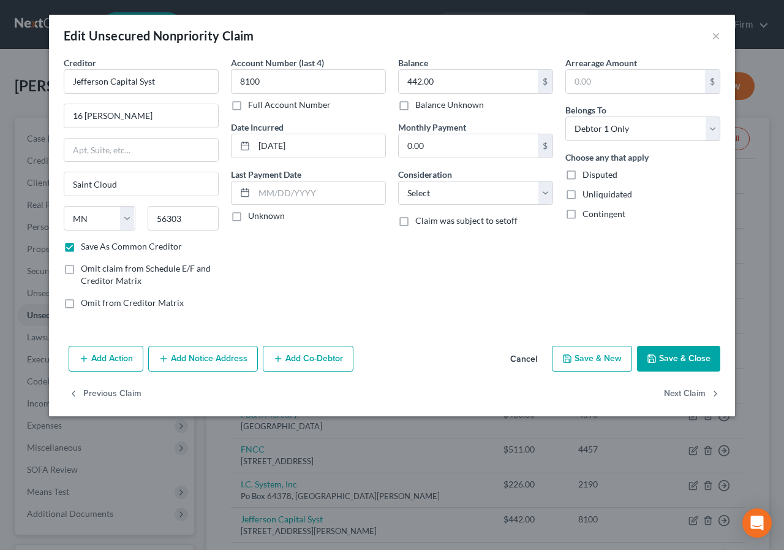
checkbox input "true"
click at [406, 189] on select "Select Cable / Satellite Services Collection Agency Credit Card Debt Debt Couns…" at bounding box center [475, 193] width 155 height 25
select select "14"
click at [398, 181] on select "Select Cable / Satellite Services Collection Agency Credit Card Debt Debt Couns…" at bounding box center [475, 193] width 155 height 25
click at [406, 240] on input "text" at bounding box center [476, 239] width 154 height 23
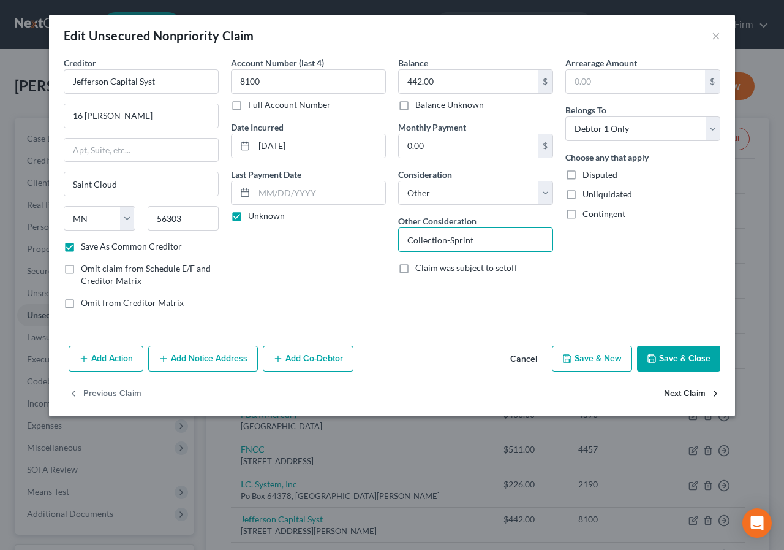
type input "Collection-Sprint"
click at [686, 392] on button "Next Claim" at bounding box center [692, 394] width 56 height 26
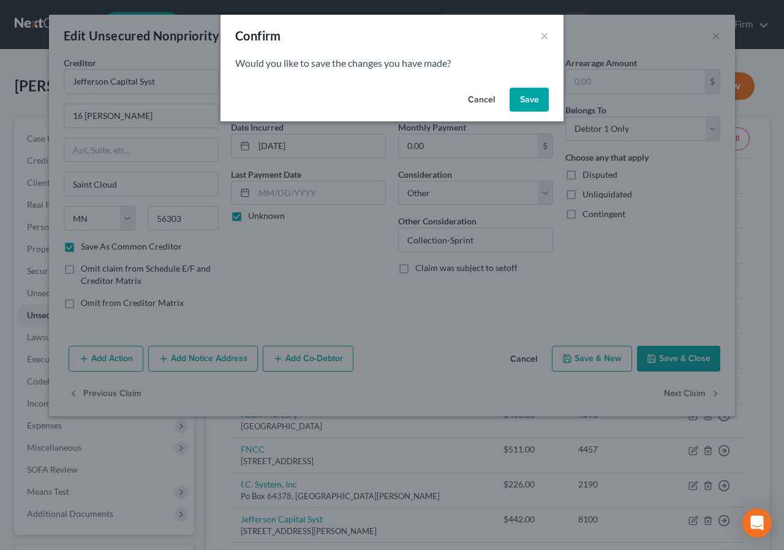
click at [524, 101] on button "Save" at bounding box center [529, 100] width 39 height 25
checkbox input "false"
select select "45"
select select "1"
select select "0"
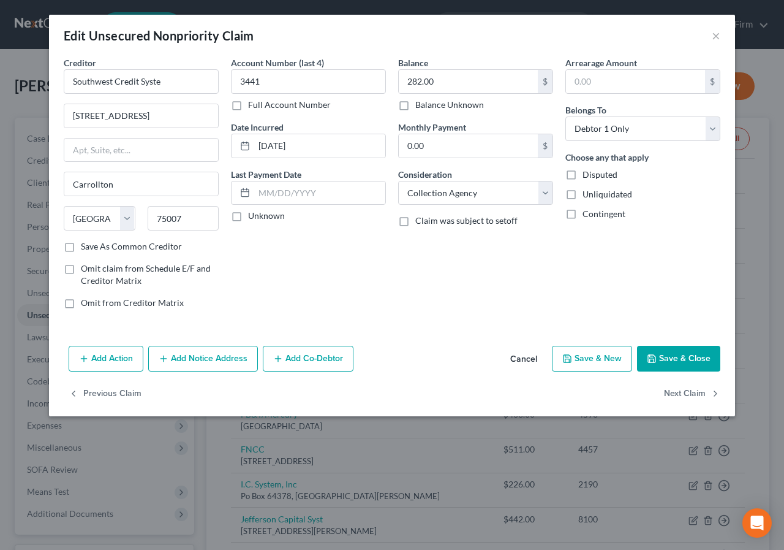
click at [81, 248] on label "Save As Common Creditor" at bounding box center [131, 246] width 101 height 12
click at [86, 248] on input "Save As Common Creditor" at bounding box center [90, 244] width 8 height 8
checkbox input "true"
click at [155, 79] on input "Southwest Credit Syste" at bounding box center [141, 81] width 155 height 25
click at [153, 83] on input "Southwest Credit Syste" at bounding box center [141, 81] width 155 height 25
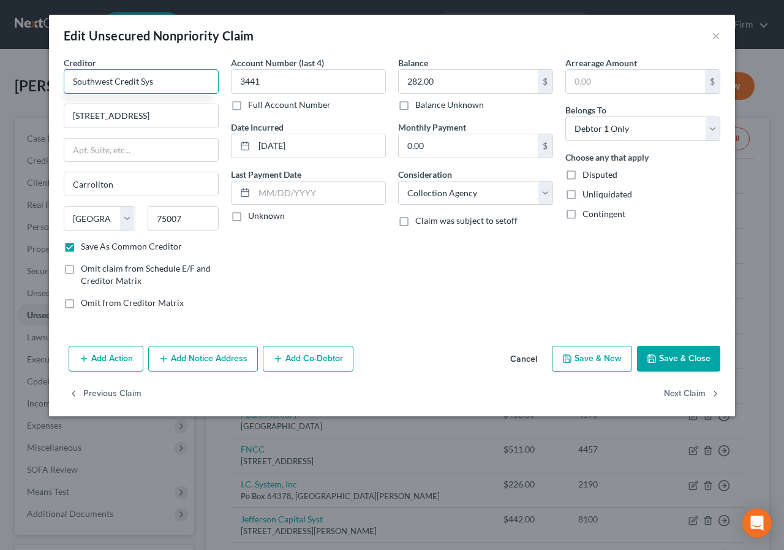
type input "Southwest Credit Sys"
click at [248, 215] on label "Unknown" at bounding box center [266, 216] width 37 height 12
click at [253, 215] on input "Unknown" at bounding box center [257, 214] width 8 height 8
checkbox input "true"
click at [441, 193] on select "Select Cable / Satellite Services Collection Agency Credit Card Debt Debt Couns…" at bounding box center [475, 193] width 155 height 25
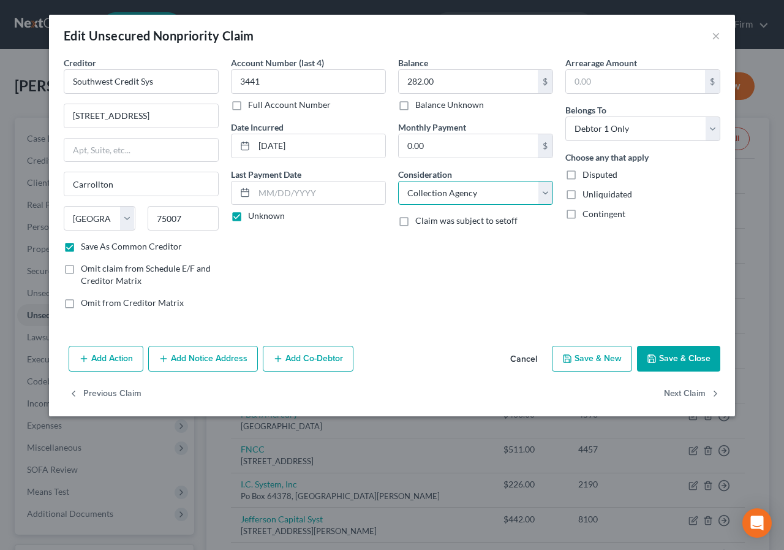
select select "14"
click at [398, 181] on select "Select Cable / Satellite Services Collection Agency Credit Card Debt Debt Couns…" at bounding box center [475, 193] width 155 height 25
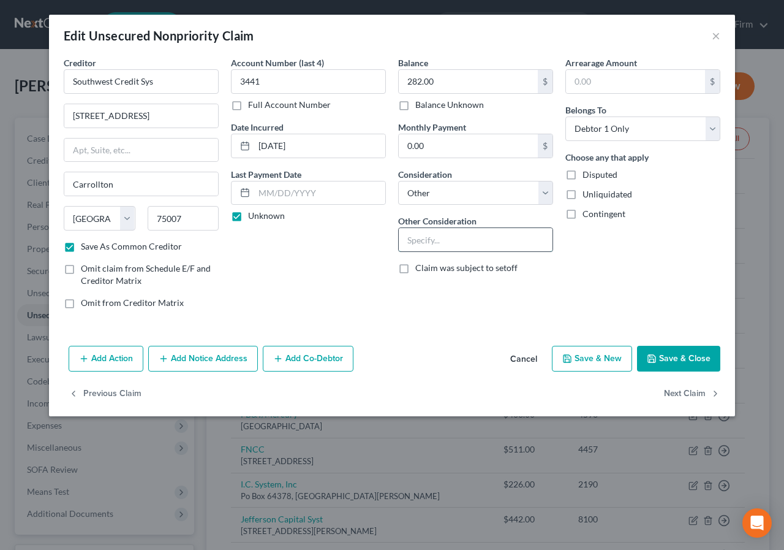
click at [407, 245] on input "text" at bounding box center [476, 239] width 154 height 23
type input "Collection- T-Mobile"
click at [695, 388] on button "Next Claim" at bounding box center [692, 394] width 56 height 26
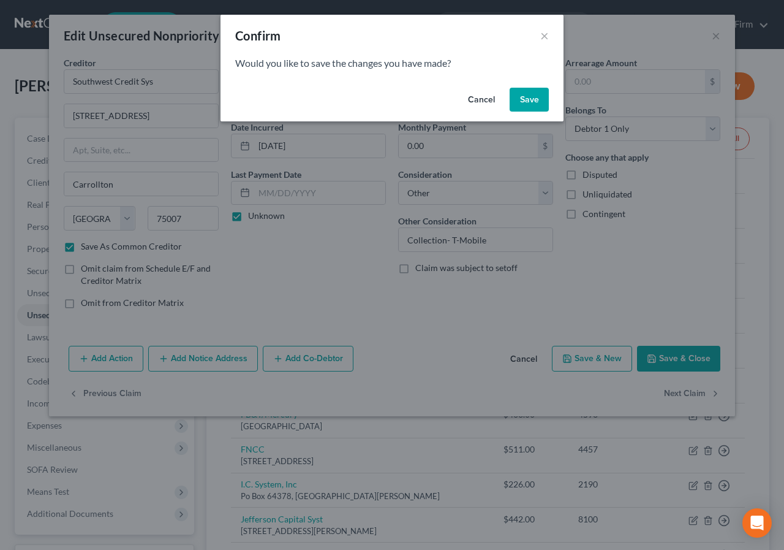
click at [527, 99] on button "Save" at bounding box center [529, 100] width 39 height 25
select select "45"
select select "0"
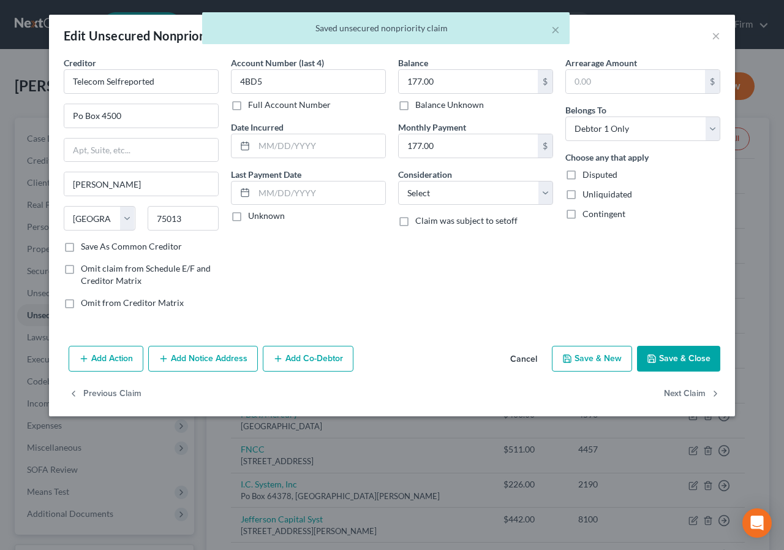
click at [81, 248] on label "Save As Common Creditor" at bounding box center [131, 246] width 101 height 12
click at [86, 248] on input "Save As Common Creditor" at bounding box center [90, 244] width 8 height 8
checkbox input "true"
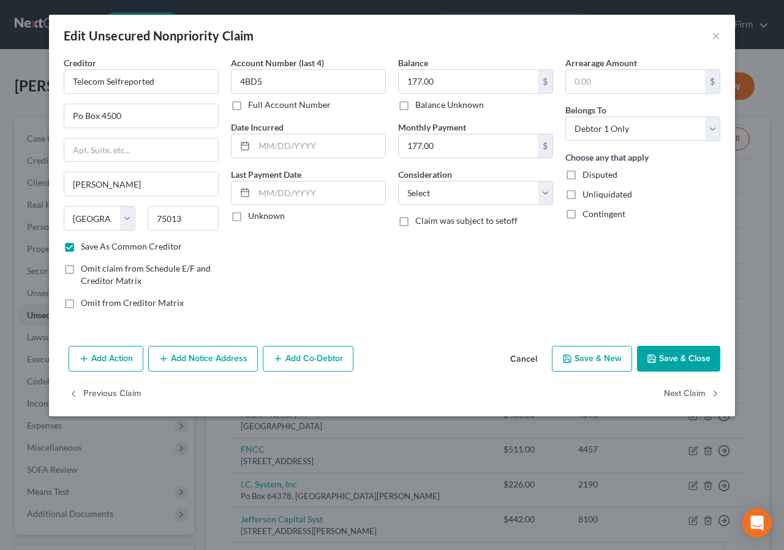
click at [248, 217] on label "Unknown" at bounding box center [266, 216] width 37 height 12
click at [253, 217] on input "Unknown" at bounding box center [257, 214] width 8 height 8
checkbox input "true"
click at [544, 195] on select "Select Cable / Satellite Services Collection Agency Credit Card Debt Debt Couns…" at bounding box center [475, 193] width 155 height 25
select select "14"
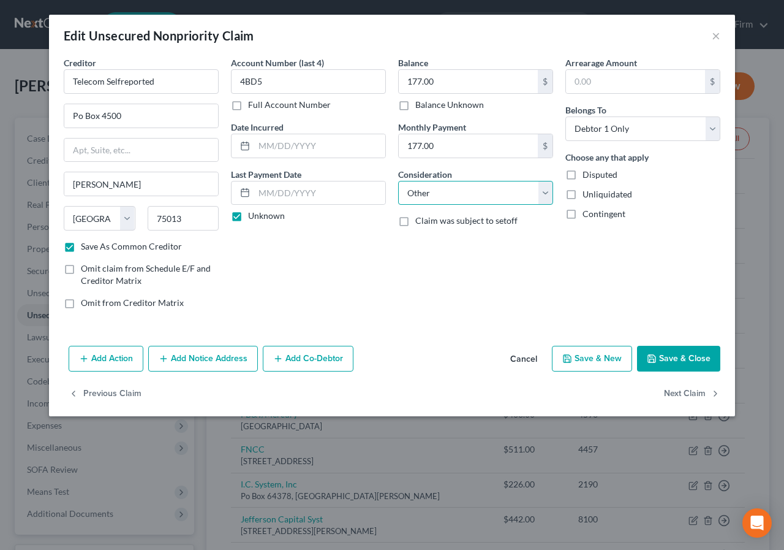
click at [398, 181] on select "Select Cable / Satellite Services Collection Agency Credit Card Debt Debt Couns…" at bounding box center [475, 193] width 155 height 25
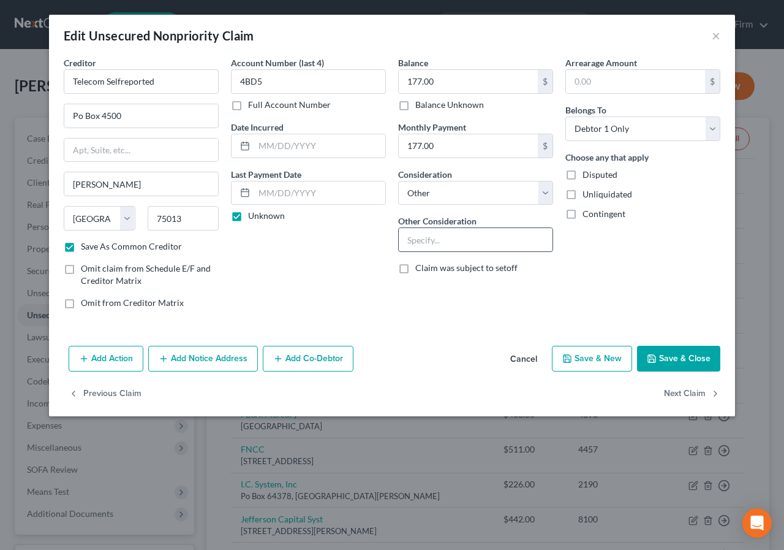
click at [405, 239] on input "text" at bounding box center [476, 239] width 154 height 23
click at [480, 242] on input "Current phone-Version" at bounding box center [476, 239] width 154 height 23
type input "Current phone-VerIzon"
click at [681, 388] on button "Next Claim" at bounding box center [692, 394] width 56 height 26
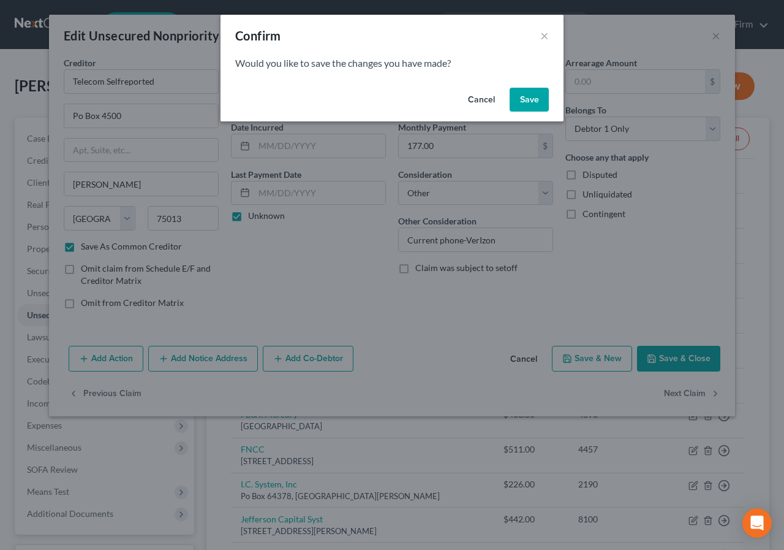
drag, startPoint x: 531, startPoint y: 80, endPoint x: 527, endPoint y: 93, distance: 13.6
click at [529, 84] on div "Confirm × Would you like to save the changes you have made? Cancel Save" at bounding box center [392, 68] width 343 height 107
click at [526, 96] on button "Save" at bounding box center [529, 100] width 39 height 25
select select "45"
select select "0"
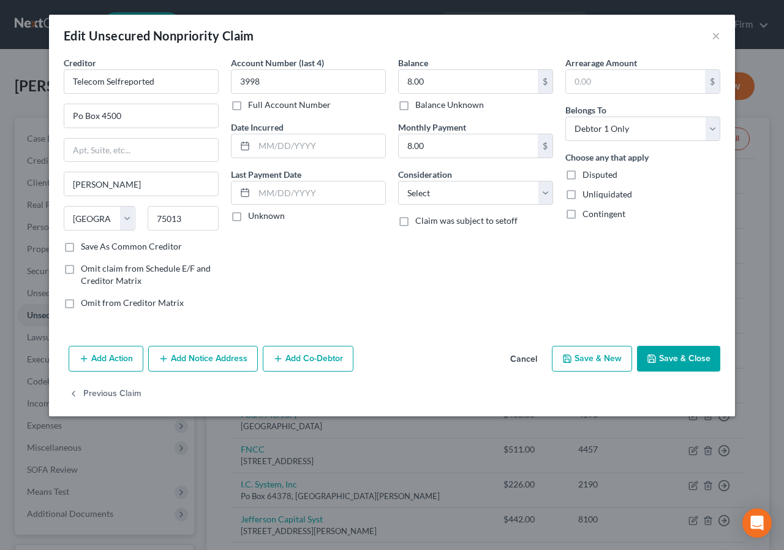
click at [81, 247] on label "Save As Common Creditor" at bounding box center [131, 246] width 101 height 12
click at [86, 247] on input "Save As Common Creditor" at bounding box center [90, 244] width 8 height 8
checkbox input "true"
click at [248, 216] on label "Unknown" at bounding box center [266, 216] width 37 height 12
click at [253, 216] on input "Unknown" at bounding box center [257, 214] width 8 height 8
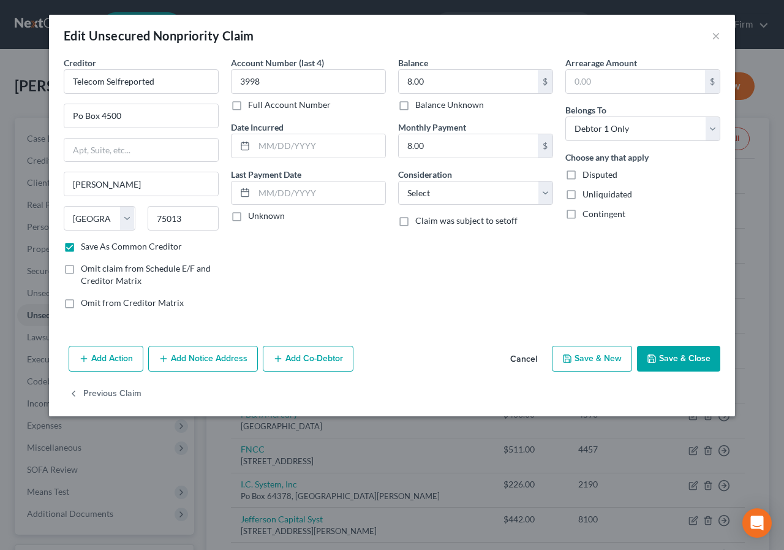
checkbox input "true"
click at [449, 192] on select "Select Cable / Satellite Services Collection Agency Credit Card Debt Debt Couns…" at bounding box center [475, 193] width 155 height 25
select select "14"
click at [398, 181] on select "Select Cable / Satellite Services Collection Agency Credit Card Debt Debt Couns…" at bounding box center [475, 193] width 155 height 25
click at [406, 241] on input "text" at bounding box center [476, 239] width 154 height 23
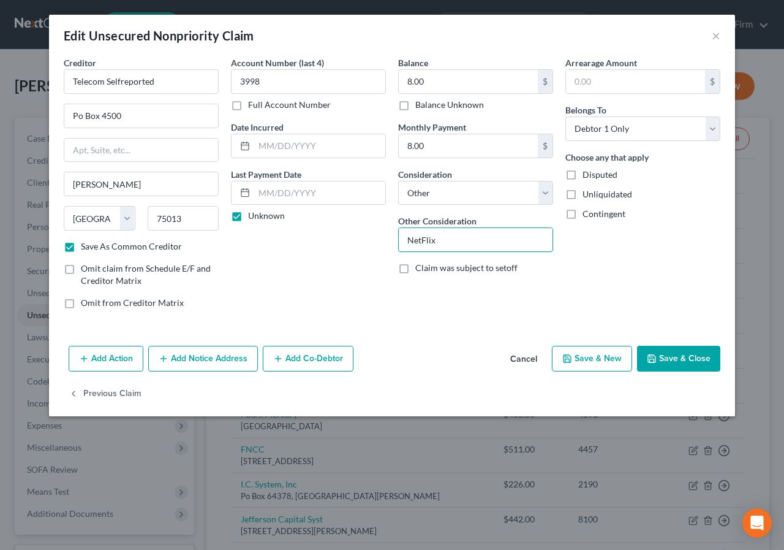
type input "NetFlix"
click at [698, 357] on button "Save & Close" at bounding box center [678, 359] width 83 height 26
checkbox input "false"
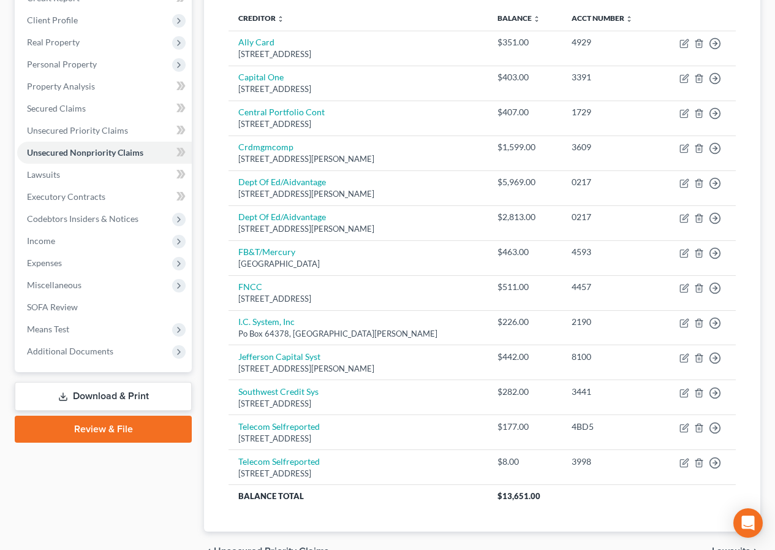
scroll to position [184, 0]
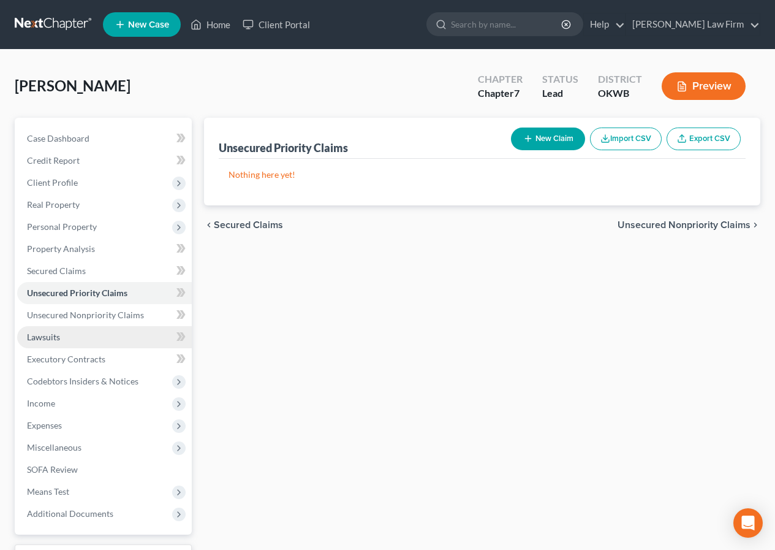
click at [37, 336] on span "Lawsuits" at bounding box center [43, 336] width 33 height 10
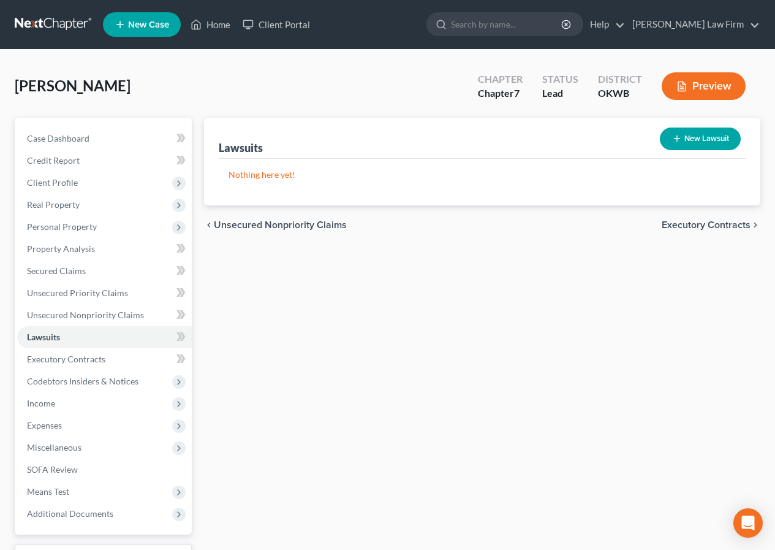
click at [710, 130] on button "New Lawsuit" at bounding box center [700, 138] width 81 height 23
select select "0"
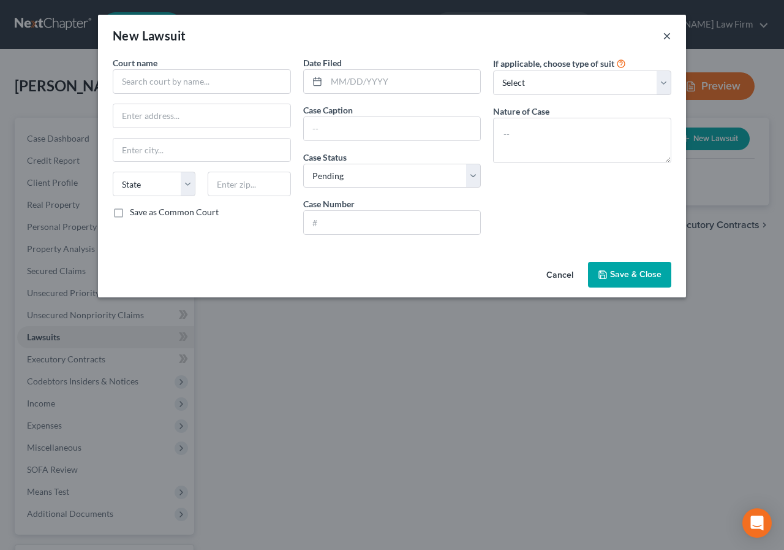
click at [668, 35] on button "×" at bounding box center [667, 35] width 9 height 15
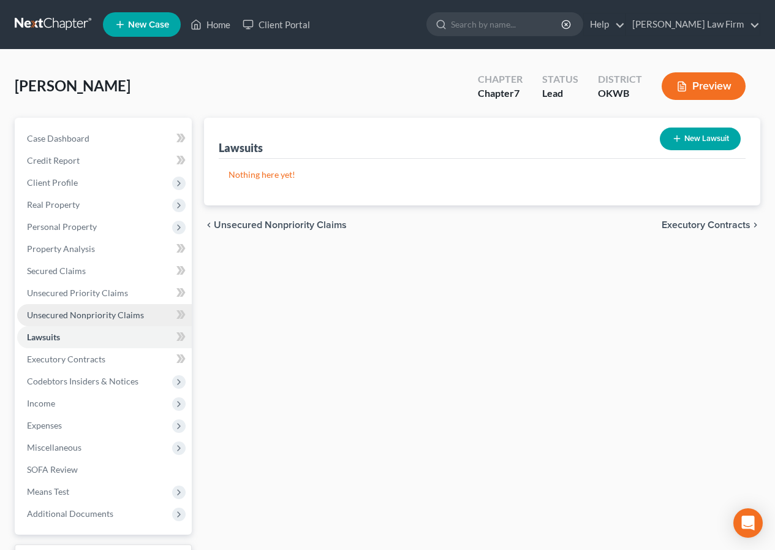
click at [72, 313] on span "Unsecured Nonpriority Claims" at bounding box center [85, 314] width 117 height 10
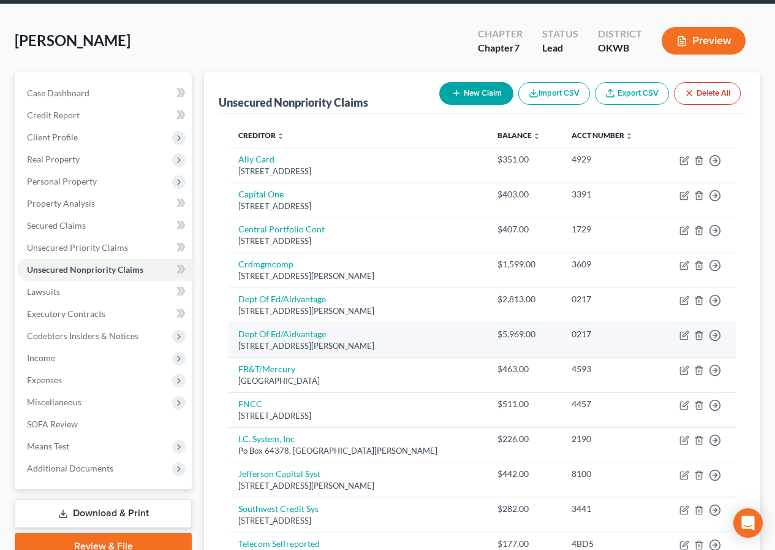
scroll to position [184, 0]
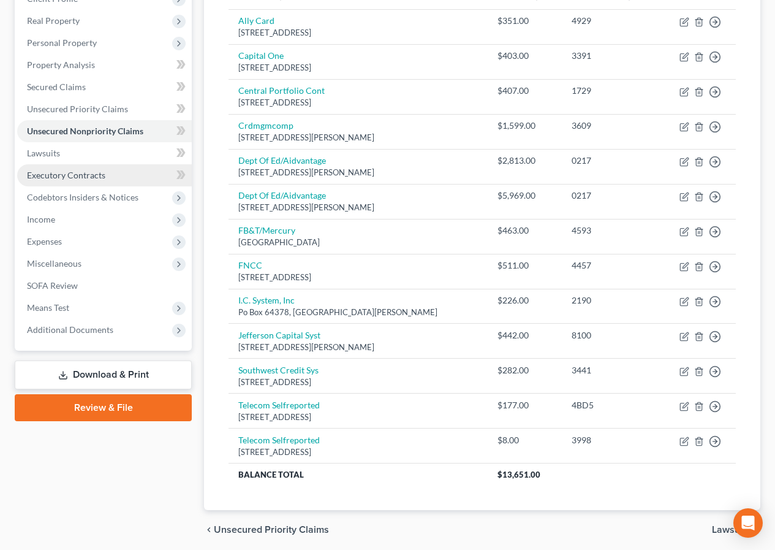
click at [51, 170] on span "Executory Contracts" at bounding box center [66, 175] width 78 height 10
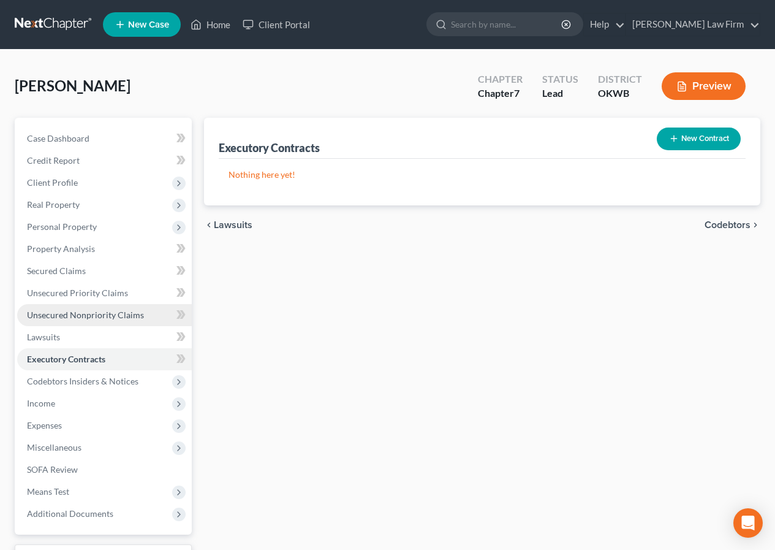
click at [53, 315] on span "Unsecured Nonpriority Claims" at bounding box center [85, 314] width 117 height 10
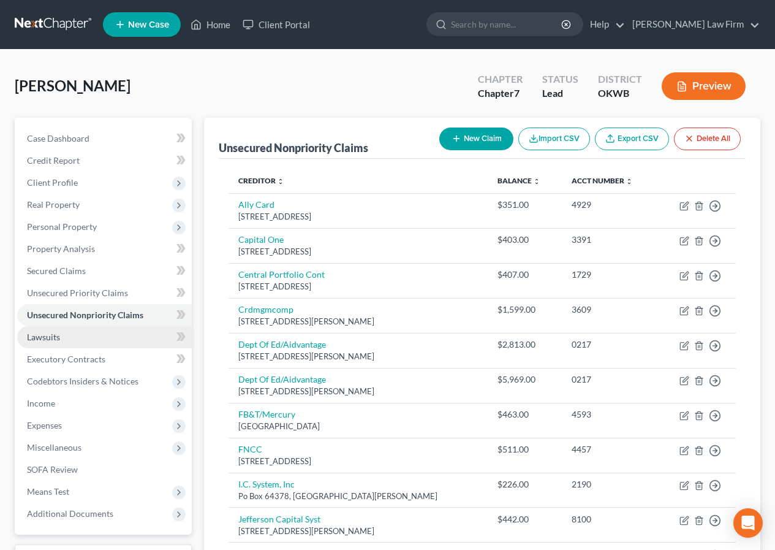
click at [50, 331] on span "Lawsuits" at bounding box center [43, 336] width 33 height 10
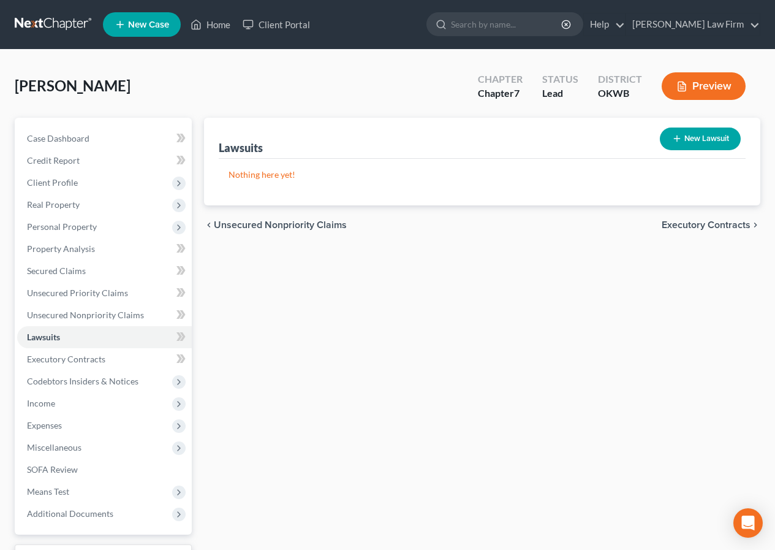
click at [719, 137] on button "New Lawsuit" at bounding box center [700, 138] width 81 height 23
select select "0"
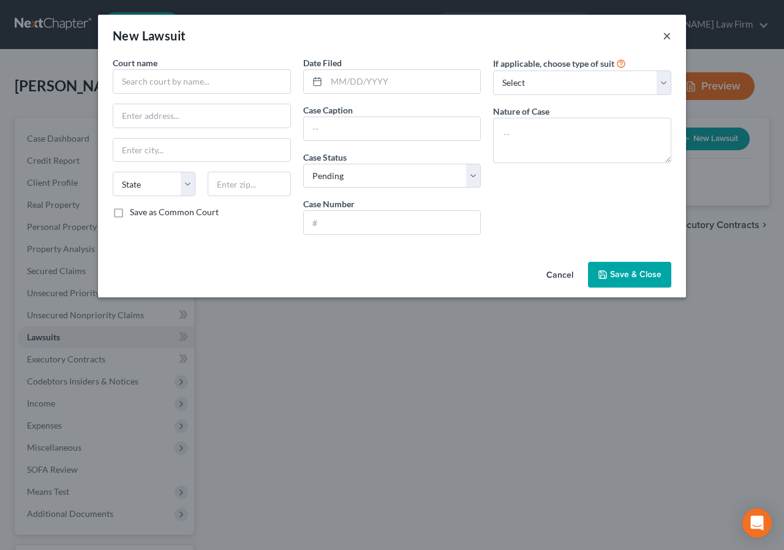
click at [666, 37] on button "×" at bounding box center [667, 35] width 9 height 15
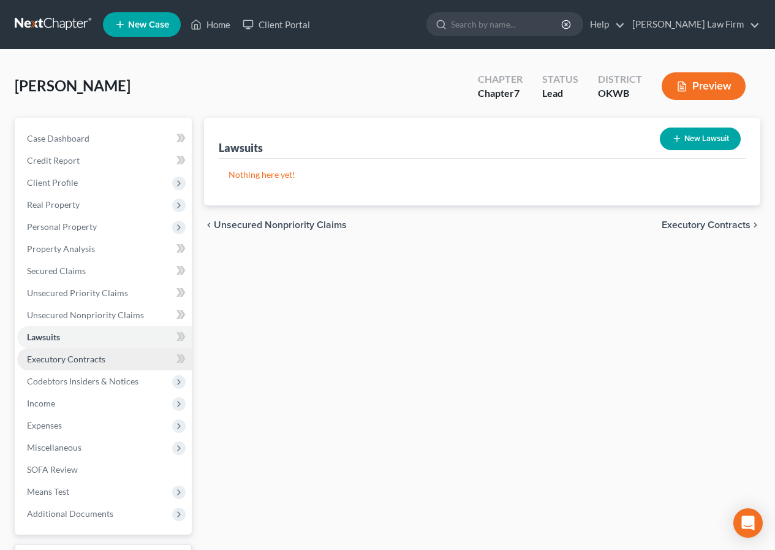
click at [56, 363] on span "Executory Contracts" at bounding box center [66, 358] width 78 height 10
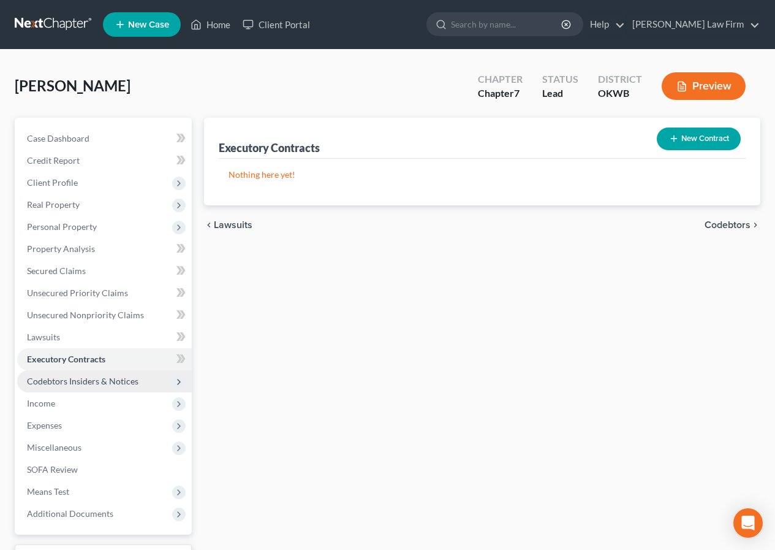
click at [59, 380] on span "Codebtors Insiders & Notices" at bounding box center [82, 381] width 111 height 10
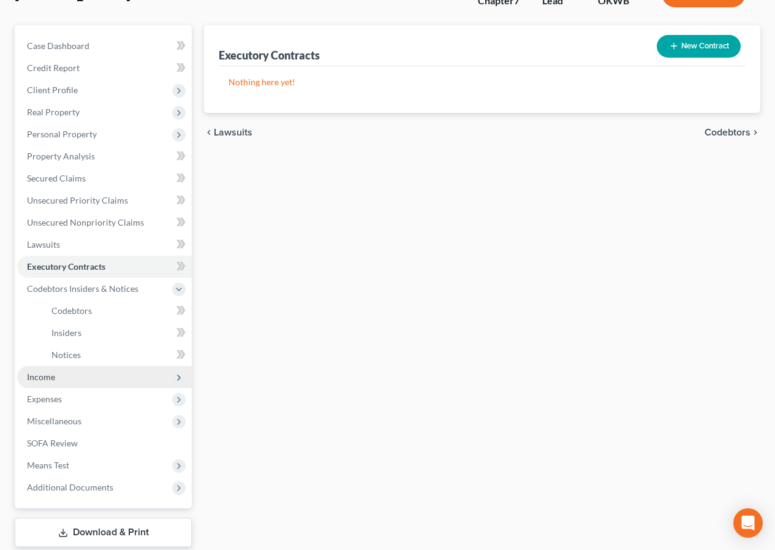
scroll to position [123, 0]
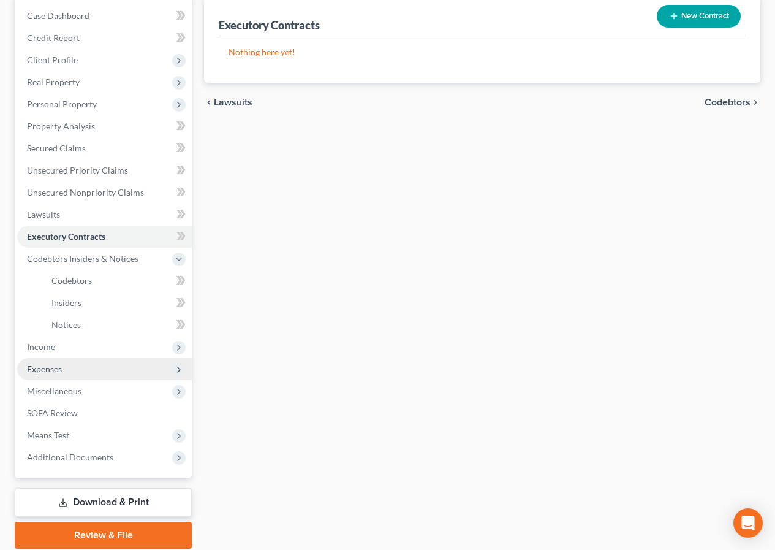
click at [71, 369] on span "Expenses" at bounding box center [104, 369] width 175 height 22
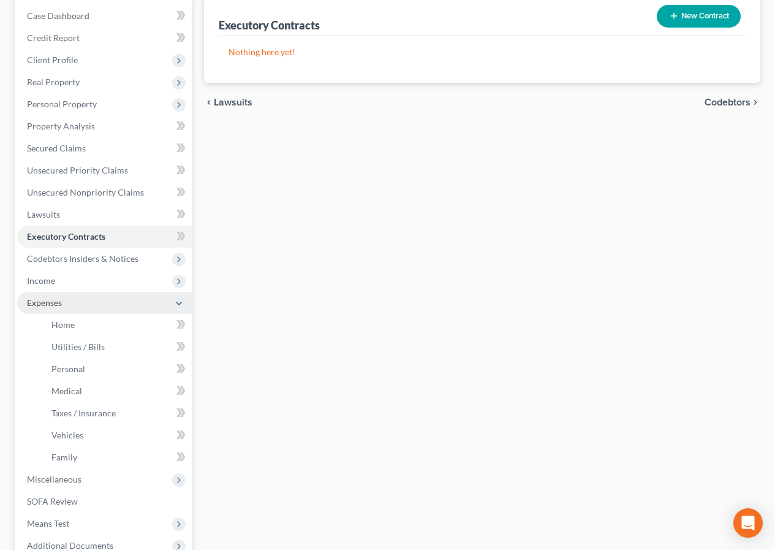
click at [71, 369] on li "Expenses Home Utilities / Bills Personal Medical" at bounding box center [104, 380] width 175 height 176
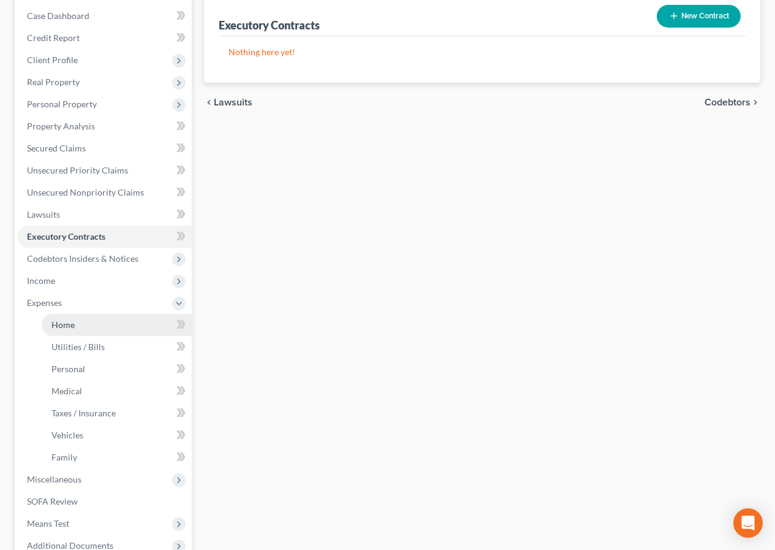
click at [91, 320] on link "Home" at bounding box center [117, 325] width 150 height 22
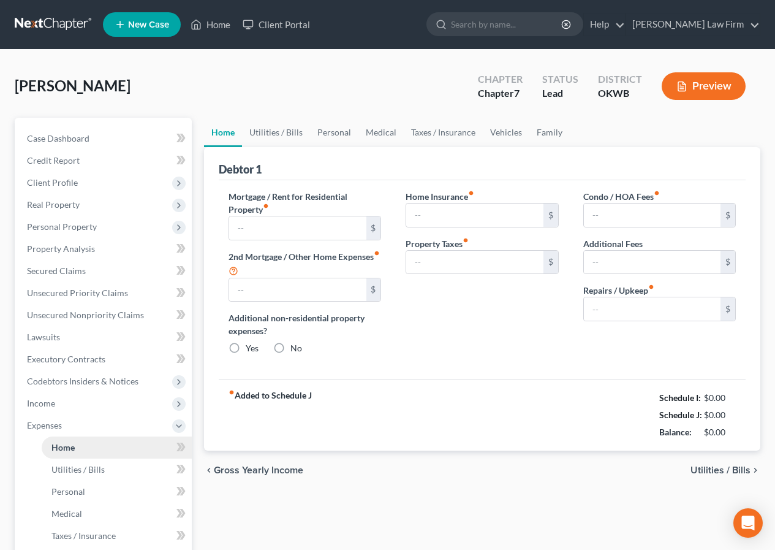
type input "0.00"
radio input "true"
type input "0.00"
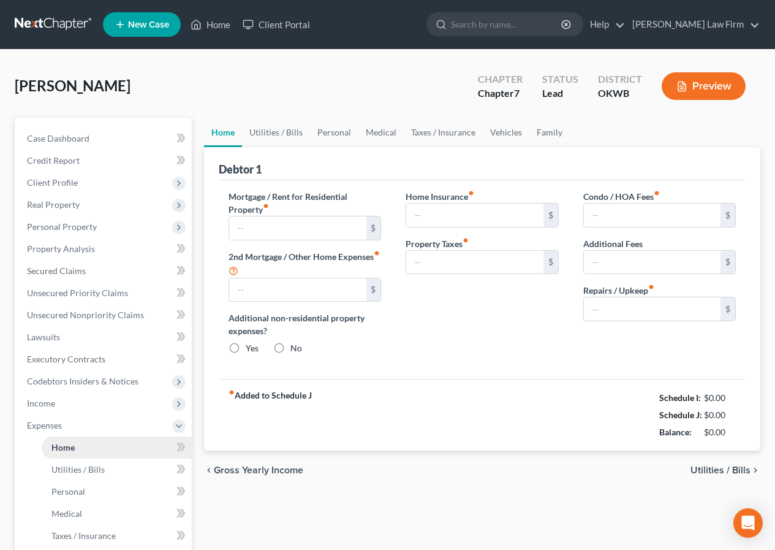
type input "0.00"
click at [66, 317] on span "Unsecured Nonpriority Claims" at bounding box center [85, 314] width 117 height 10
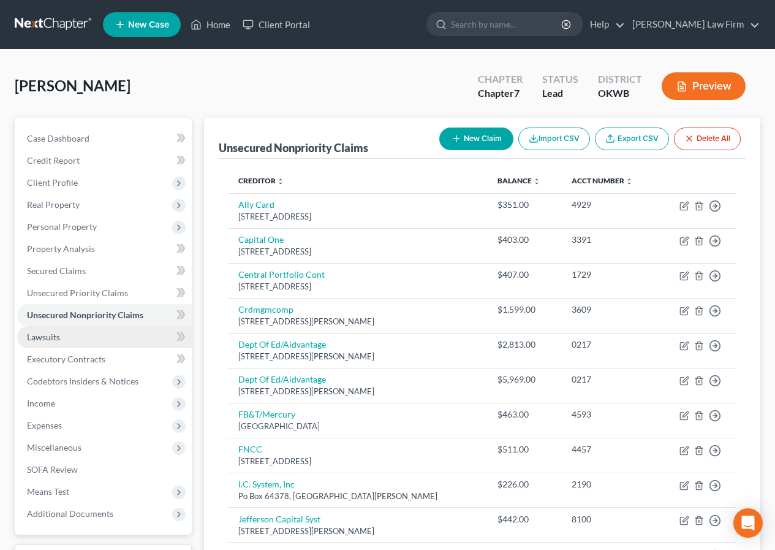
click at [58, 334] on span "Lawsuits" at bounding box center [43, 336] width 33 height 10
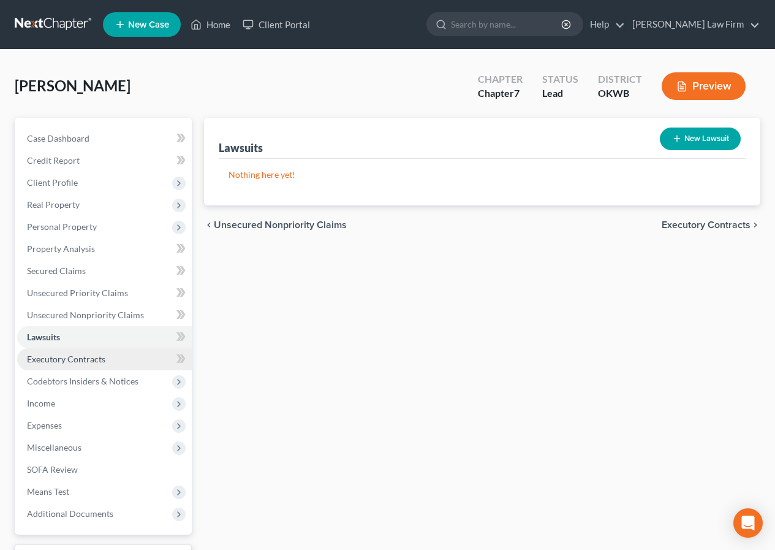
click at [62, 361] on span "Executory Contracts" at bounding box center [66, 358] width 78 height 10
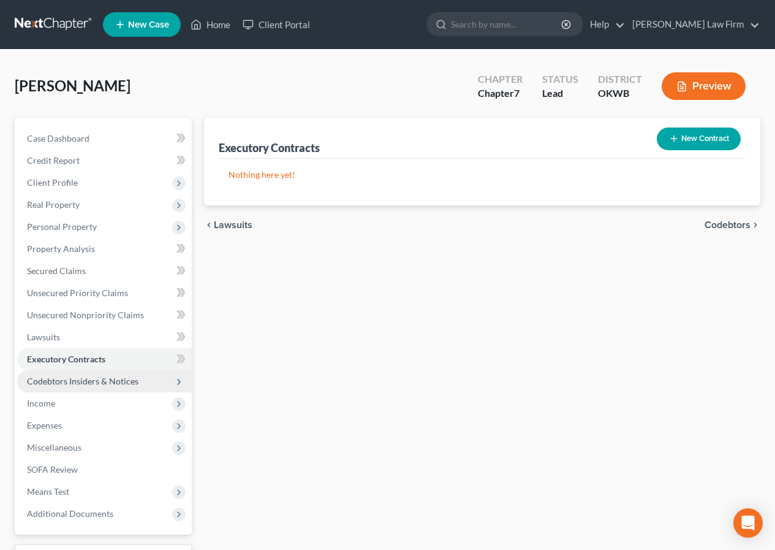
click at [62, 376] on span "Codebtors Insiders & Notices" at bounding box center [82, 381] width 111 height 10
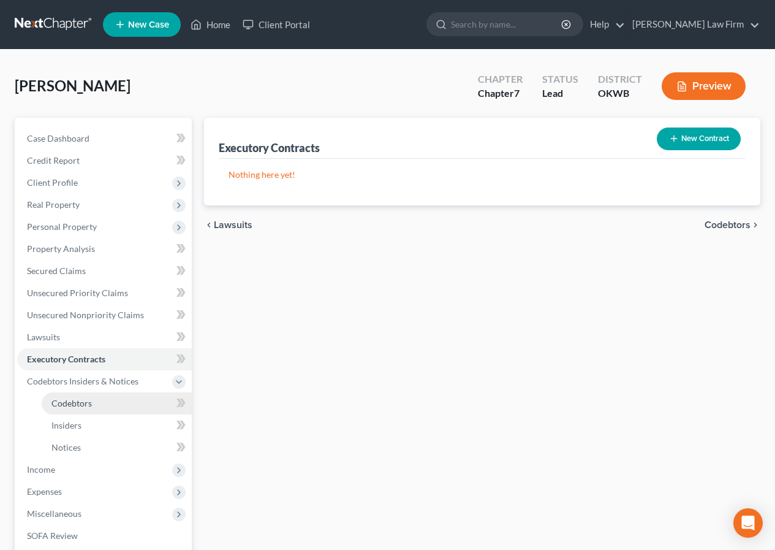
click at [58, 400] on span "Codebtors" at bounding box center [71, 403] width 40 height 10
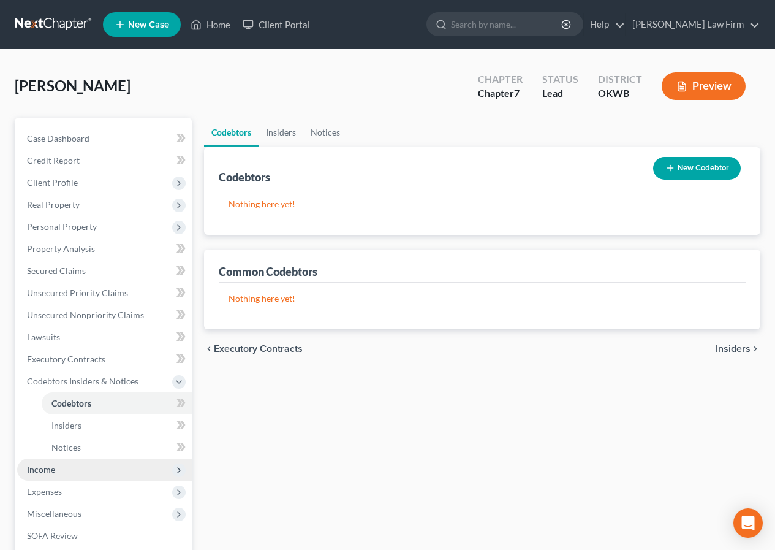
click at [51, 469] on span "Income" at bounding box center [41, 469] width 28 height 10
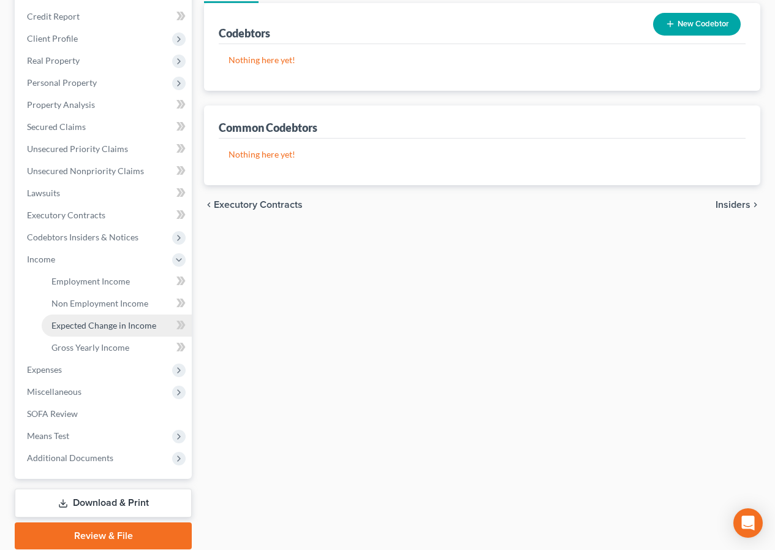
scroll to position [184, 0]
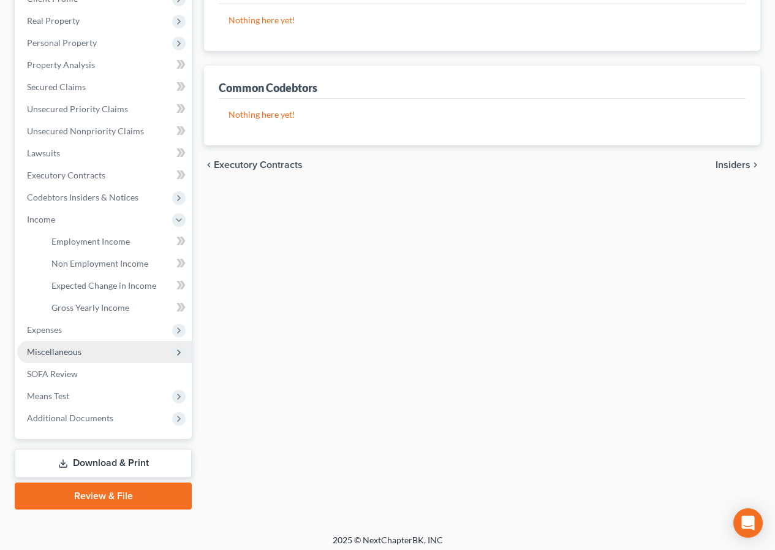
click at [87, 345] on span "Miscellaneous" at bounding box center [104, 352] width 175 height 22
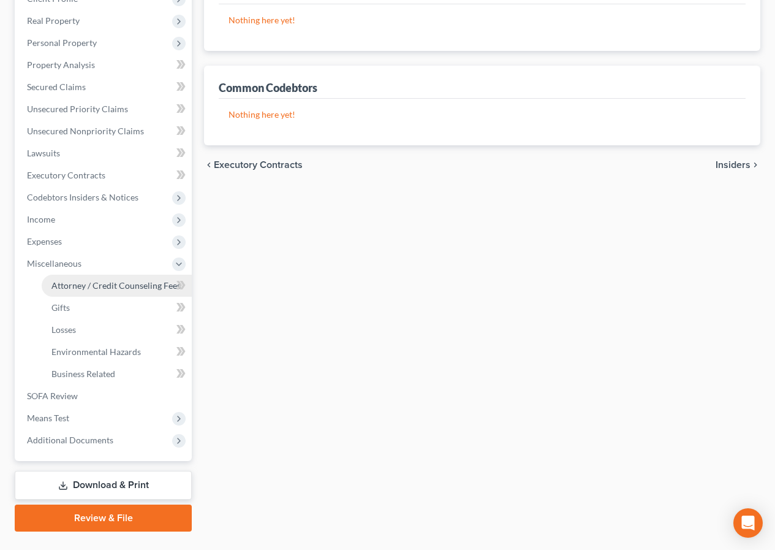
click at [117, 283] on span "Attorney / Credit Counseling Fees" at bounding box center [115, 285] width 129 height 10
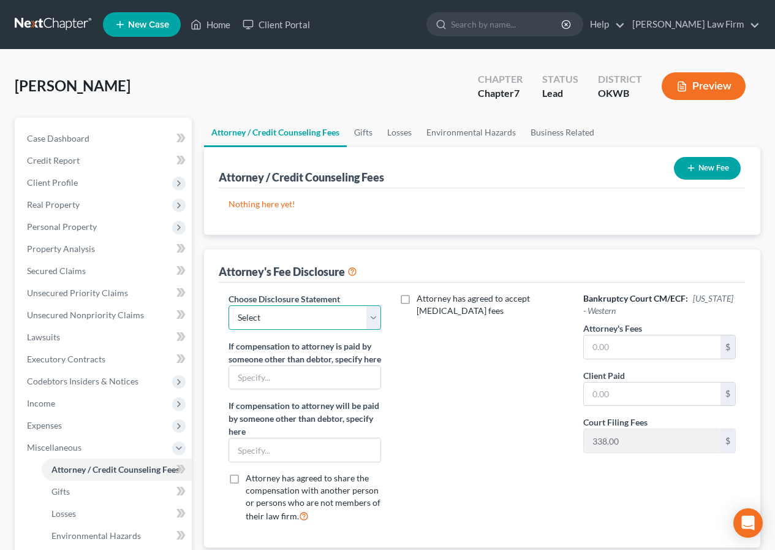
click at [372, 314] on select "Select Attorney fee disclosures" at bounding box center [305, 317] width 153 height 25
select select "0"
click at [229, 305] on select "Select Attorney fee disclosures" at bounding box center [305, 317] width 153 height 25
click at [240, 389] on input "text" at bounding box center [304, 377] width 151 height 23
click at [236, 461] on input "text" at bounding box center [304, 449] width 151 height 23
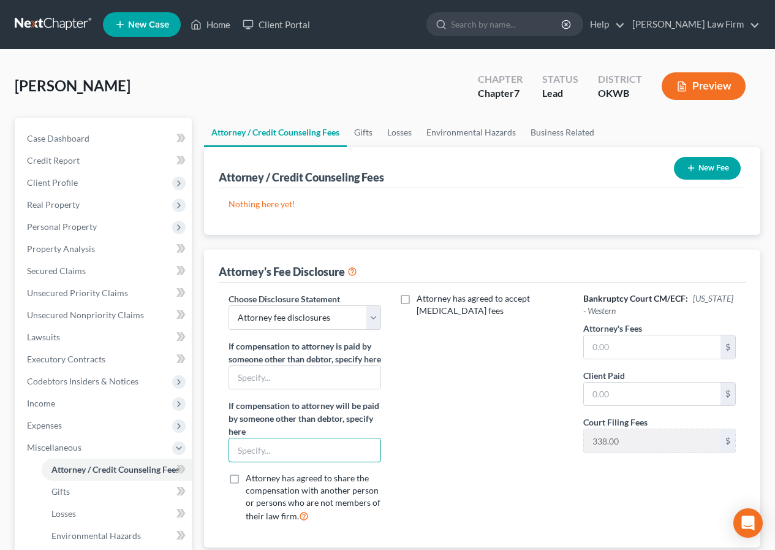
type input "MetLife Legal Plans"
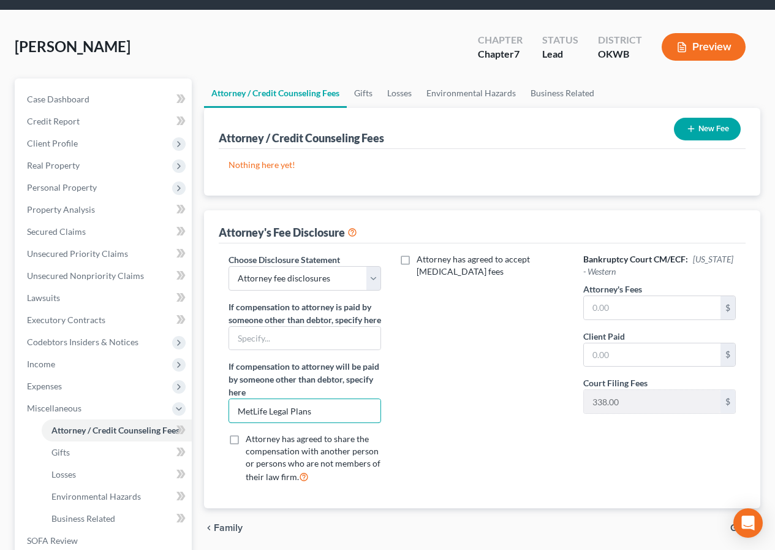
scroll to position [61, 0]
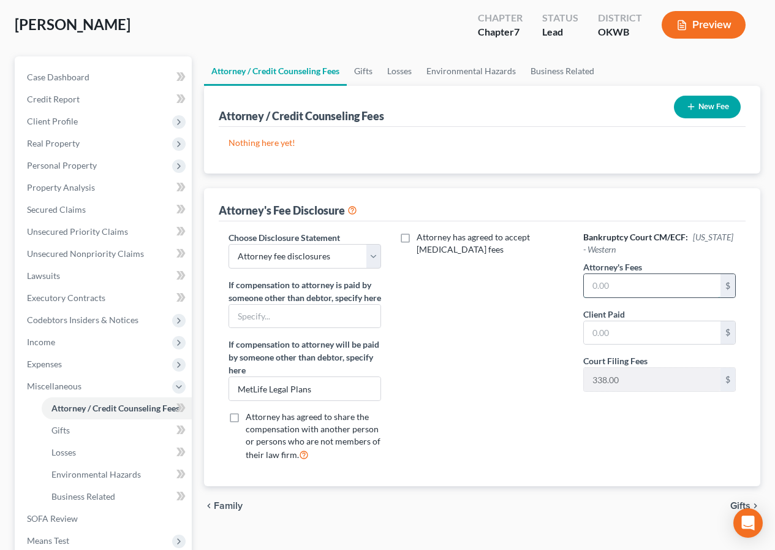
click at [594, 288] on input "text" at bounding box center [652, 285] width 137 height 23
type input "1,400.00"
click at [702, 107] on button "New Fee" at bounding box center [707, 107] width 67 height 23
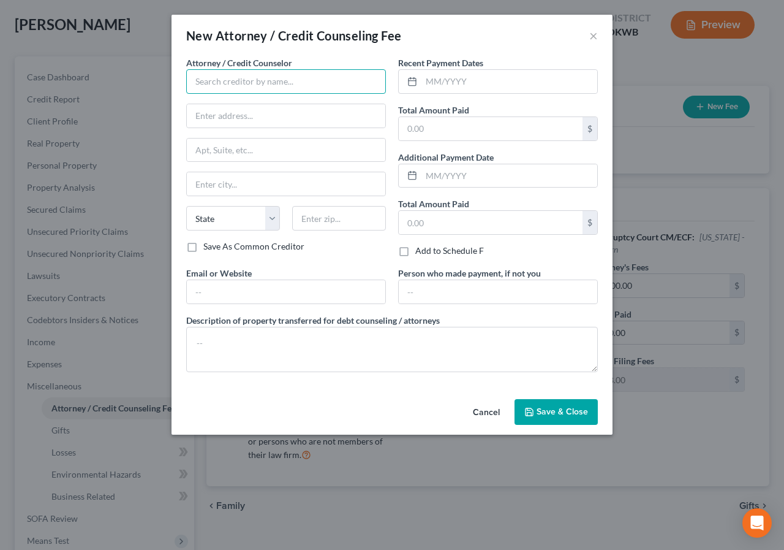
click at [197, 82] on input "text" at bounding box center [286, 81] width 200 height 25
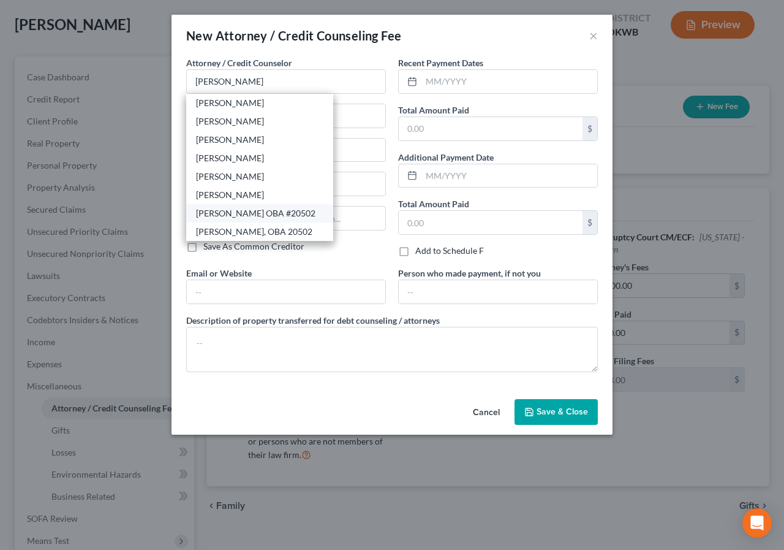
click at [278, 214] on div "[PERSON_NAME] OBA #20502" at bounding box center [259, 213] width 127 height 12
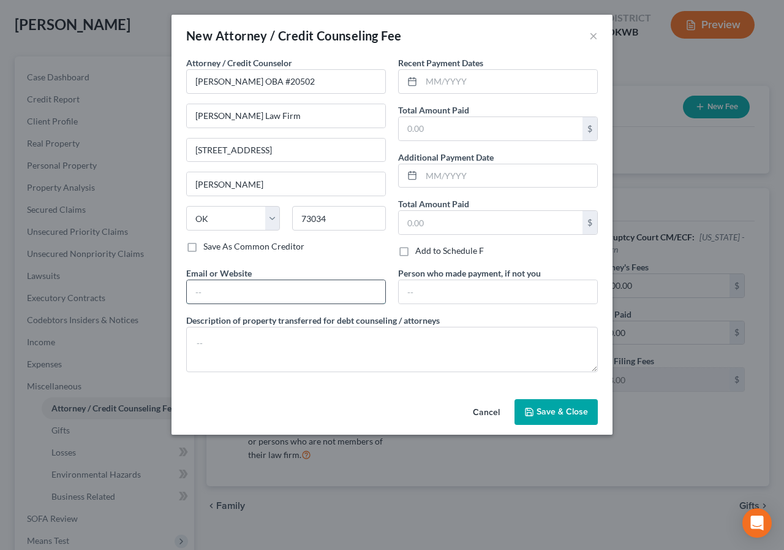
drag, startPoint x: 191, startPoint y: 289, endPoint x: 245, endPoint y: 292, distance: 54.0
click at [191, 289] on input "text" at bounding box center [286, 291] width 198 height 23
click at [244, 292] on input "[EMAIL_ADDRESS][DOMAIN_NAME]" at bounding box center [286, 291] width 198 height 23
click at [244, 293] on input "[EMAIL_ADDRESS][DOMAIN_NAME]" at bounding box center [286, 291] width 198 height 23
click at [429, 78] on input "text" at bounding box center [509, 81] width 176 height 23
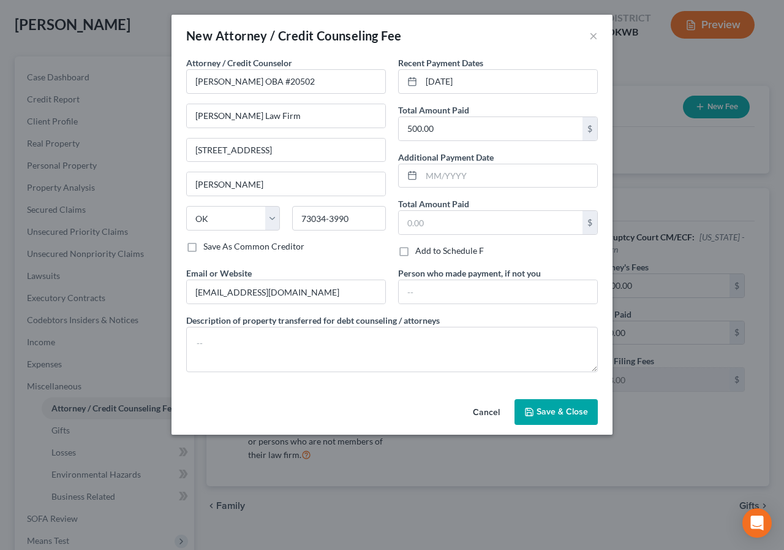
click at [551, 406] on span "Save & Close" at bounding box center [562, 411] width 51 height 10
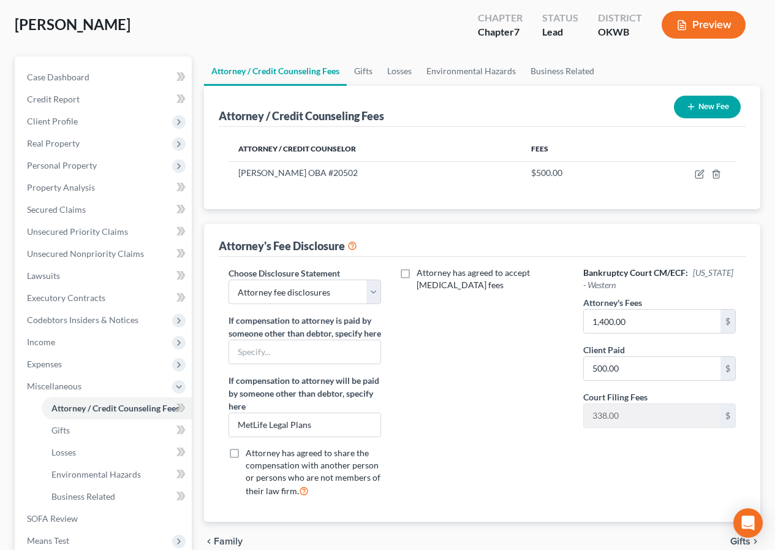
click at [700, 104] on button "New Fee" at bounding box center [707, 107] width 67 height 23
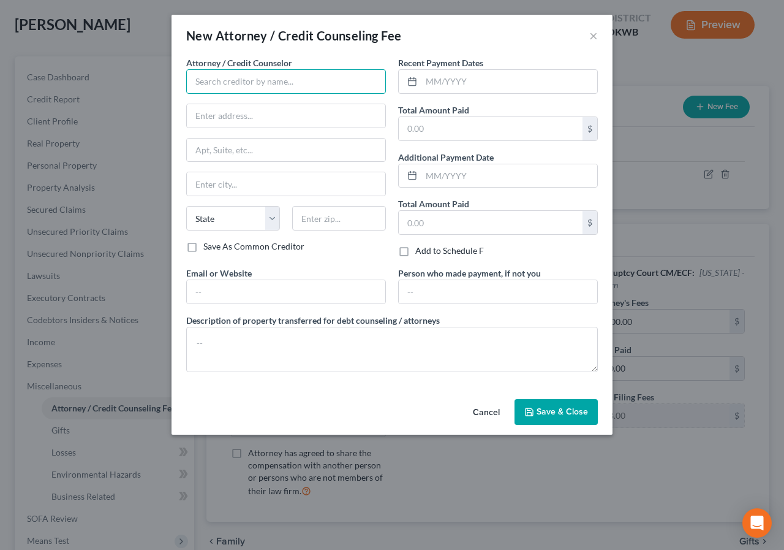
click at [191, 81] on input "text" at bounding box center [286, 81] width 200 height 25
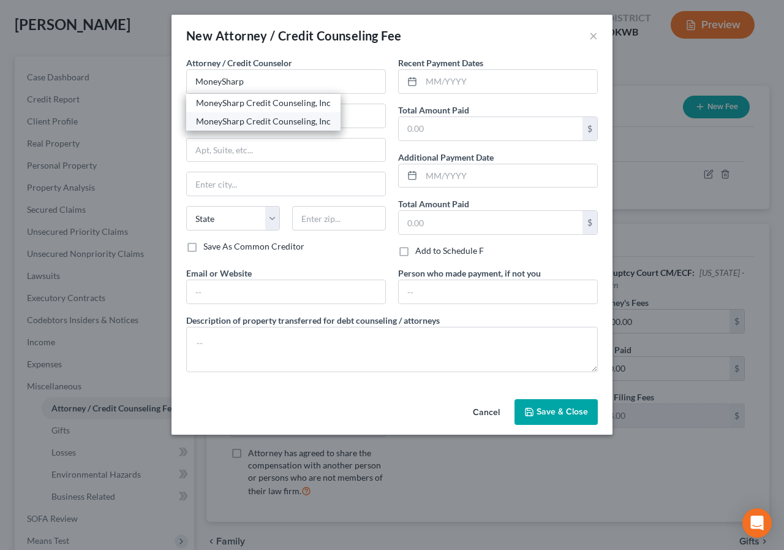
click at [251, 120] on div "MoneySharp Credit Counseling, Inc" at bounding box center [263, 121] width 135 height 12
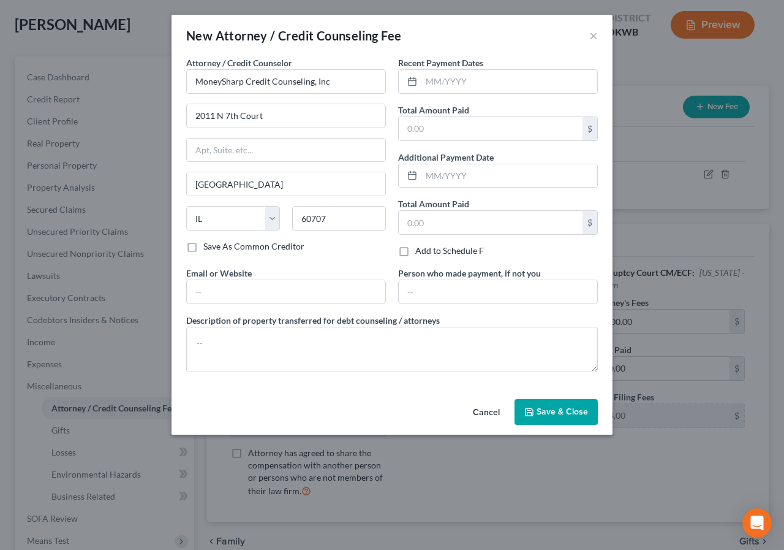
click at [203, 248] on label "Save As Common Creditor" at bounding box center [253, 246] width 101 height 12
click at [208, 248] on input "Save As Common Creditor" at bounding box center [212, 244] width 8 height 8
click at [193, 289] on input "text" at bounding box center [286, 291] width 198 height 23
click at [426, 78] on input "text" at bounding box center [509, 81] width 176 height 23
click at [403, 126] on input "text" at bounding box center [491, 128] width 184 height 23
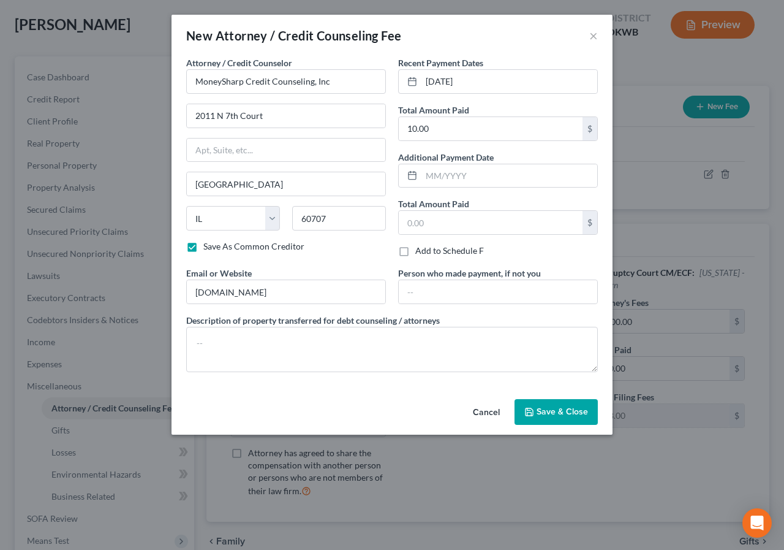
click at [552, 406] on span "Save & Close" at bounding box center [562, 411] width 51 height 10
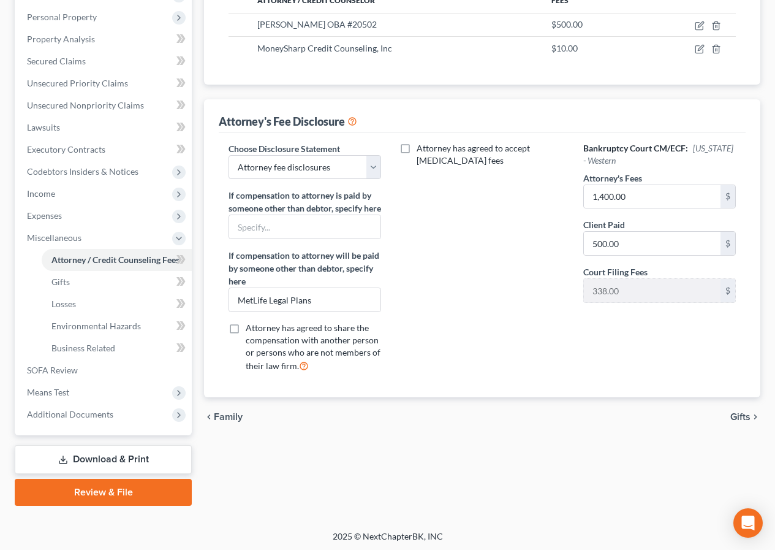
scroll to position [212, 0]
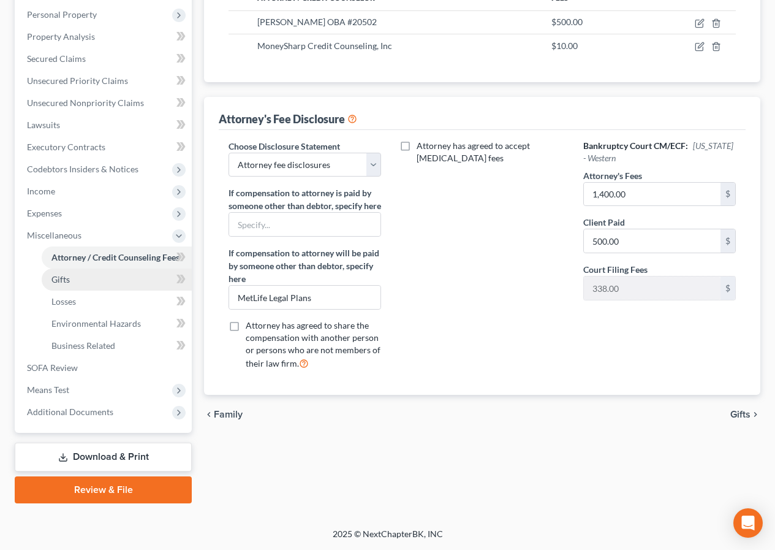
click at [70, 281] on link "Gifts" at bounding box center [117, 279] width 150 height 22
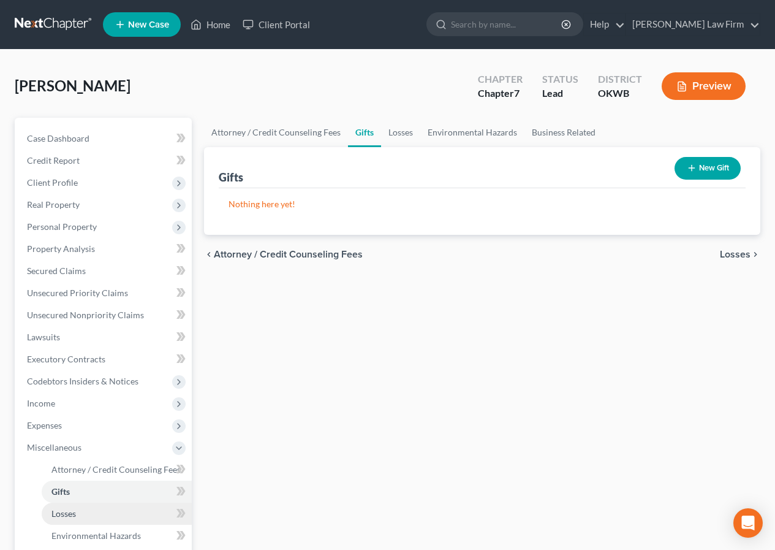
click at [59, 505] on link "Losses" at bounding box center [117, 513] width 150 height 22
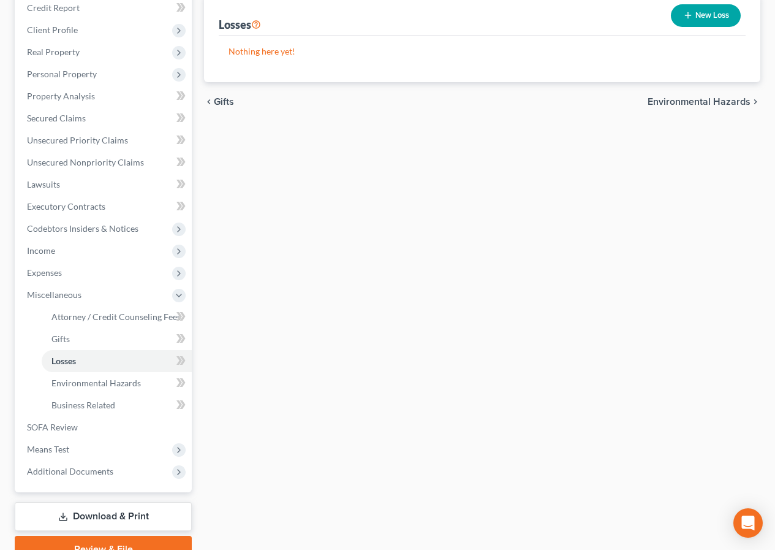
scroll to position [184, 0]
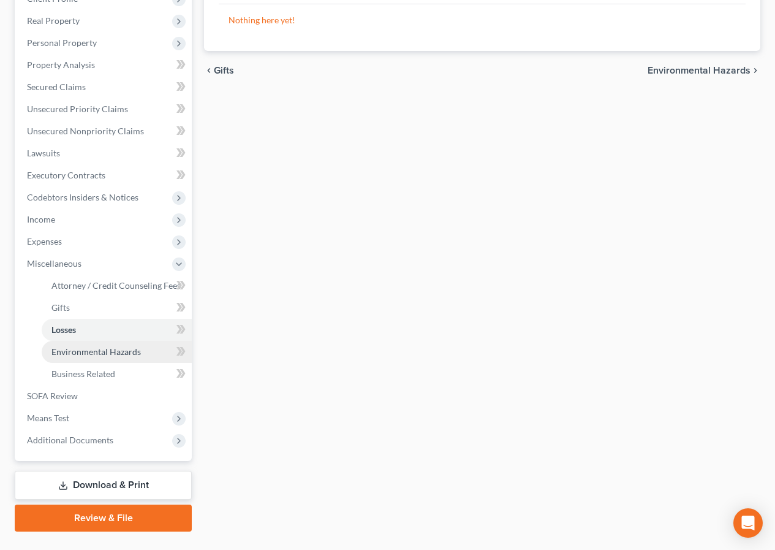
click at [69, 352] on span "Environmental Hazards" at bounding box center [95, 351] width 89 height 10
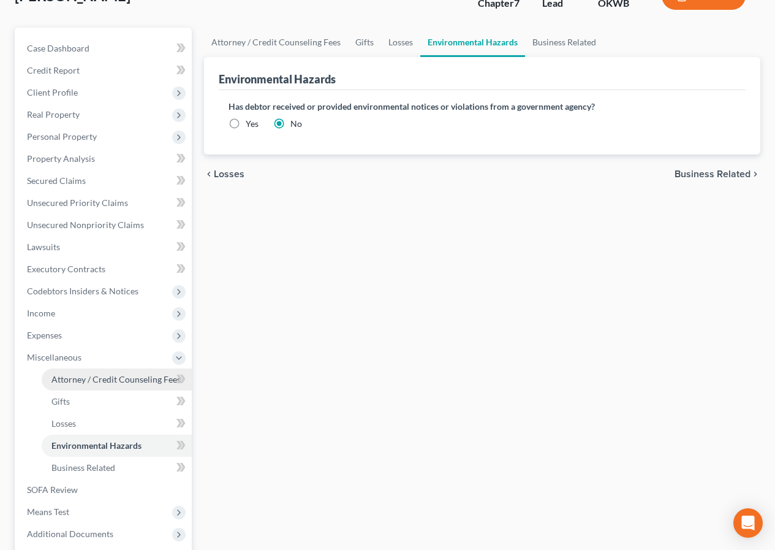
scroll to position [123, 0]
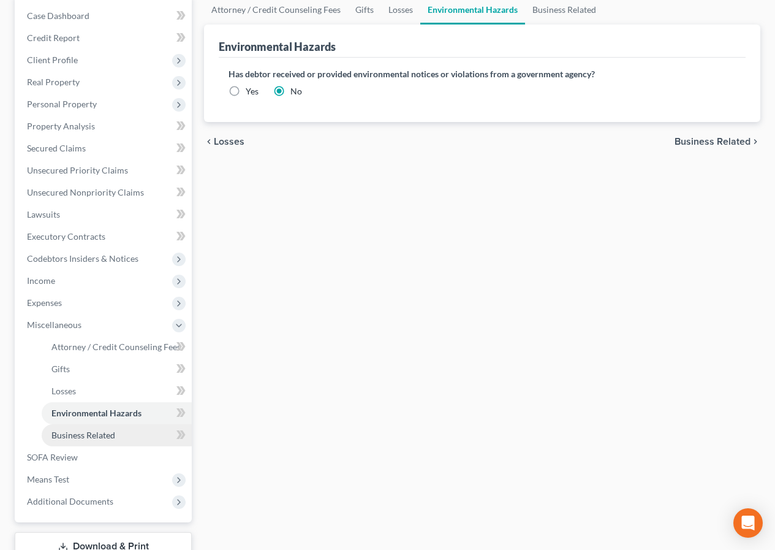
click at [75, 436] on span "Business Related" at bounding box center [83, 434] width 64 height 10
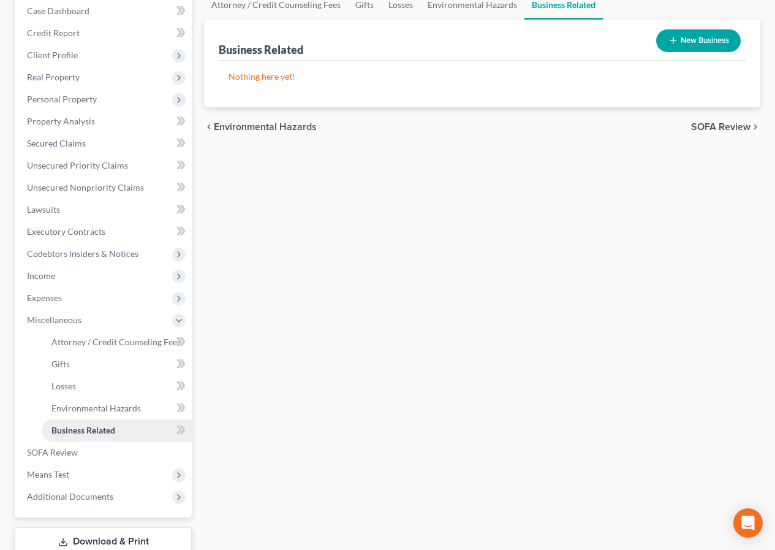
scroll to position [184, 0]
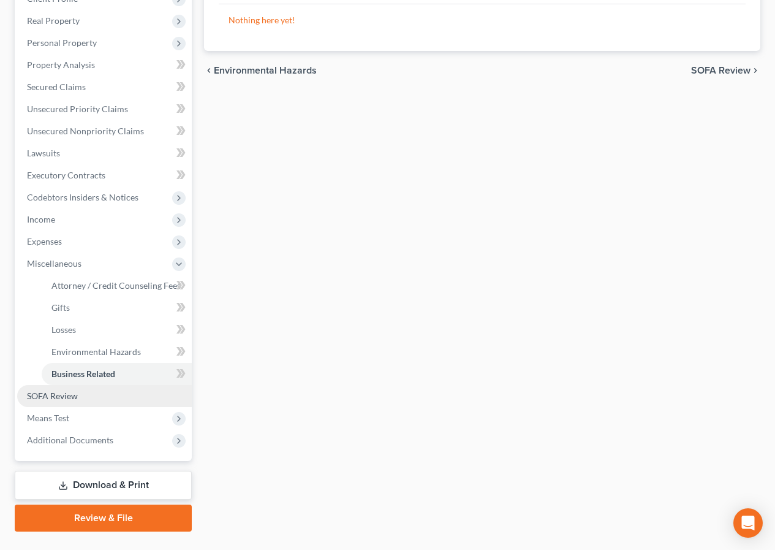
click at [77, 398] on span "SOFA Review" at bounding box center [52, 395] width 51 height 10
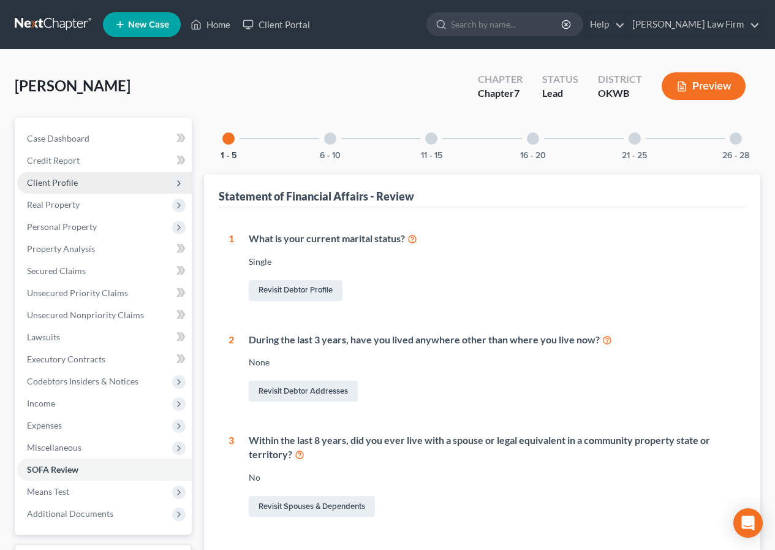
click at [81, 180] on span "Client Profile" at bounding box center [104, 183] width 175 height 22
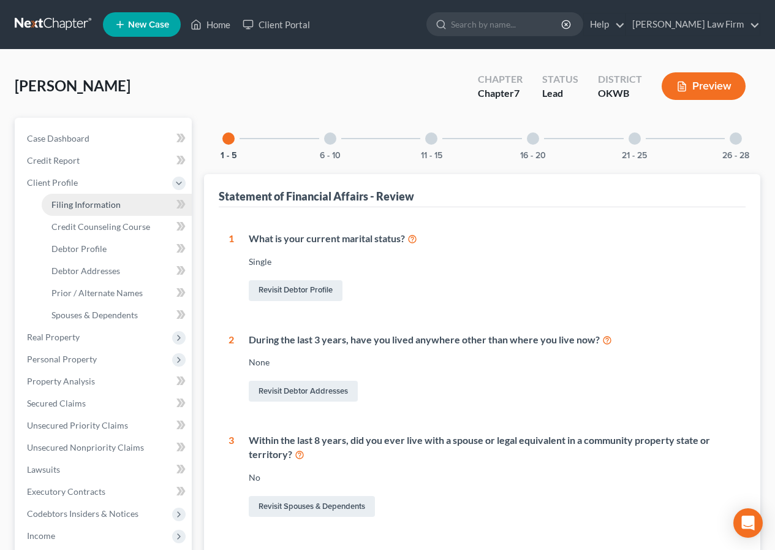
click at [81, 200] on span "Filing Information" at bounding box center [85, 204] width 69 height 10
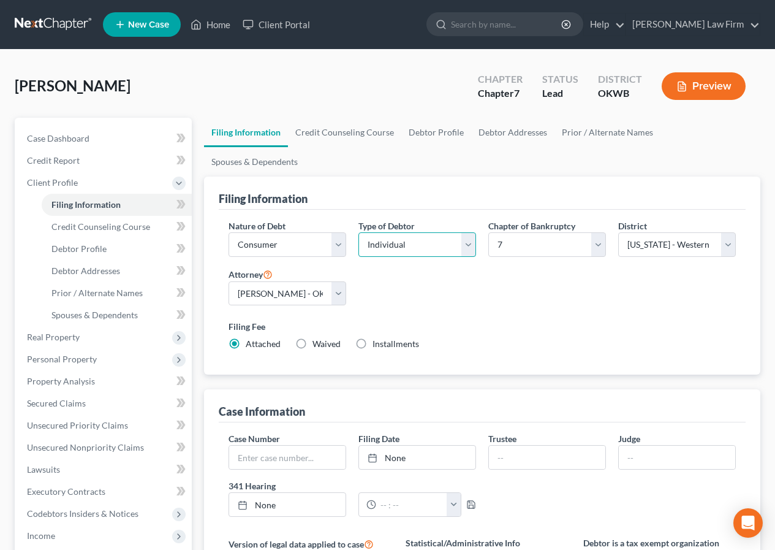
click at [467, 232] on select "Select Individual Joint" at bounding box center [417, 244] width 118 height 25
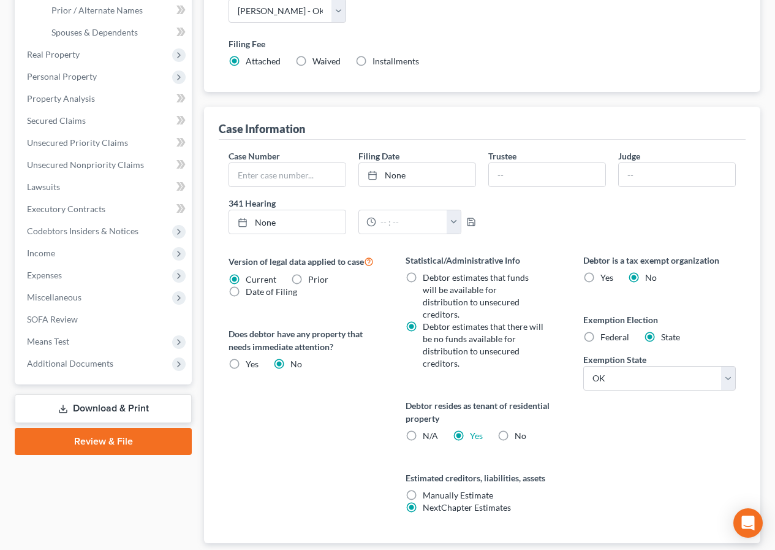
scroll to position [320, 0]
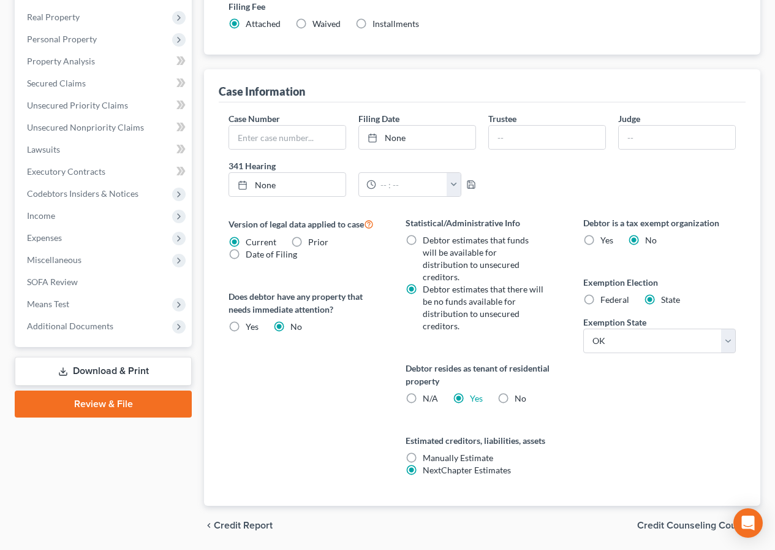
click at [677, 520] on span "Credit Counseling Course" at bounding box center [693, 525] width 113 height 10
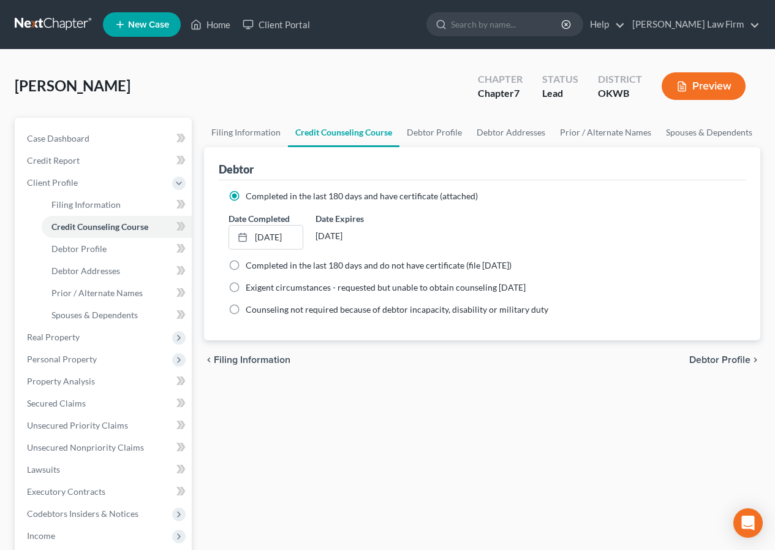
click at [698, 360] on span "Debtor Profile" at bounding box center [719, 360] width 61 height 10
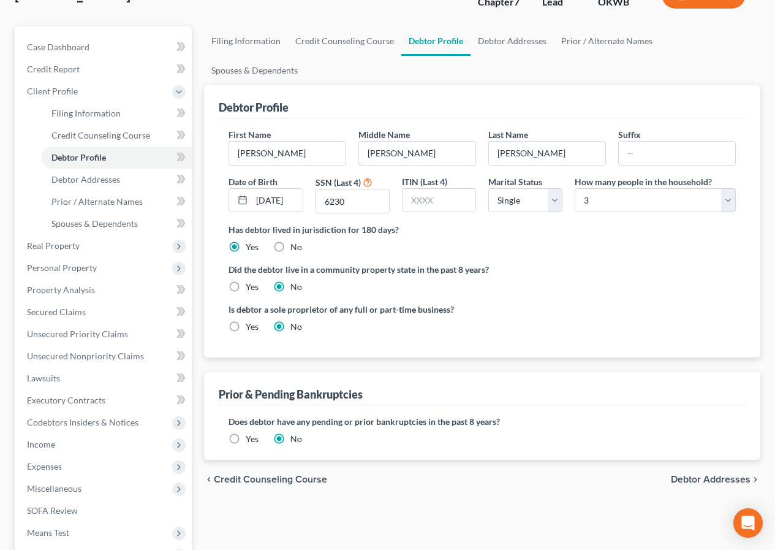
scroll to position [123, 0]
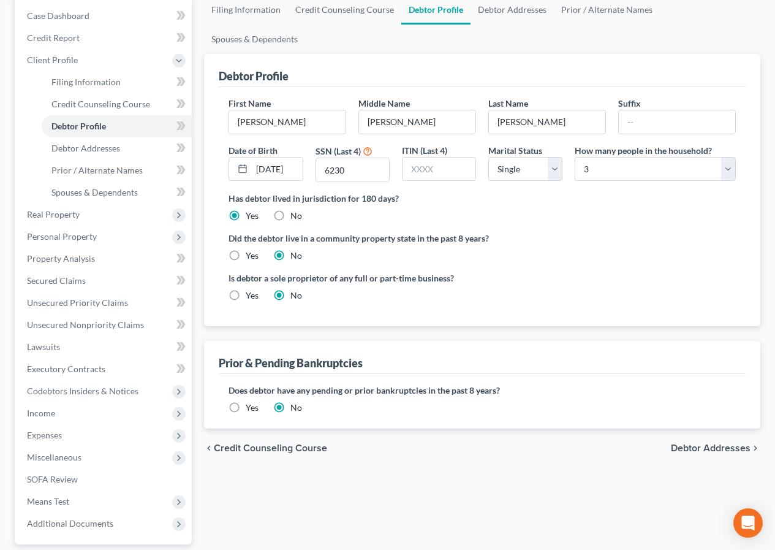
click at [685, 443] on span "Debtor Addresses" at bounding box center [711, 448] width 80 height 10
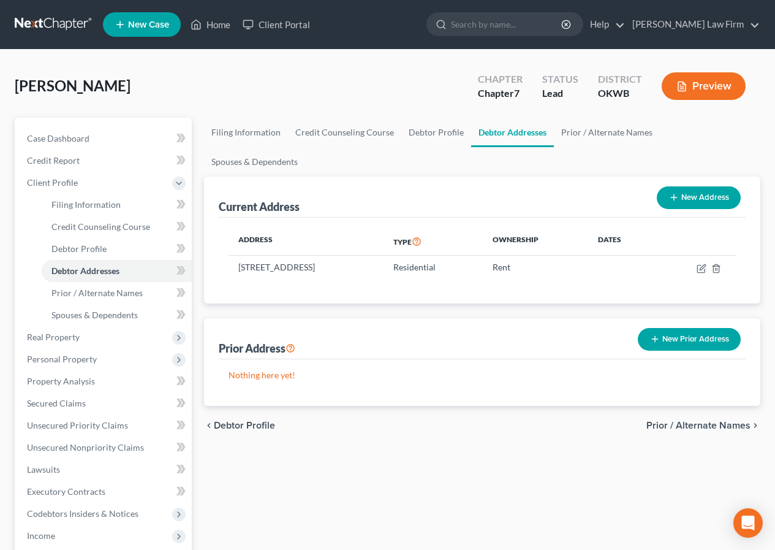
click at [679, 420] on span "Prior / Alternate Names" at bounding box center [698, 425] width 104 height 10
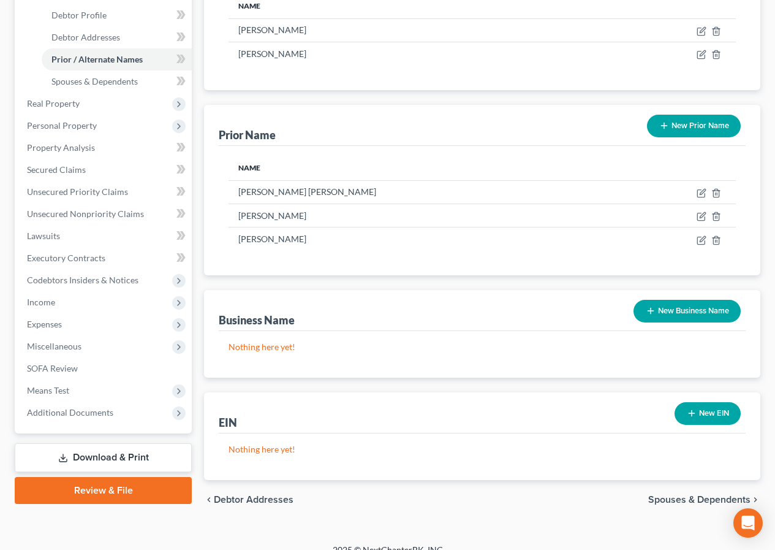
scroll to position [234, 0]
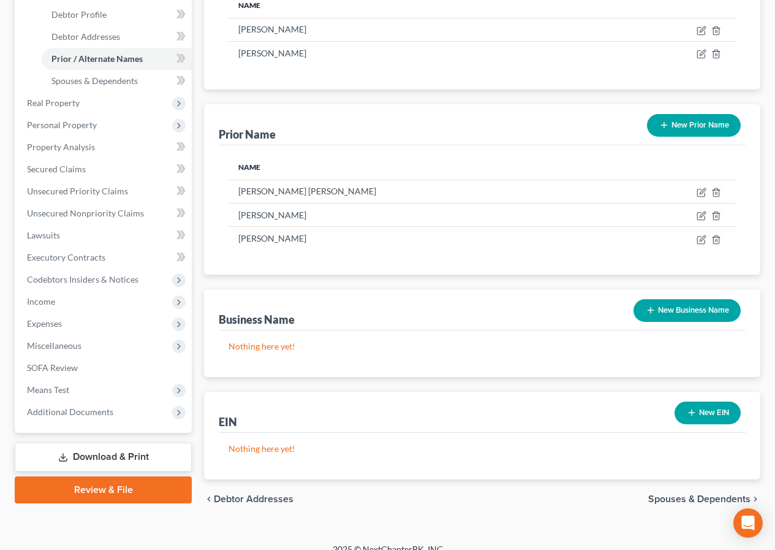
click at [673, 494] on span "Spouses & Dependents" at bounding box center [699, 499] width 102 height 10
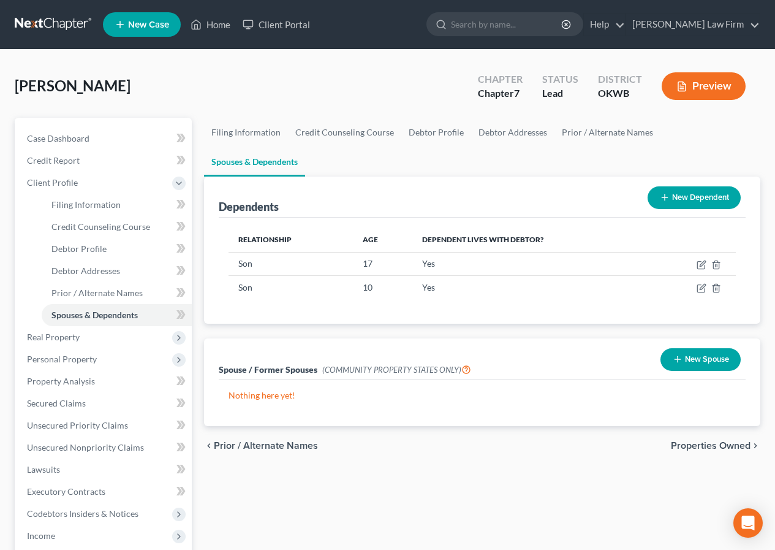
click at [683, 440] on span "Properties Owned" at bounding box center [711, 445] width 80 height 10
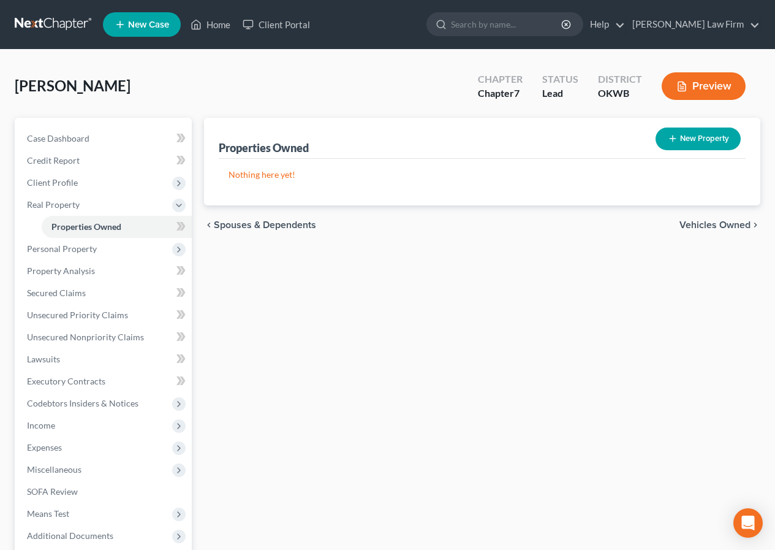
click at [699, 221] on span "Vehicles Owned" at bounding box center [714, 225] width 71 height 10
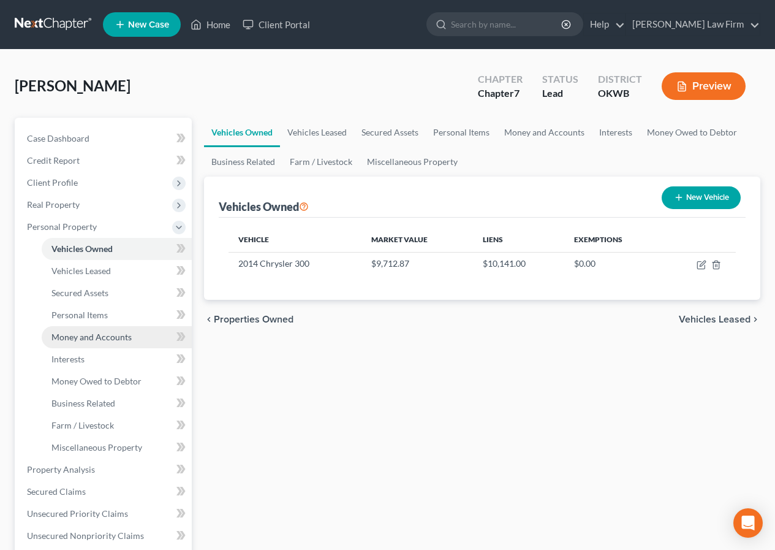
click at [118, 344] on link "Money and Accounts" at bounding box center [117, 337] width 150 height 22
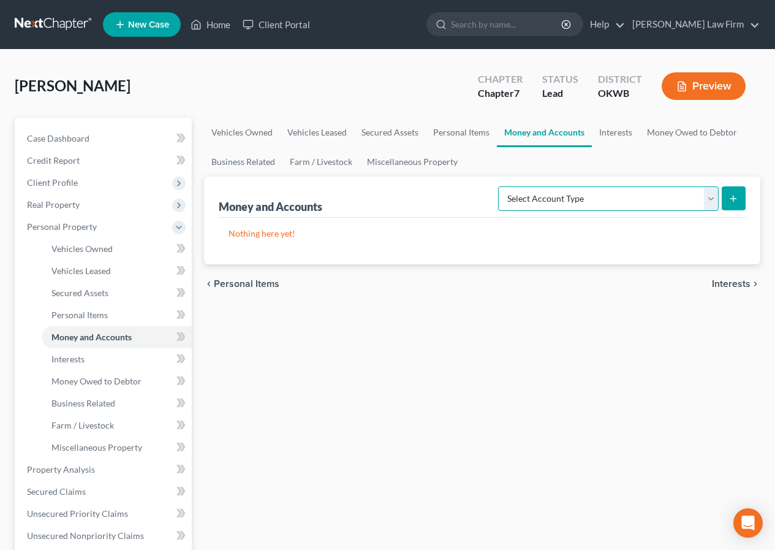
click at [708, 200] on select "Select Account Type Brokerage Cash on Hand Certificates of Deposit Checking Acc…" at bounding box center [608, 198] width 221 height 25
click at [501, 186] on select "Select Account Type Brokerage Cash on Hand Certificates of Deposit Checking Acc…" at bounding box center [608, 198] width 221 height 25
click at [733, 197] on line "submit" at bounding box center [733, 198] width 0 height 6
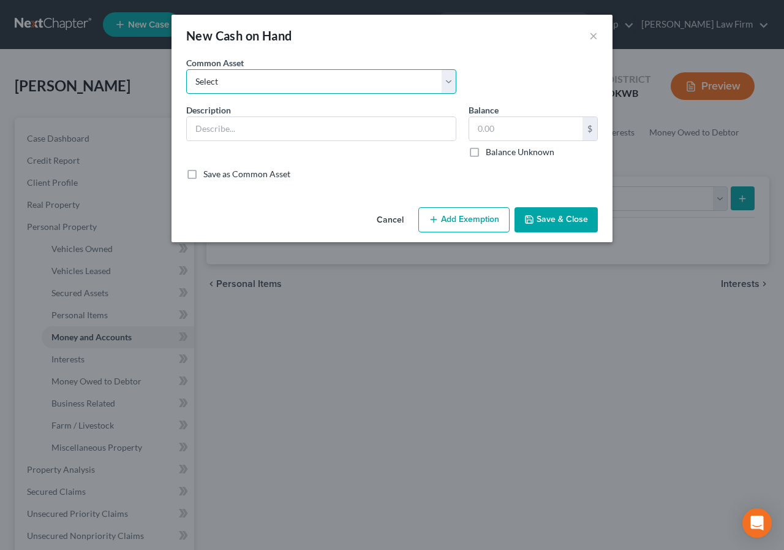
click at [197, 83] on select "Select Cash on hand Cash on hand Cash on hand Cash on hand Cash on hand" at bounding box center [321, 81] width 270 height 25
click at [186, 69] on select "Select Cash on hand Cash on hand Cash on hand Cash on hand Cash on hand" at bounding box center [321, 81] width 270 height 25
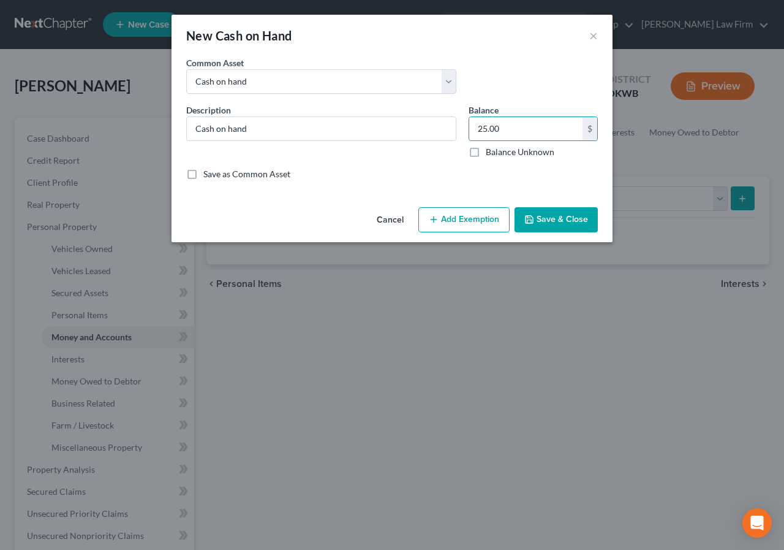
click at [445, 217] on button "Add Exemption" at bounding box center [463, 220] width 91 height 26
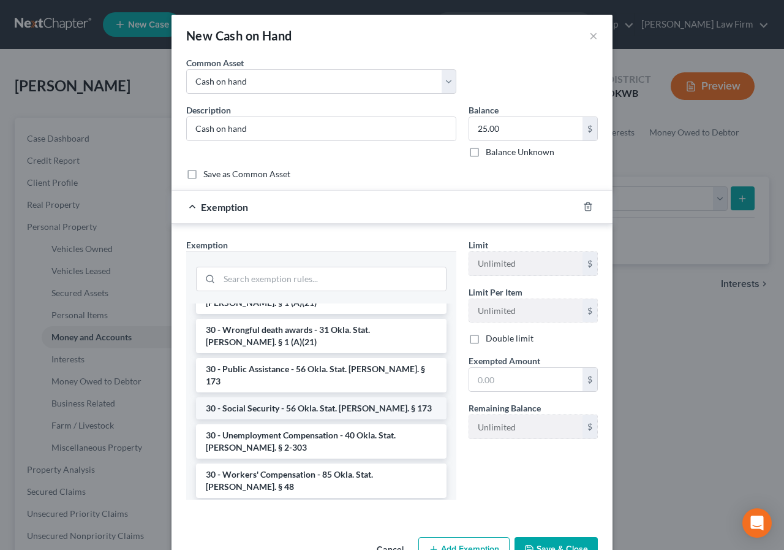
scroll to position [1164, 0]
click at [288, 502] on li "30 - Wages - 75% from 90 days; 100% hardship; child support - 50% exempt if the…" at bounding box center [321, 537] width 251 height 71
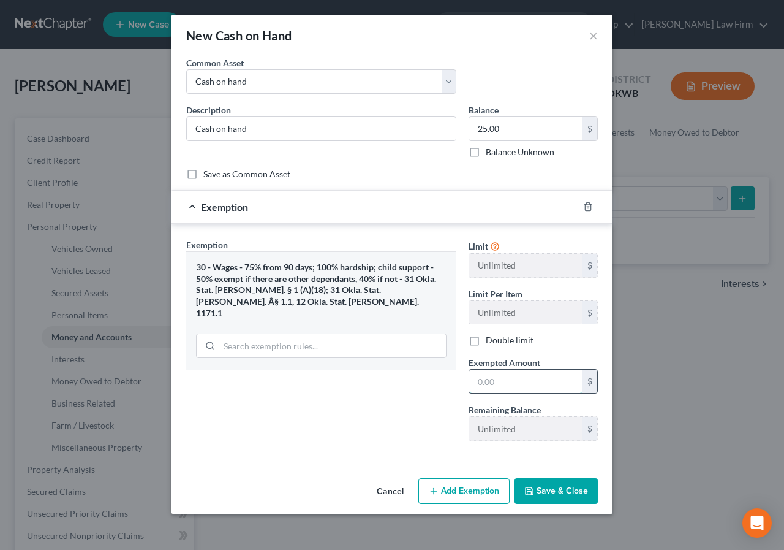
click at [479, 380] on input "text" at bounding box center [525, 380] width 113 height 23
click at [537, 492] on button "Save & Close" at bounding box center [556, 491] width 83 height 26
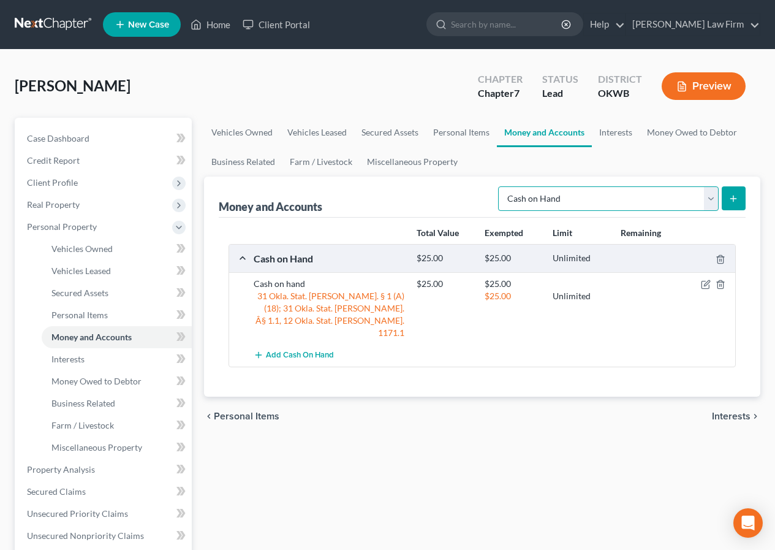
click at [711, 197] on select "Select Account Type Brokerage Cash on Hand Certificates of Deposit Checking Acc…" at bounding box center [608, 198] width 221 height 25
click at [501, 186] on select "Select Account Type Brokerage Cash on Hand Certificates of Deposit Checking Acc…" at bounding box center [608, 198] width 221 height 25
click at [743, 195] on button "submit" at bounding box center [734, 198] width 24 height 24
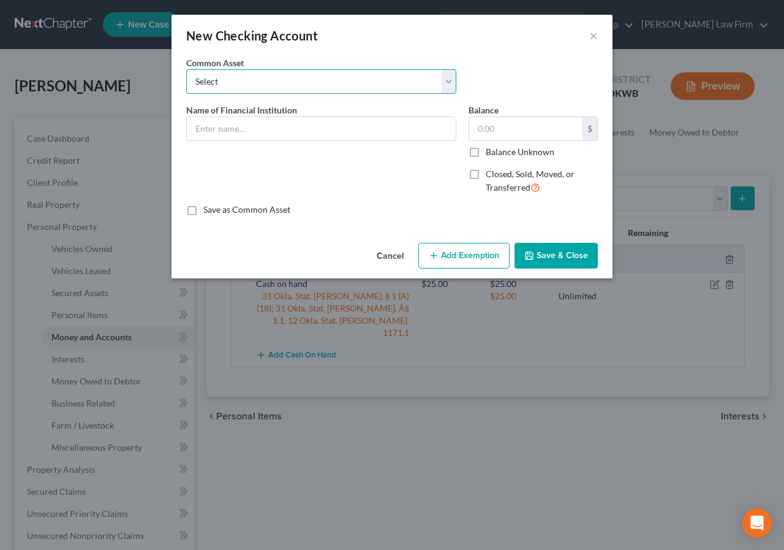
click at [210, 79] on select "Select Arvest Bank IBC Bank Stride Bank (Chime) Cash App IBC Account with Son f…" at bounding box center [321, 81] width 270 height 25
click at [200, 79] on select "Select Arvest Bank IBC Bank Stride Bank (Chime) Cash App IBC Account with Son f…" at bounding box center [321, 81] width 270 height 25
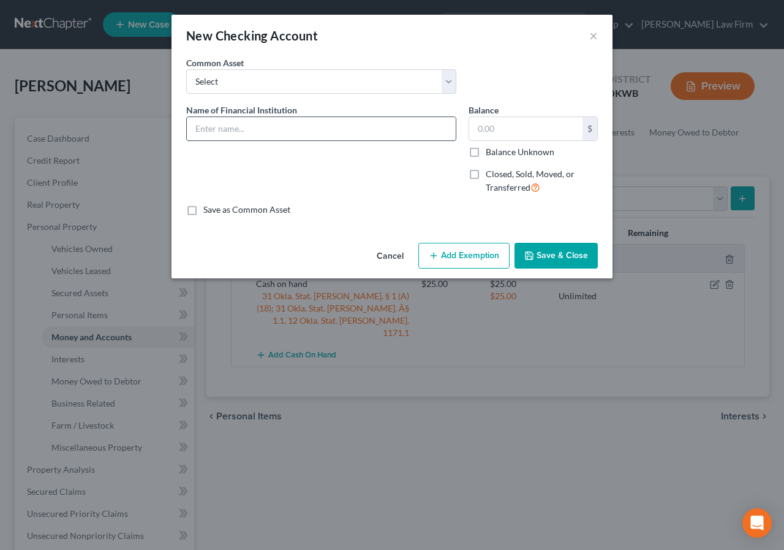
click at [191, 130] on input "text" at bounding box center [321, 128] width 269 height 23
click at [478, 126] on input "text" at bounding box center [525, 128] width 113 height 23
click at [482, 128] on input "350.00" at bounding box center [525, 128] width 113 height 23
click at [482, 255] on button "Add Exemption" at bounding box center [463, 256] width 91 height 26
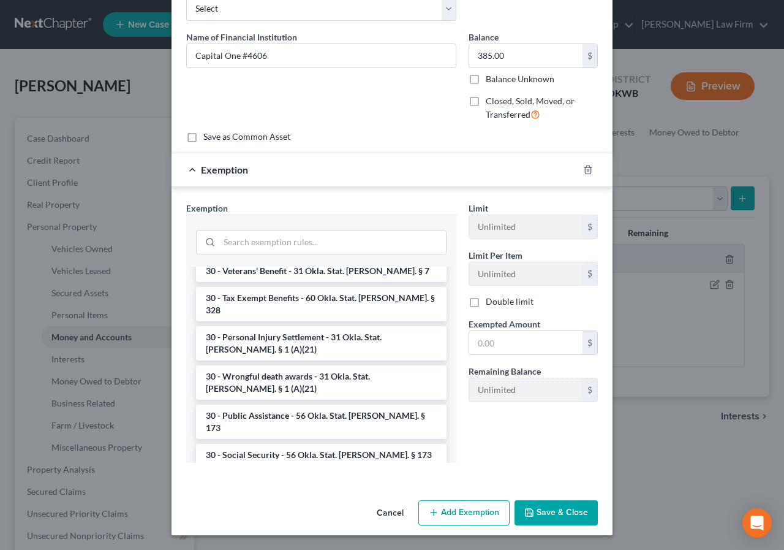
scroll to position [1103, 0]
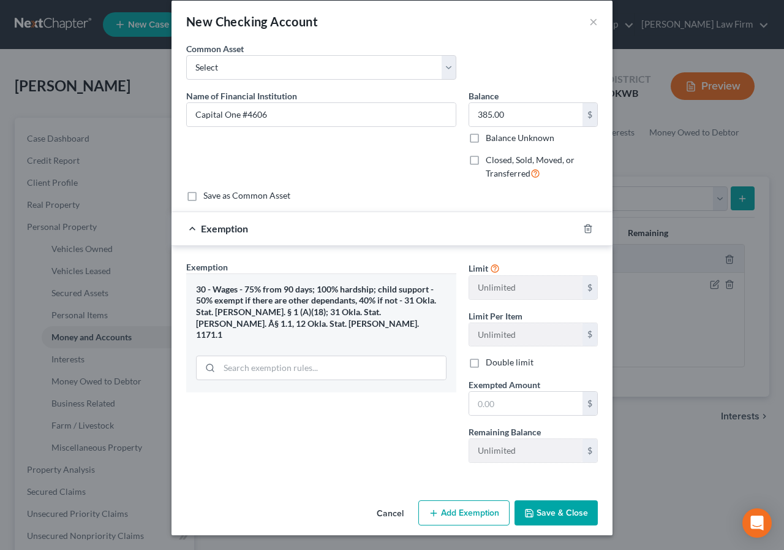
scroll to position [14, 0]
click at [474, 401] on input "text" at bounding box center [525, 402] width 113 height 23
click at [547, 512] on button "Save & Close" at bounding box center [556, 513] width 83 height 26
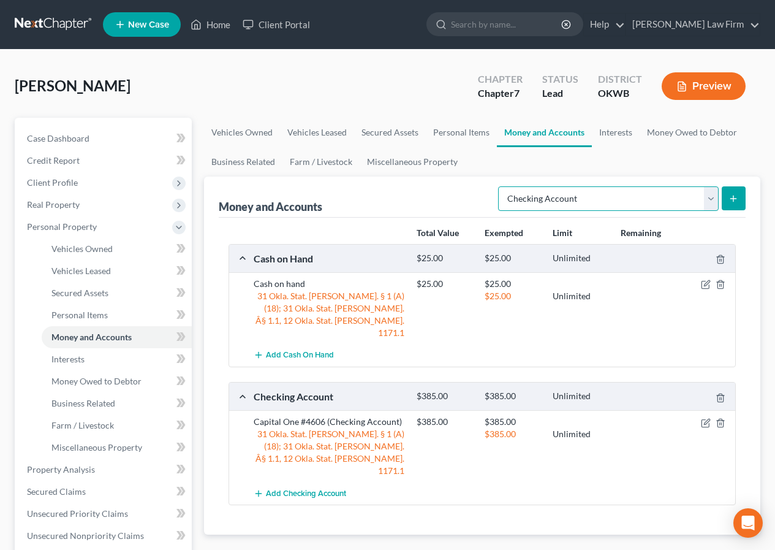
click at [712, 198] on select "Select Account Type Brokerage Cash on Hand Certificates of Deposit Checking Acc…" at bounding box center [608, 198] width 221 height 25
click at [501, 186] on select "Select Account Type Brokerage Cash on Hand Certificates of Deposit Checking Acc…" at bounding box center [608, 198] width 221 height 25
click at [735, 192] on button "submit" at bounding box center [734, 198] width 24 height 24
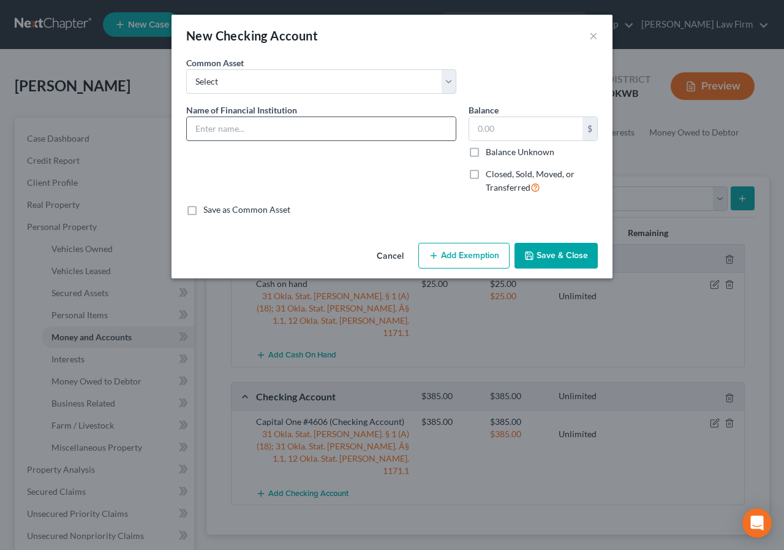
click at [191, 127] on input "text" at bounding box center [321, 128] width 269 height 23
click at [482, 128] on input "text" at bounding box center [525, 128] width 113 height 23
click at [444, 260] on button "Add Exemption" at bounding box center [463, 256] width 91 height 26
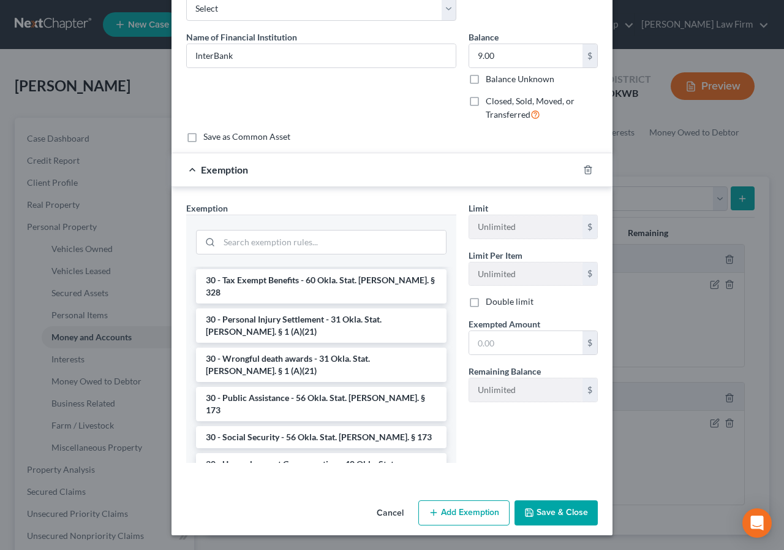
scroll to position [1103, 0]
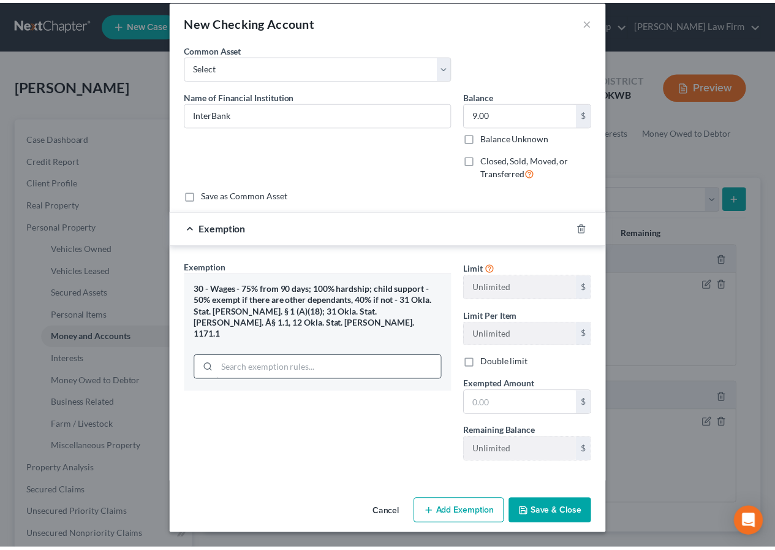
scroll to position [14, 0]
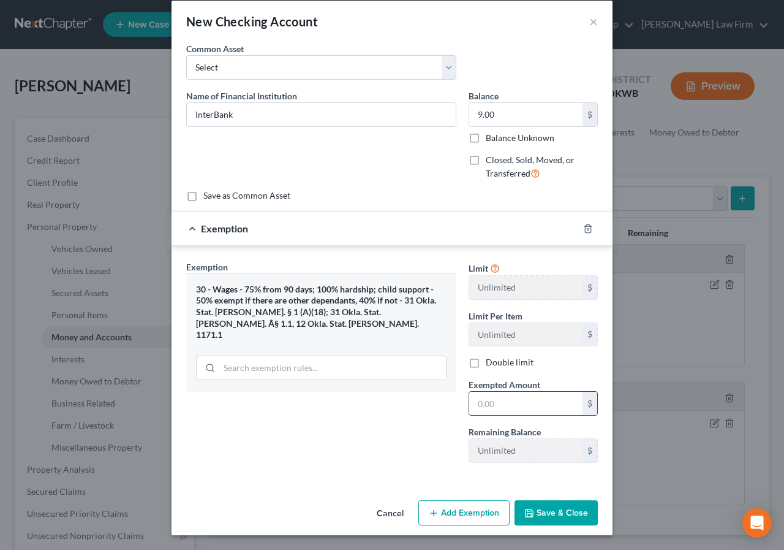
click at [470, 399] on input "text" at bounding box center [525, 402] width 113 height 23
click at [531, 512] on icon "button" at bounding box center [529, 513] width 10 height 10
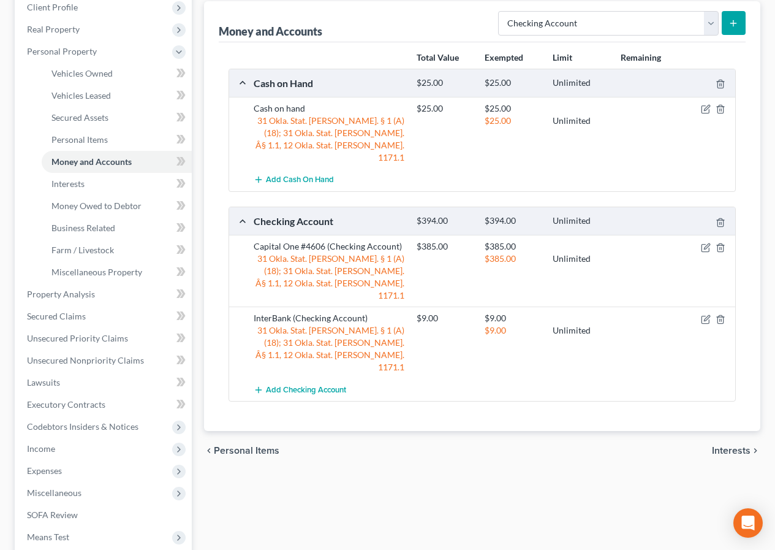
scroll to position [184, 0]
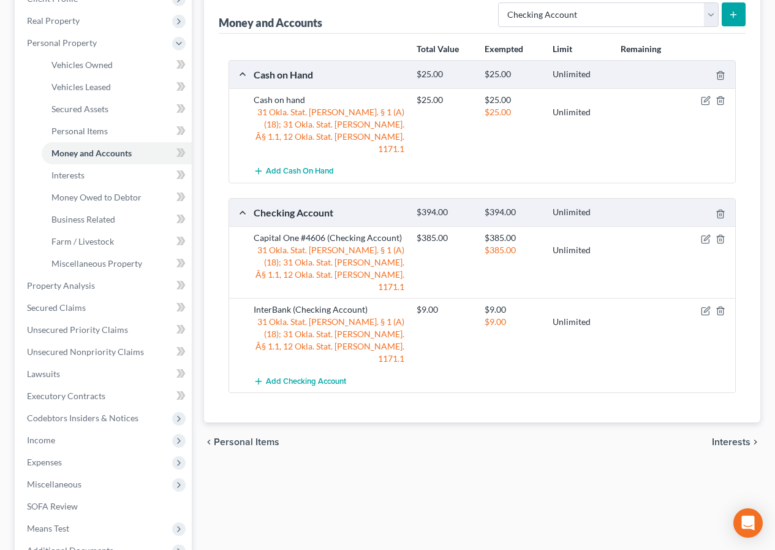
click at [720, 437] on span "Interests" at bounding box center [731, 442] width 39 height 10
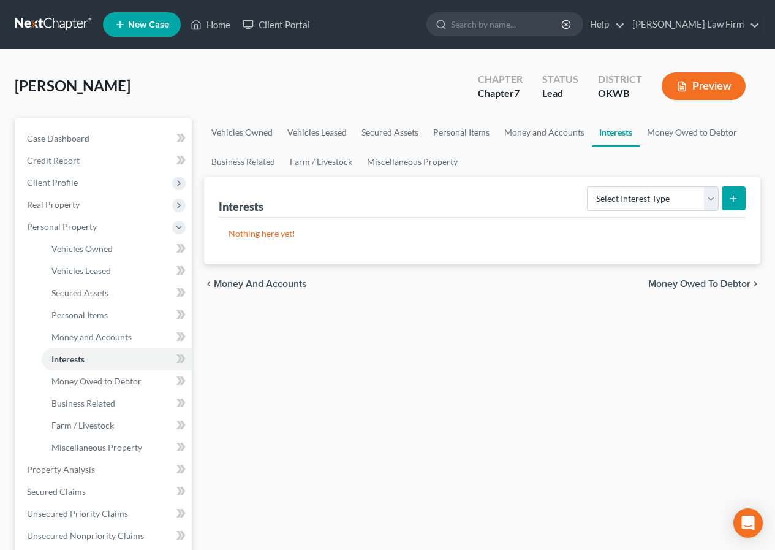
click at [667, 284] on span "Money Owed to Debtor" at bounding box center [699, 284] width 102 height 10
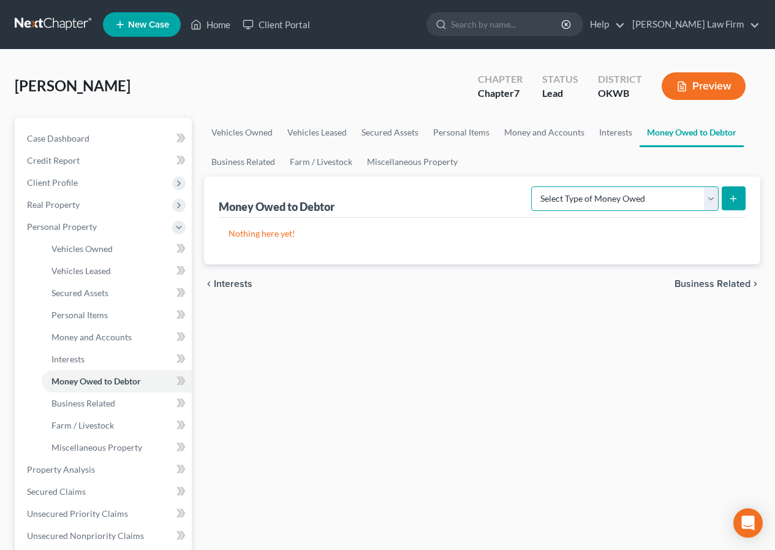
click at [712, 200] on select "Select Type of Money Owed Accounts Receivable Alimony Child Support Claims Agai…" at bounding box center [624, 198] width 187 height 25
click at [533, 186] on select "Select Type of Money Owed Accounts Receivable Alimony Child Support Claims Agai…" at bounding box center [624, 198] width 187 height 25
click at [733, 197] on line "submit" at bounding box center [733, 198] width 0 height 6
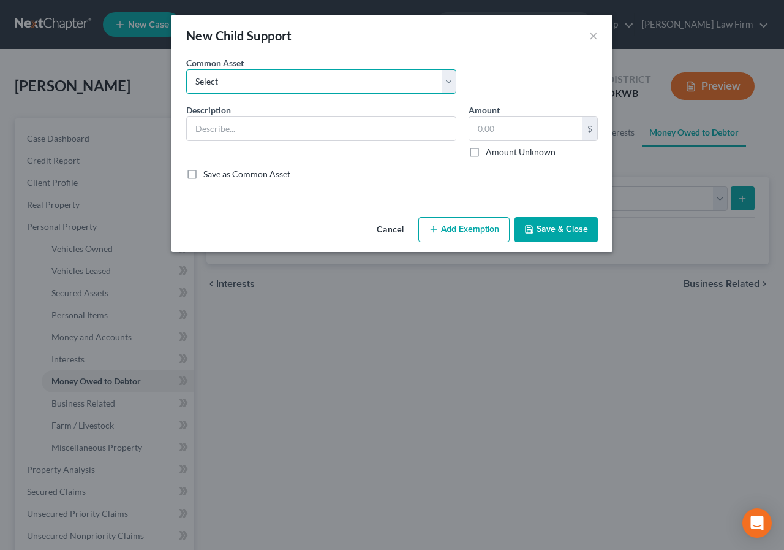
click at [280, 77] on select "Select Child Support" at bounding box center [321, 81] width 270 height 25
click at [186, 69] on select "Select Child Support" at bounding box center [321, 81] width 270 height 25
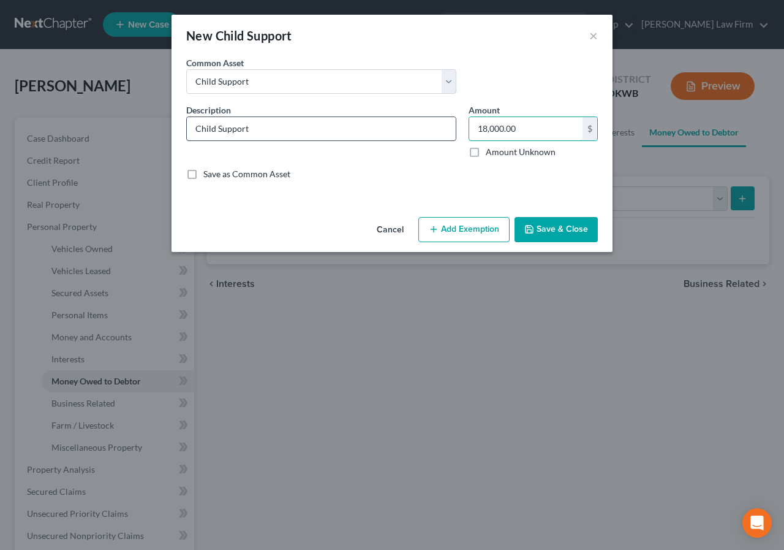
drag, startPoint x: 563, startPoint y: 119, endPoint x: 437, endPoint y: 133, distance: 126.9
click at [437, 133] on div "Description * Child Support Amount 18,000.00 $ Amount Unknown Balance Undetermi…" at bounding box center [392, 147] width 424 height 86
click at [589, 36] on button "×" at bounding box center [593, 35] width 9 height 15
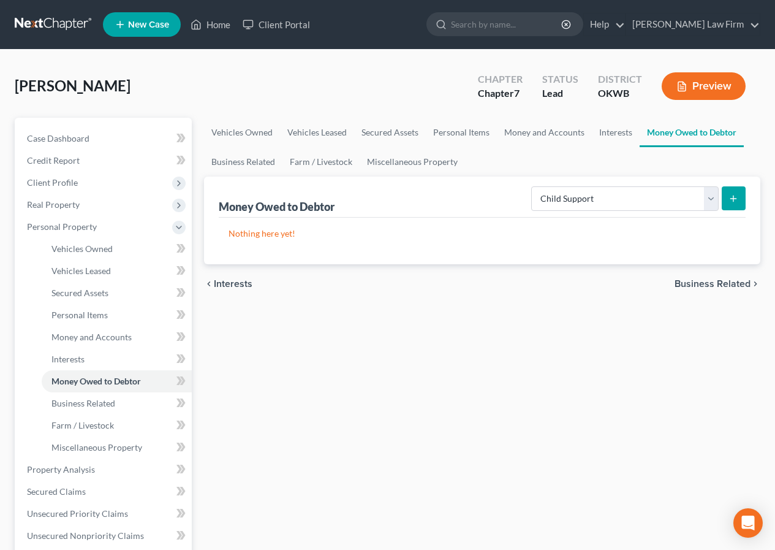
click at [733, 195] on line "submit" at bounding box center [733, 198] width 0 height 6
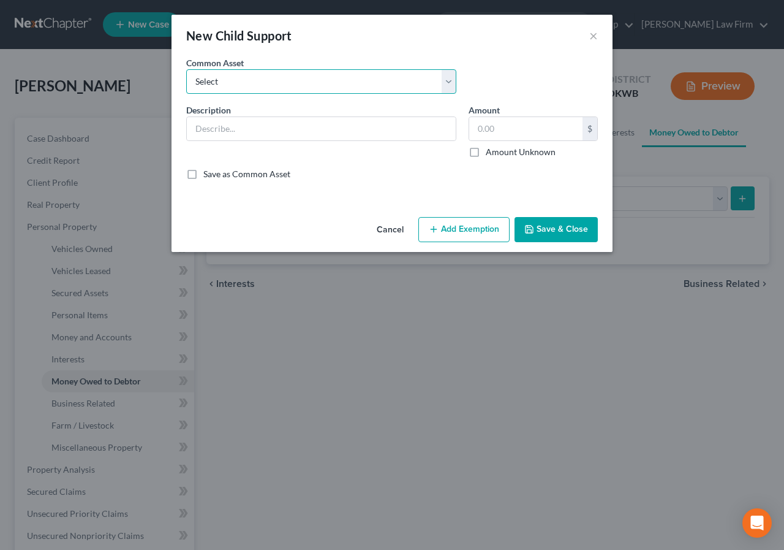
click at [214, 83] on select "Select Child Support" at bounding box center [321, 81] width 270 height 25
click at [186, 69] on select "Select Child Support" at bounding box center [321, 81] width 270 height 25
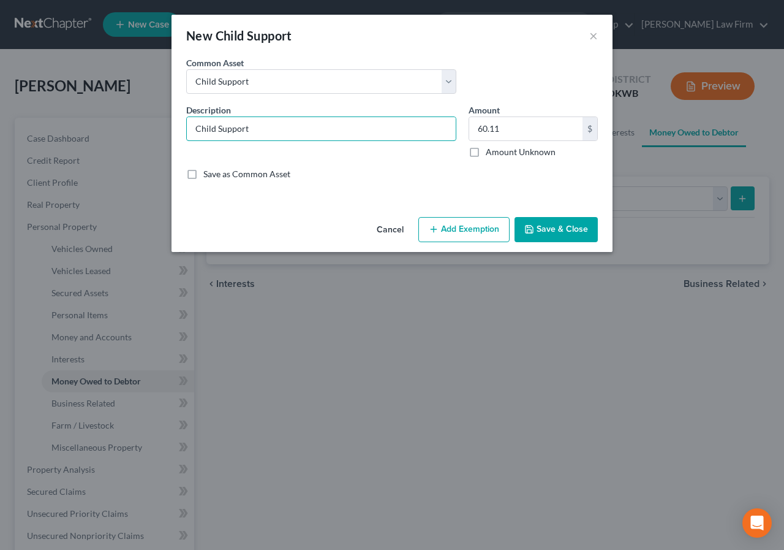
drag, startPoint x: 257, startPoint y: 128, endPoint x: 175, endPoint y: 132, distance: 82.2
click at [175, 132] on div "An exemption set must first be selected from the Filing Information section. Co…" at bounding box center [392, 134] width 441 height 156
click at [567, 229] on button "Save & Close" at bounding box center [556, 230] width 83 height 26
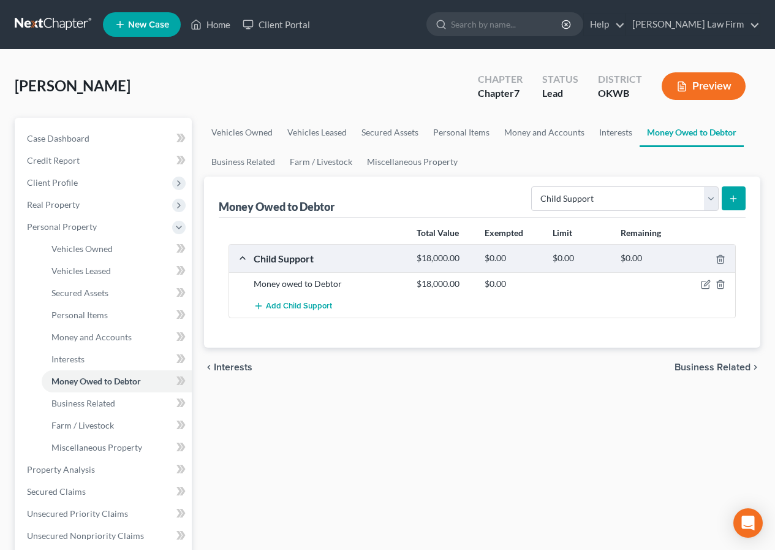
click at [702, 368] on span "Business Related" at bounding box center [713, 367] width 76 height 10
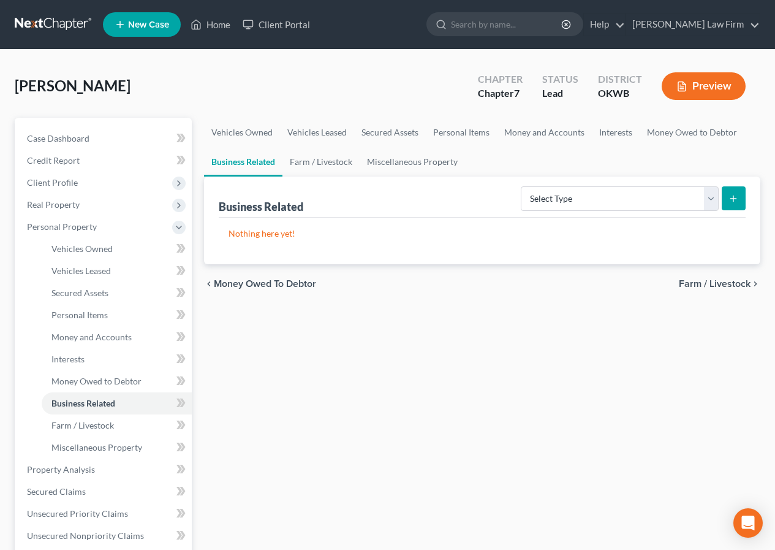
click at [720, 283] on span "Farm / Livestock" at bounding box center [715, 284] width 72 height 10
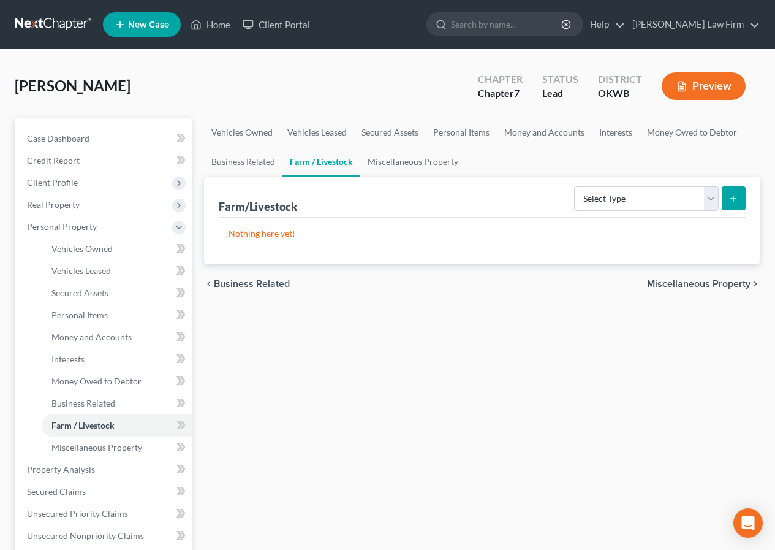
click at [720, 283] on span "Miscellaneous Property" at bounding box center [699, 284] width 104 height 10
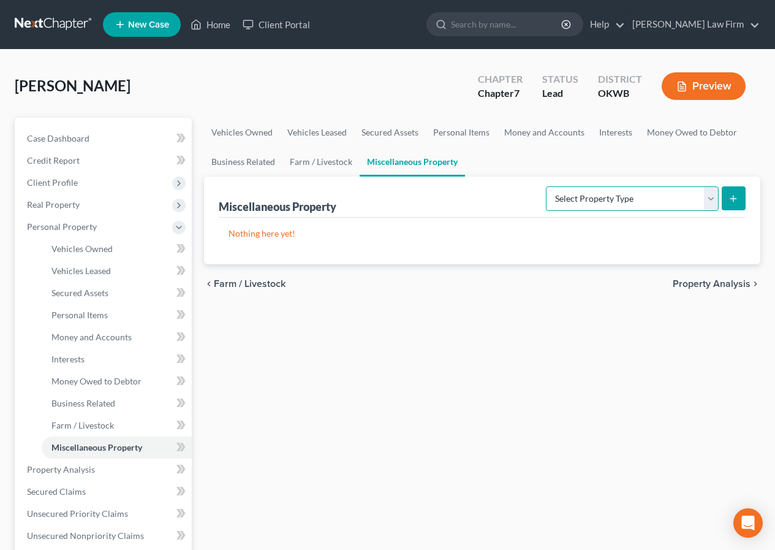
click at [711, 198] on select "Select Property Type Assigned for Creditor Benefit [DATE] Holding for Another N…" at bounding box center [632, 198] width 173 height 25
click at [705, 282] on span "Property Analysis" at bounding box center [712, 284] width 78 height 10
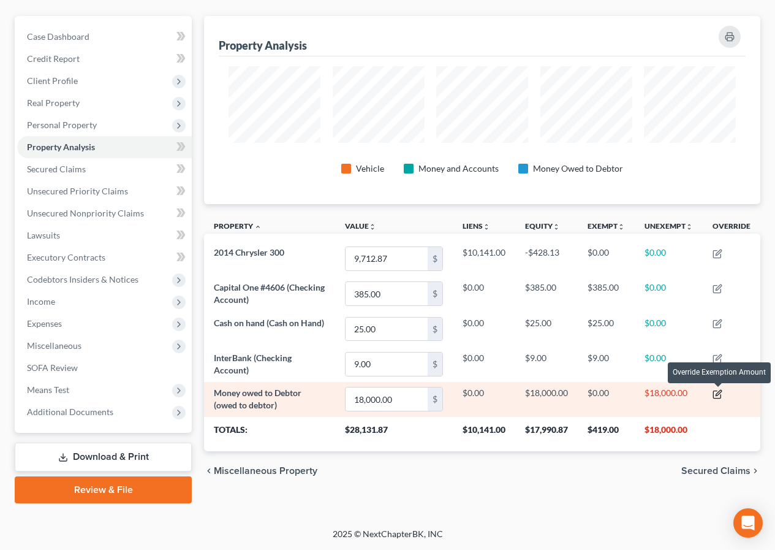
click at [720, 392] on icon "button" at bounding box center [717, 394] width 10 height 10
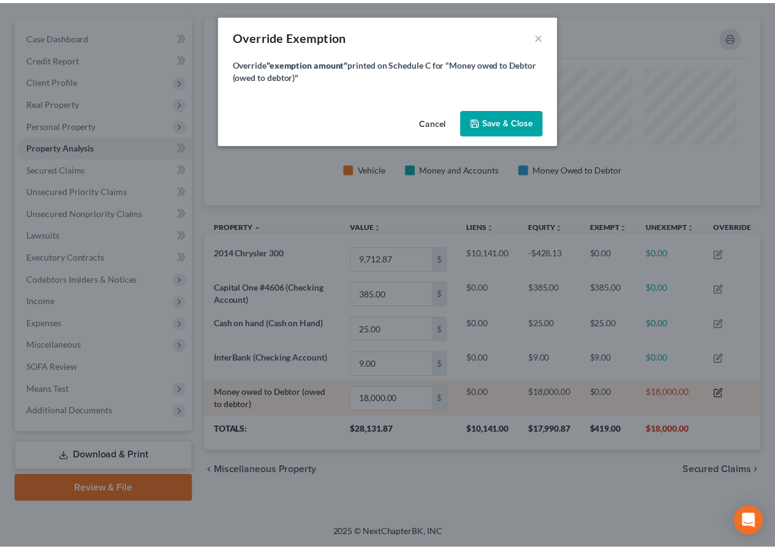
scroll to position [189, 563]
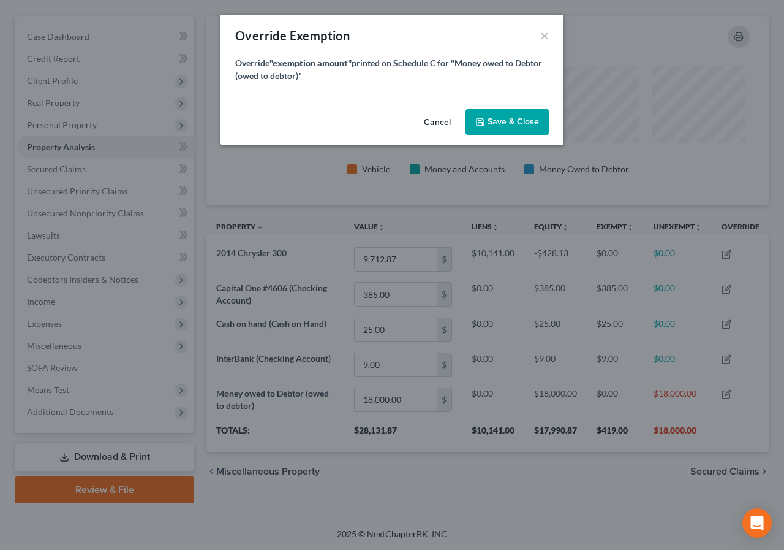
click at [550, 31] on div "Override Exemption ×" at bounding box center [392, 36] width 343 height 42
click at [546, 34] on button "×" at bounding box center [544, 35] width 9 height 15
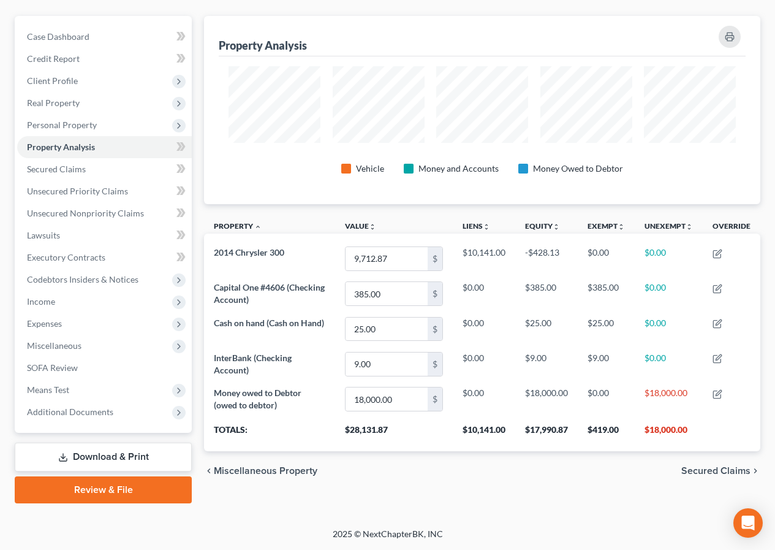
scroll to position [612444, 612076]
click at [219, 474] on span "Miscellaneous Property" at bounding box center [266, 471] width 104 height 10
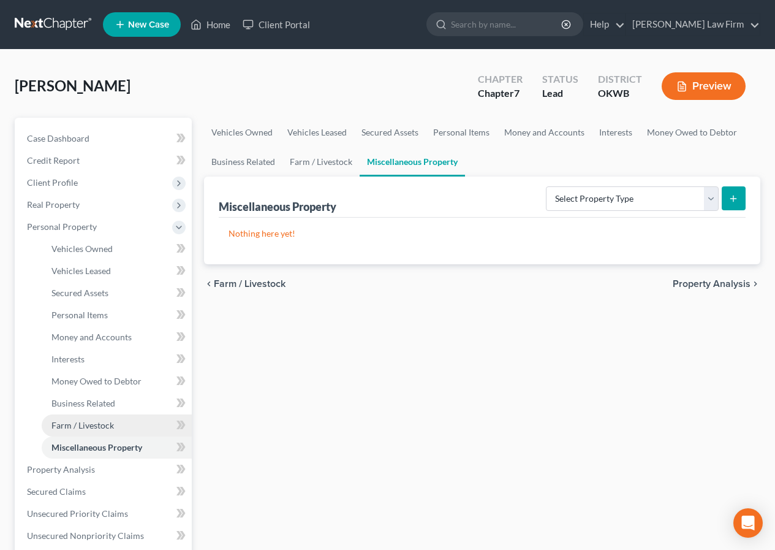
click at [88, 429] on span "Farm / Livestock" at bounding box center [82, 425] width 62 height 10
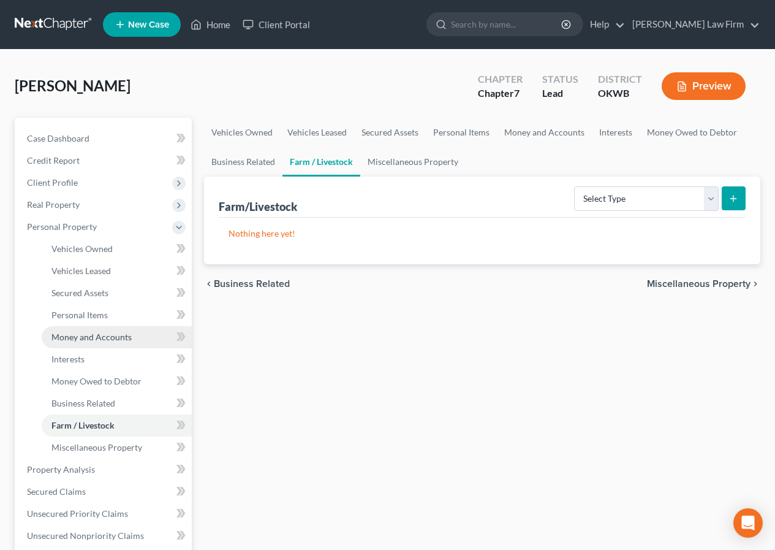
click at [89, 334] on span "Money and Accounts" at bounding box center [91, 336] width 80 height 10
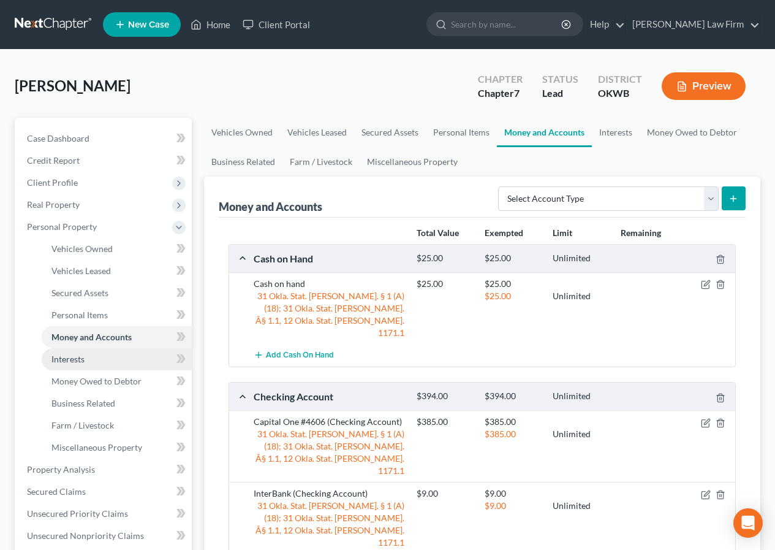
click at [85, 352] on link "Interests" at bounding box center [117, 359] width 150 height 22
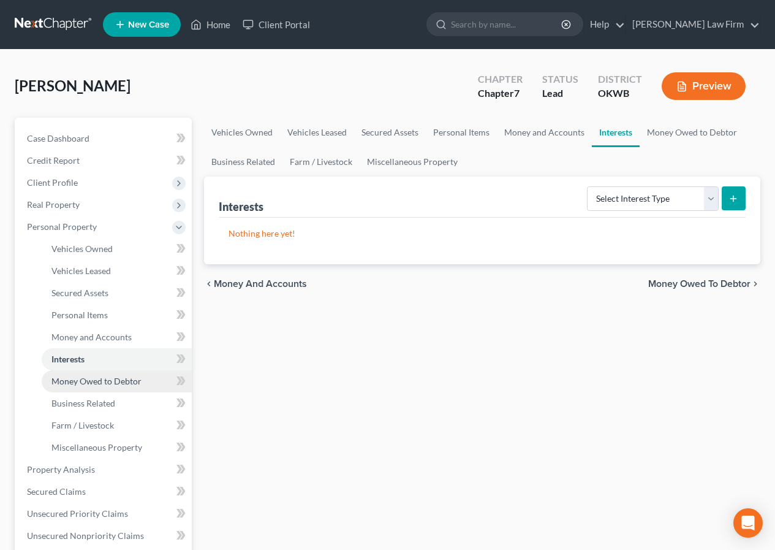
click at [89, 380] on span "Money Owed to Debtor" at bounding box center [96, 381] width 90 height 10
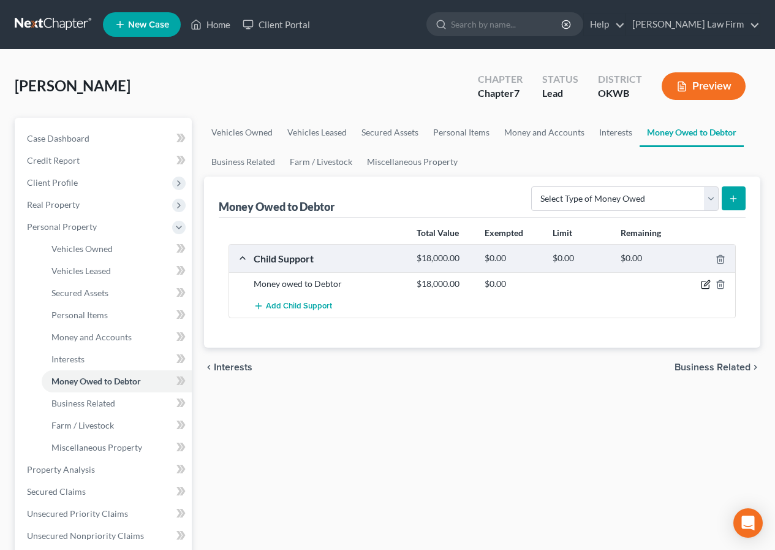
click at [704, 285] on icon "button" at bounding box center [707, 284] width 6 height 6
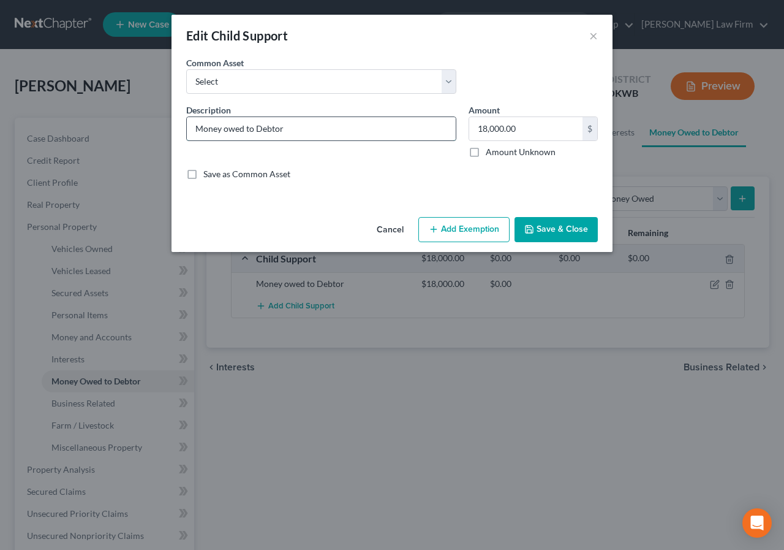
drag, startPoint x: 197, startPoint y: 126, endPoint x: 221, endPoint y: 127, distance: 24.0
click at [221, 127] on input "Money owed to Debtor" at bounding box center [321, 128] width 269 height 23
click at [450, 226] on button "Add Exemption" at bounding box center [463, 230] width 91 height 26
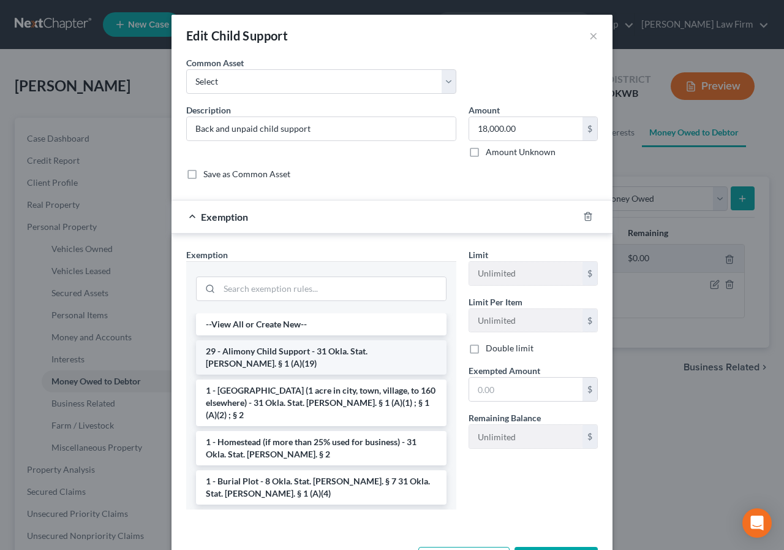
click at [348, 352] on li "29 - Alimony Child Support - 31 Okla. Stat. [PERSON_NAME]. § 1 (A)(19)" at bounding box center [321, 357] width 251 height 34
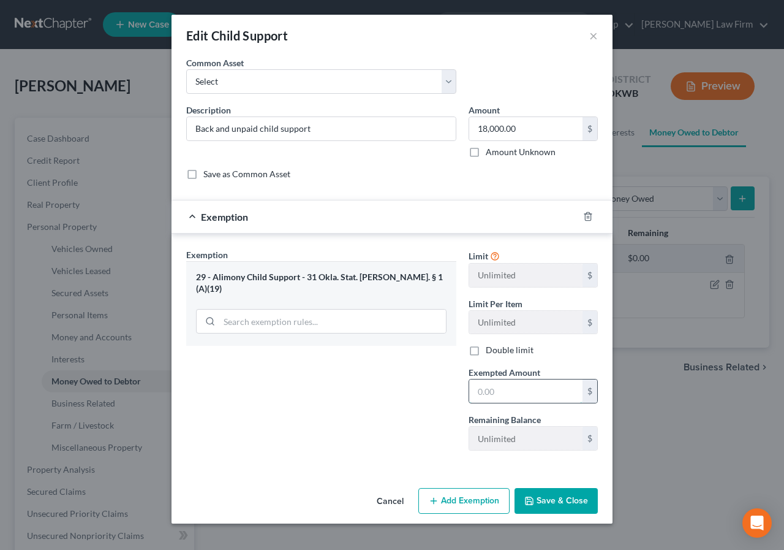
click at [480, 391] on input "text" at bounding box center [525, 390] width 113 height 23
click at [556, 505] on button "Save & Close" at bounding box center [556, 501] width 83 height 26
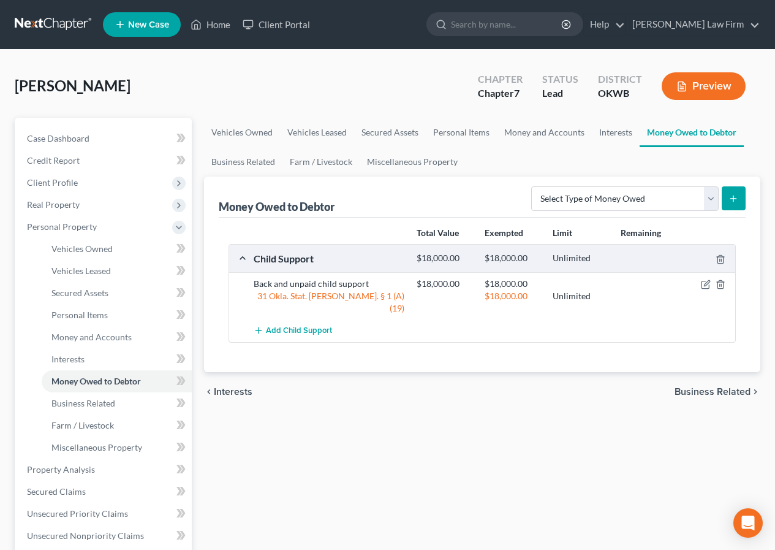
click at [698, 387] on span "Business Related" at bounding box center [713, 392] width 76 height 10
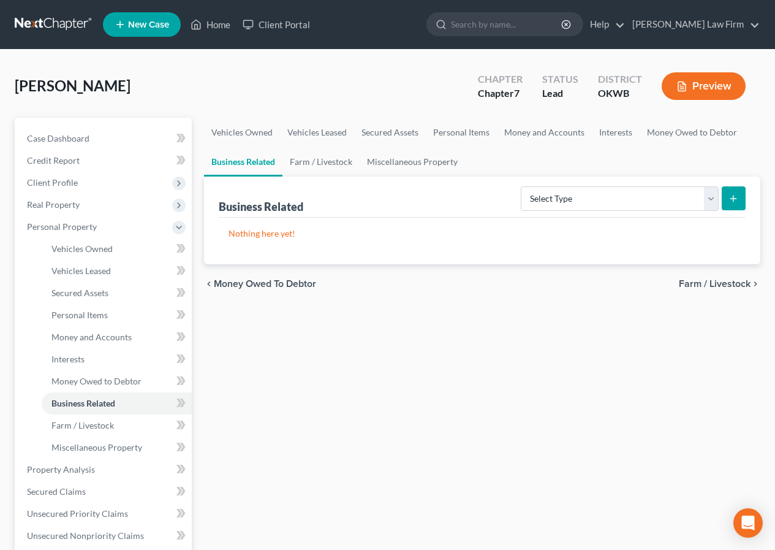
click at [716, 280] on span "Farm / Livestock" at bounding box center [715, 284] width 72 height 10
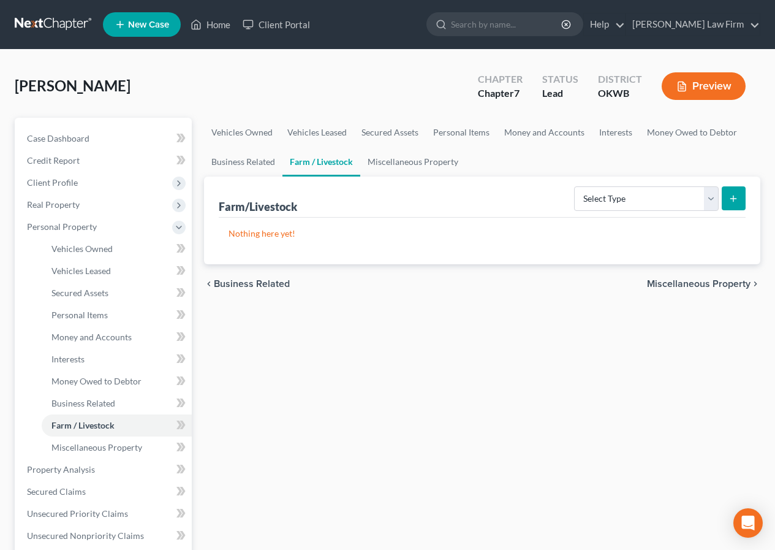
click at [716, 280] on span "Miscellaneous Property" at bounding box center [699, 284] width 104 height 10
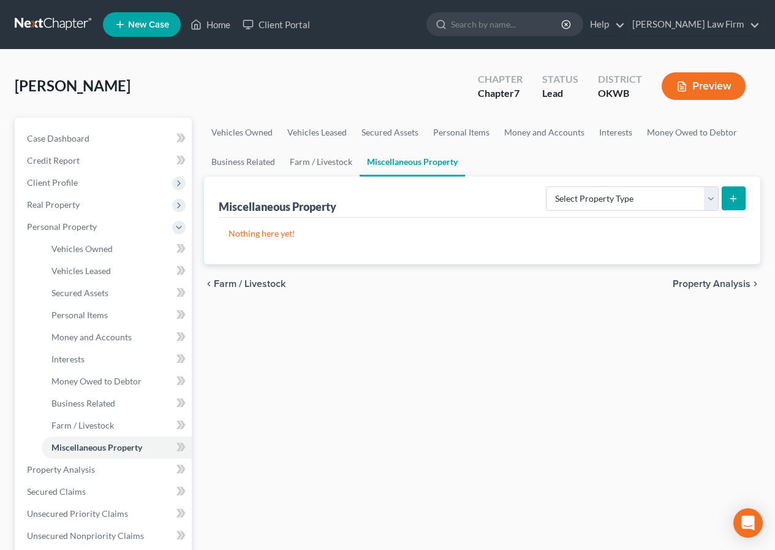
click at [716, 280] on span "Property Analysis" at bounding box center [712, 284] width 78 height 10
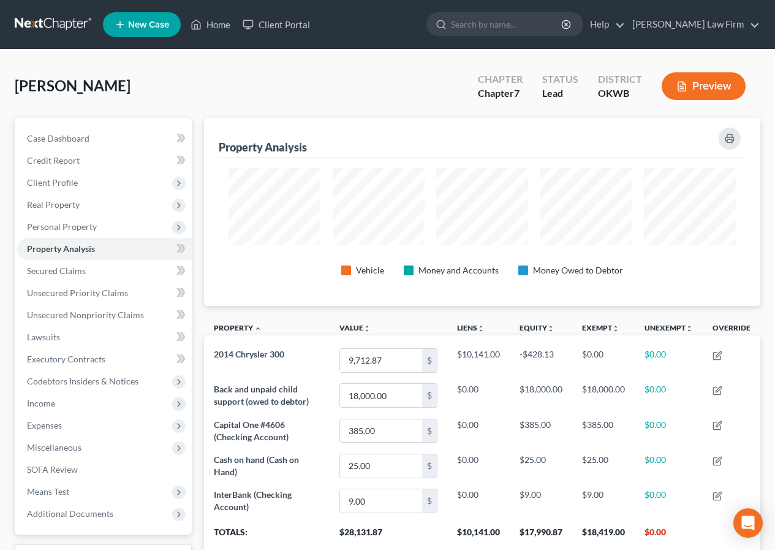
scroll to position [188, 556]
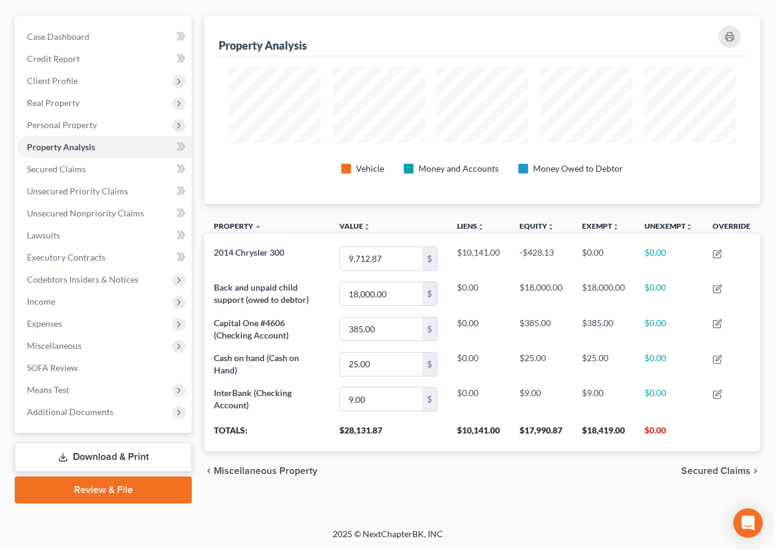
click at [699, 469] on span "Secured Claims" at bounding box center [715, 471] width 69 height 10
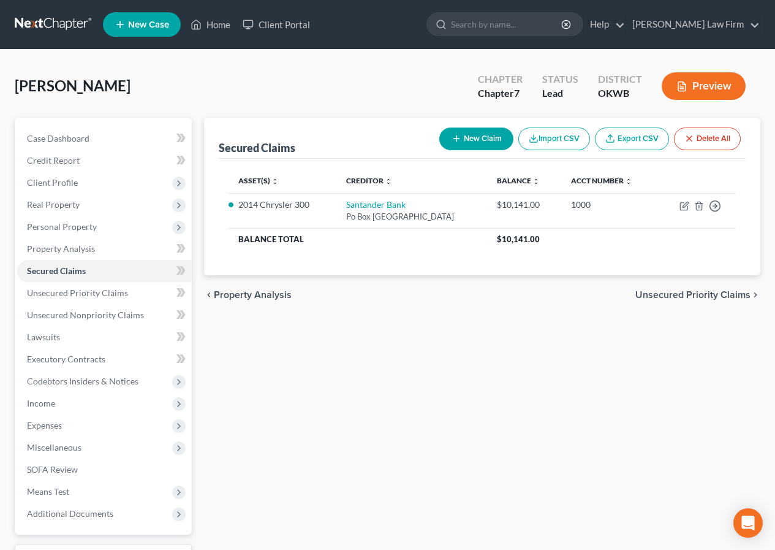
click at [673, 291] on span "Unsecured Priority Claims" at bounding box center [692, 295] width 115 height 10
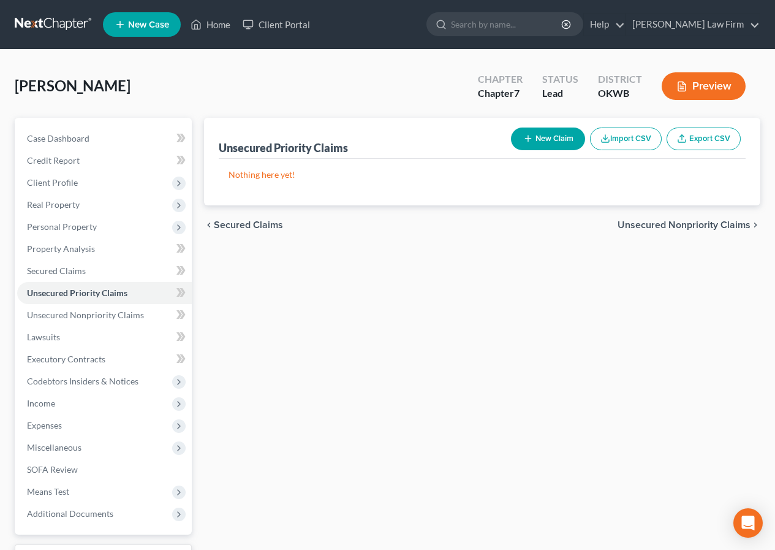
click at [680, 223] on span "Unsecured Nonpriority Claims" at bounding box center [684, 225] width 133 height 10
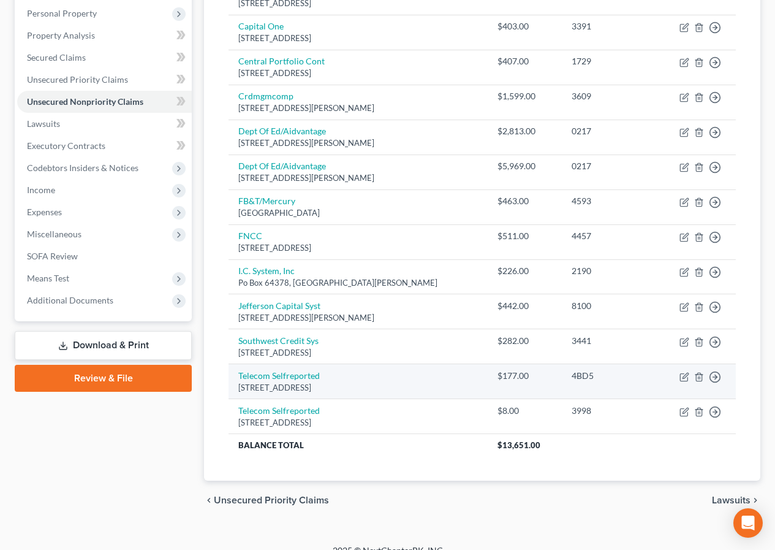
scroll to position [230, 0]
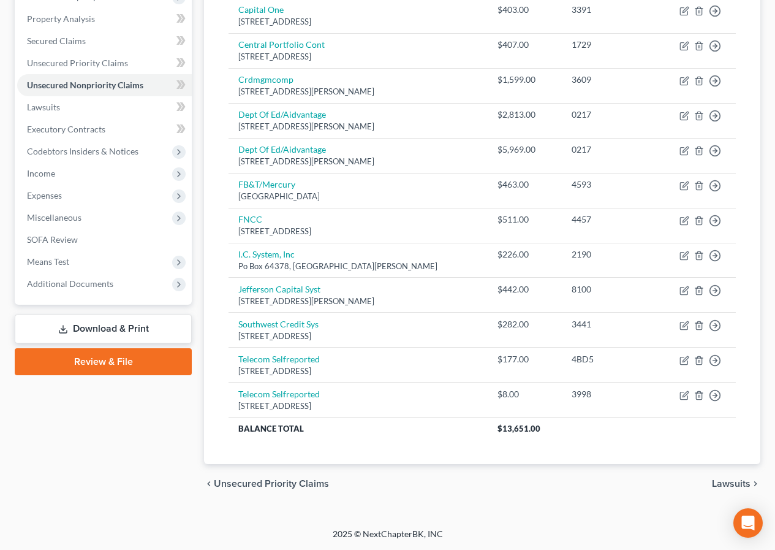
click at [720, 482] on span "Lawsuits" at bounding box center [731, 483] width 39 height 10
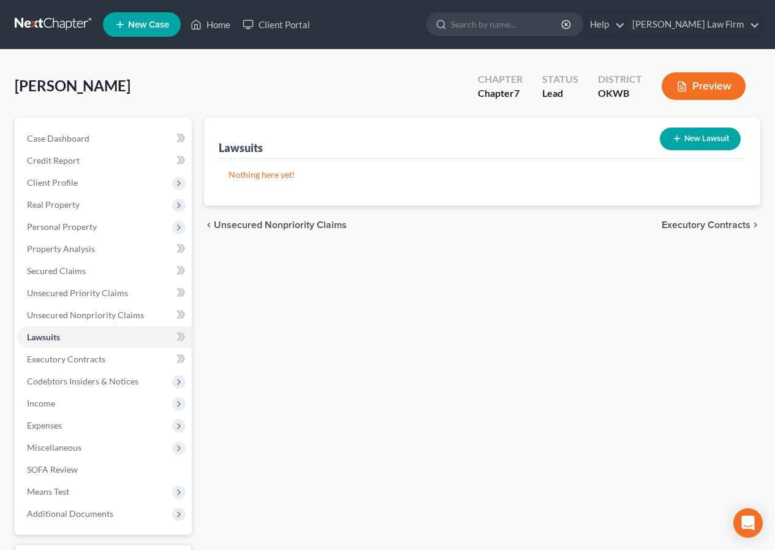
click at [703, 137] on button "New Lawsuit" at bounding box center [700, 138] width 81 height 23
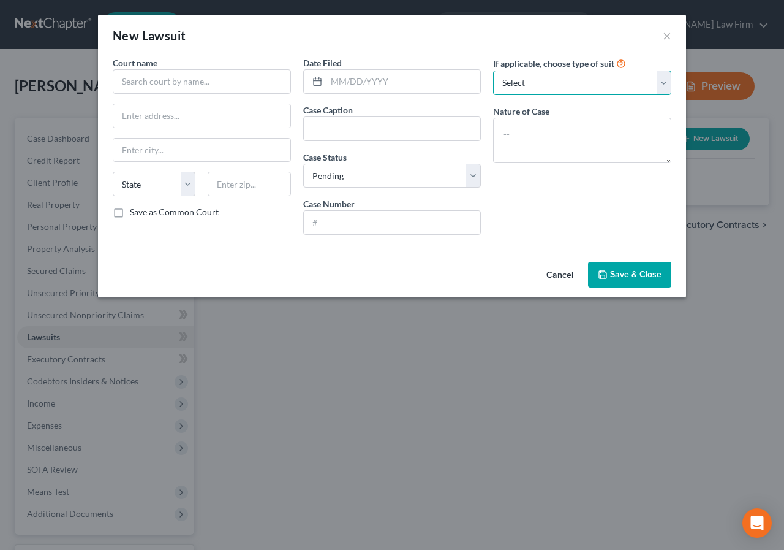
click at [660, 82] on select "Select Repossession Garnishment Foreclosure Attached, Seized, Or Levied Other" at bounding box center [582, 82] width 178 height 25
click at [493, 70] on select "Select Repossession Garnishment Foreclosure Attached, Seized, Or Levied Other" at bounding box center [582, 82] width 178 height 25
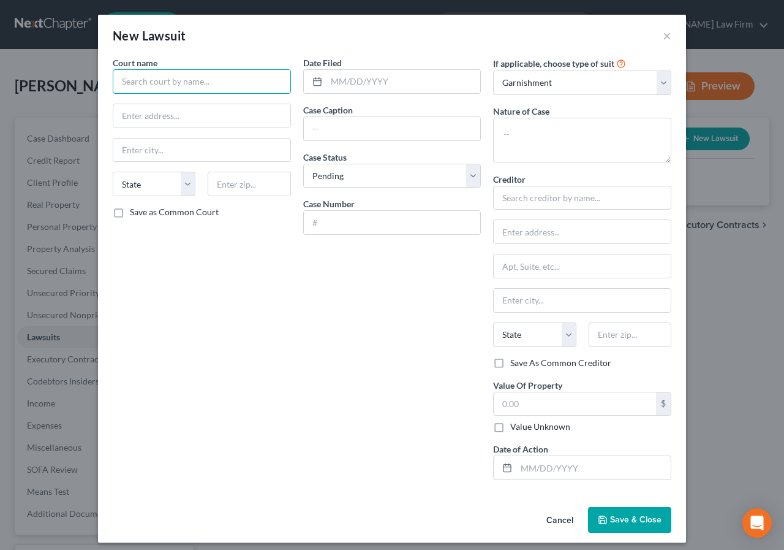
click at [116, 78] on input "text" at bounding box center [202, 81] width 178 height 25
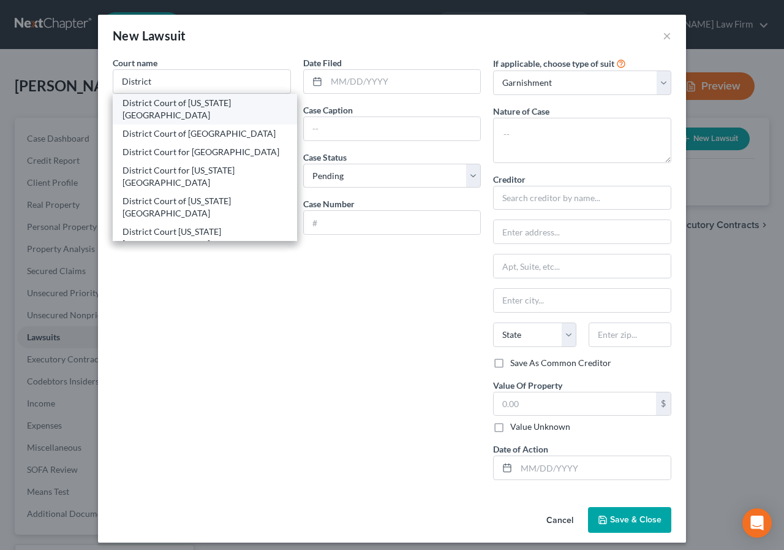
click at [181, 101] on div "District Court of [US_STATE][GEOGRAPHIC_DATA]" at bounding box center [205, 109] width 165 height 25
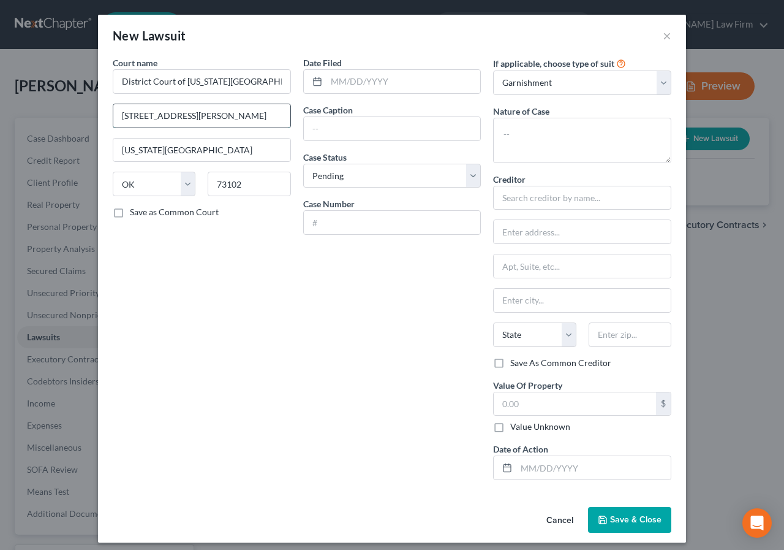
click at [127, 118] on input "[STREET_ADDRESS][PERSON_NAME]" at bounding box center [201, 115] width 177 height 23
click at [329, 79] on input "text" at bounding box center [404, 81] width 154 height 23
click at [310, 127] on input "text" at bounding box center [392, 128] width 177 height 23
